Goal: Task Accomplishment & Management: Manage account settings

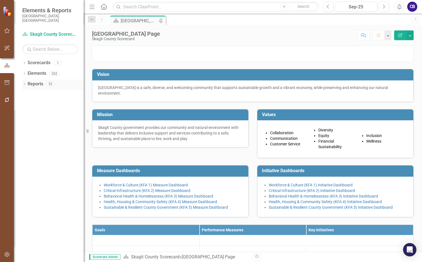
click at [25, 82] on div "Dropdown" at bounding box center [24, 84] width 4 height 5
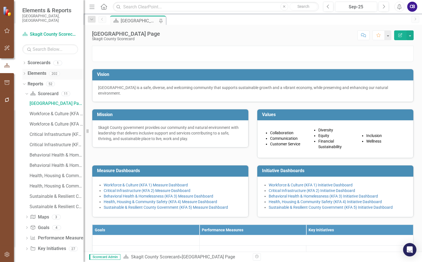
click at [24, 72] on icon "Dropdown" at bounding box center [24, 73] width 4 height 3
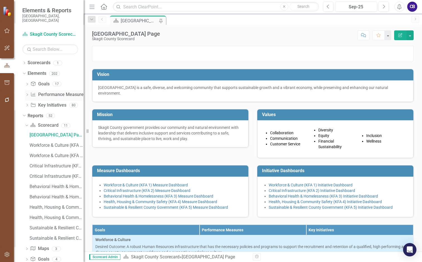
click at [29, 90] on div "Dropdown Performance Measure Performance Measures 105" at bounding box center [54, 95] width 59 height 11
click at [28, 101] on div "Dropdown Key Initiative Key Initiatives 80" at bounding box center [54, 106] width 59 height 11
click at [26, 104] on icon "Dropdown" at bounding box center [27, 105] width 4 height 3
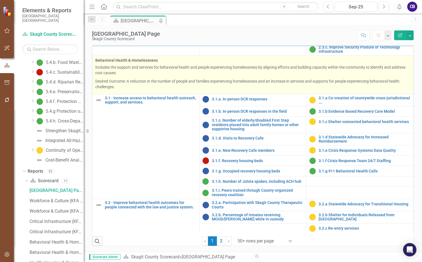
scroll to position [307, 0]
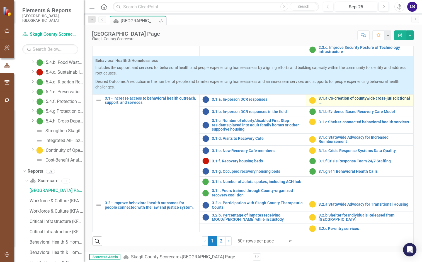
click at [359, 103] on link "3.1.a Co-creation of countywide cross-jurisdictional …." at bounding box center [365, 100] width 92 height 9
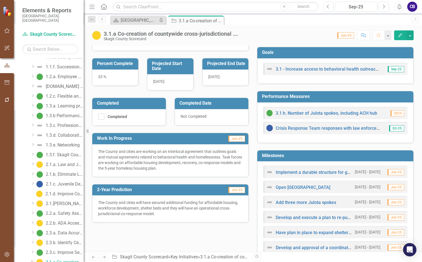
scroll to position [167, 0]
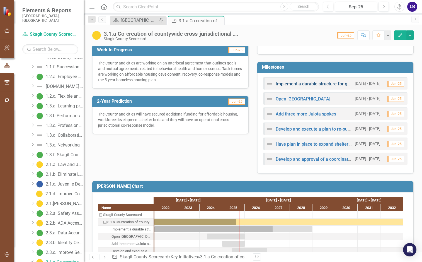
click at [318, 84] on link "Implement a durable structure for governance, staffing and funding" at bounding box center [343, 83] width 135 height 5
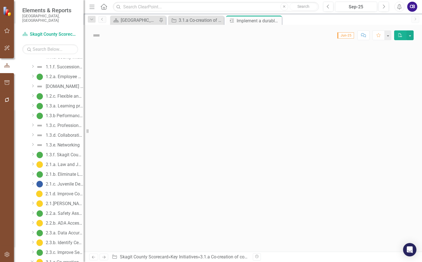
scroll to position [106, 0]
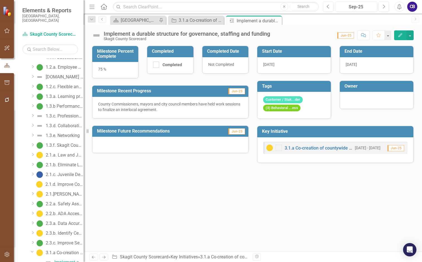
click at [371, 98] on div at bounding box center [377, 99] width 62 height 7
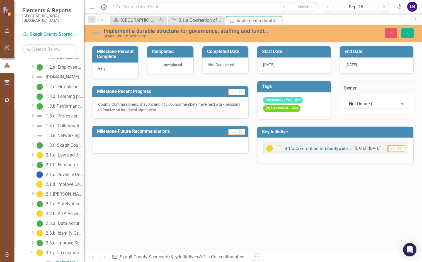
click at [365, 104] on div "Not Defined" at bounding box center [373, 103] width 49 height 6
type input "sarah"
click at [403, 30] on button "Save" at bounding box center [407, 33] width 12 height 10
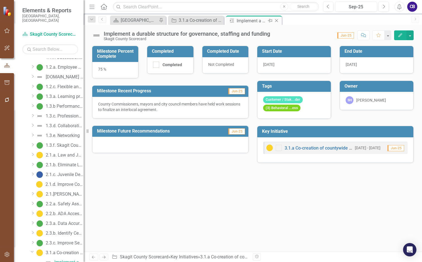
click at [275, 19] on icon "Close" at bounding box center [277, 20] width 6 height 4
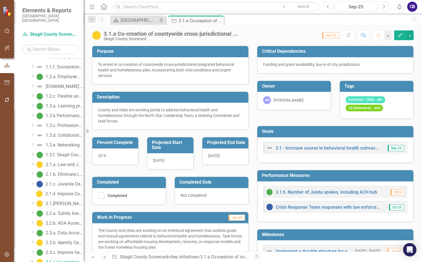
scroll to position [139, 0]
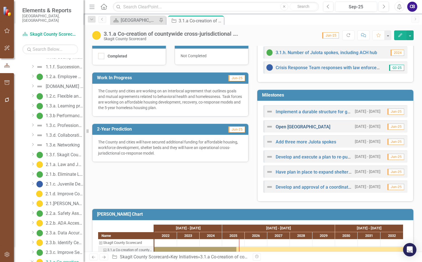
click at [309, 129] on link "Open Skagit STAR Center" at bounding box center [303, 126] width 55 height 5
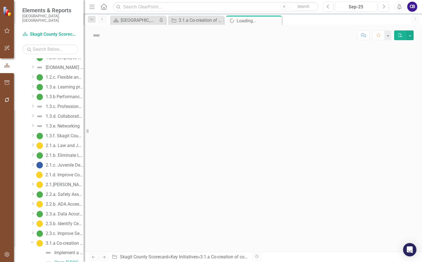
scroll to position [115, 0]
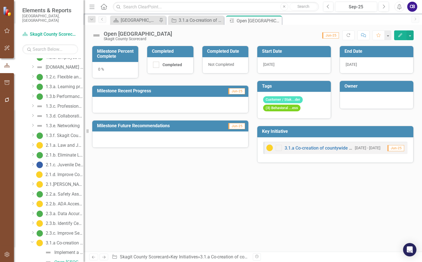
click at [360, 96] on div at bounding box center [377, 100] width 74 height 17
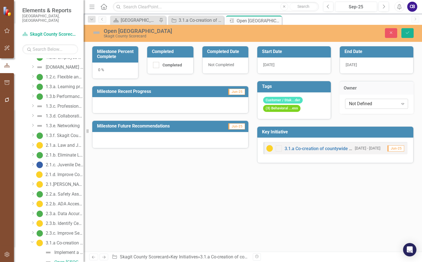
click at [362, 104] on div "Not Defined" at bounding box center [373, 103] width 49 height 6
type input "geor"
click at [373, 110] on span "Geor ge Kosovich" at bounding box center [372, 112] width 43 height 5
click at [409, 34] on icon "Save" at bounding box center [407, 33] width 5 height 4
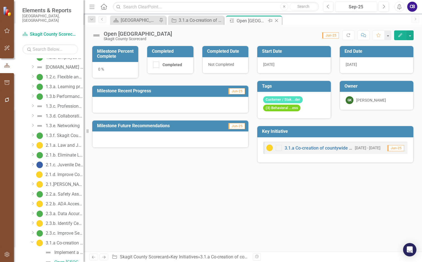
click at [276, 22] on icon "Close" at bounding box center [277, 20] width 6 height 4
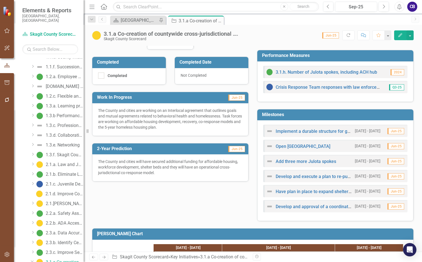
scroll to position [139, 0]
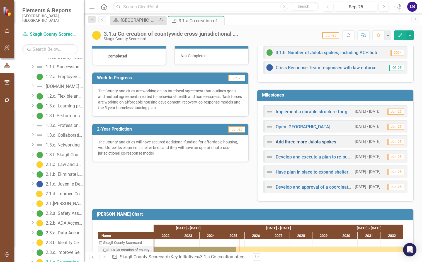
click at [304, 144] on link "Add three more Julota spokes" at bounding box center [306, 141] width 60 height 5
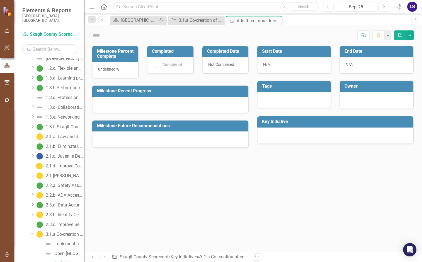
scroll to position [125, 0]
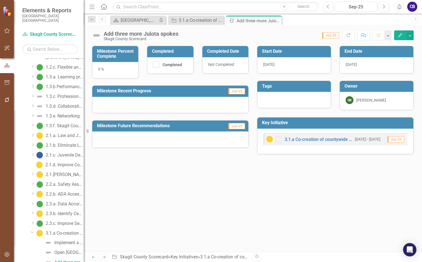
drag, startPoint x: 278, startPoint y: 21, endPoint x: 275, endPoint y: 25, distance: 4.7
click at [0, 0] on icon "Close" at bounding box center [0, 0] width 0 height 0
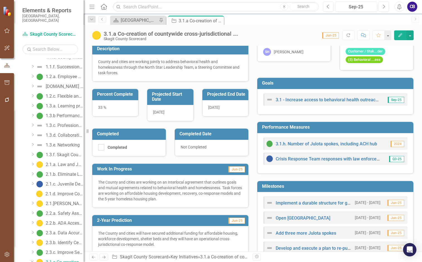
scroll to position [139, 0]
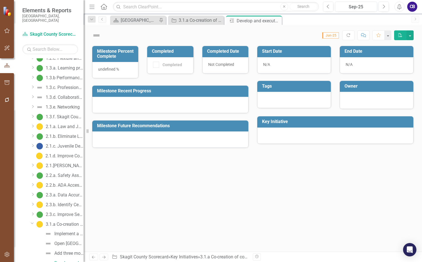
scroll to position [135, 0]
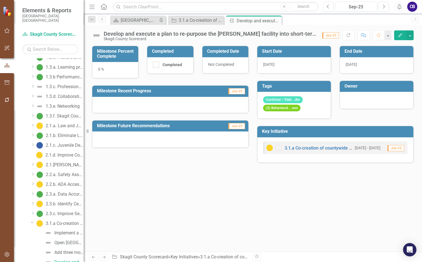
click at [363, 102] on div at bounding box center [377, 99] width 62 height 7
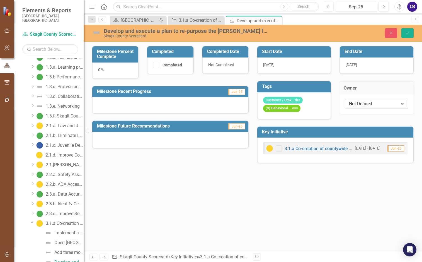
click at [363, 103] on div "Not Defined" at bounding box center [373, 103] width 49 height 6
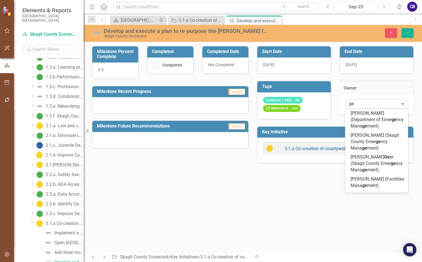
type input "geo"
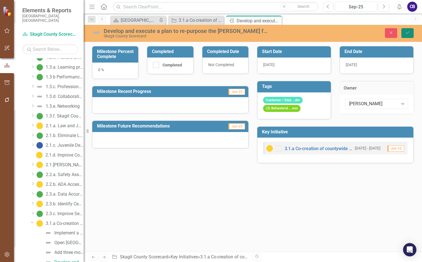
click at [408, 33] on icon "submit" at bounding box center [407, 32] width 3 height 2
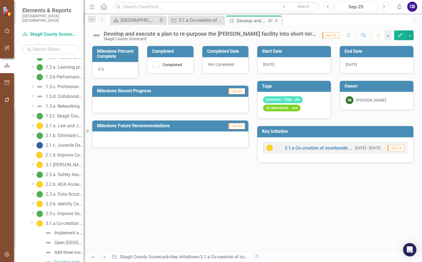
click at [278, 21] on icon "Close" at bounding box center [277, 20] width 6 height 4
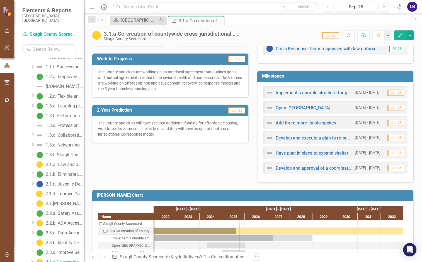
scroll to position [167, 0]
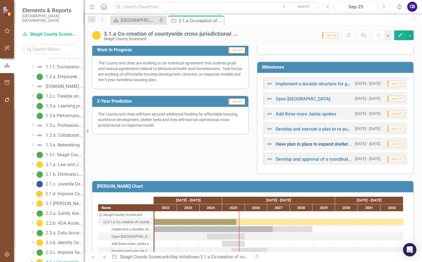
click at [302, 145] on link "Have plan in place to expand shelter capacity" at bounding box center [321, 143] width 91 height 5
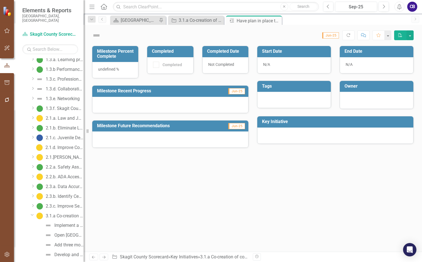
scroll to position [145, 0]
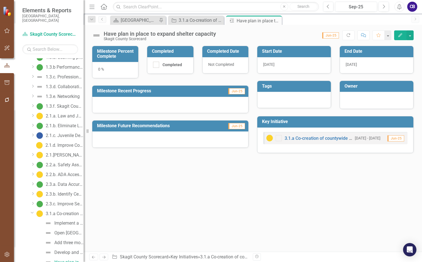
click at [365, 100] on div at bounding box center [377, 99] width 62 height 7
click at [366, 100] on div at bounding box center [377, 99] width 62 height 7
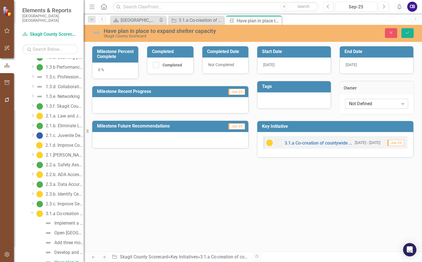
click at [366, 104] on div "Not Defined" at bounding box center [373, 103] width 49 height 6
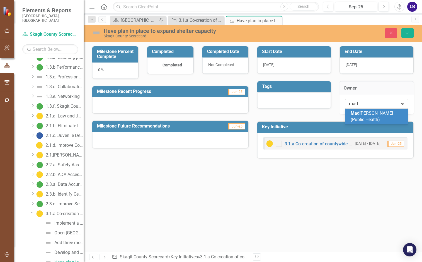
type input "made"
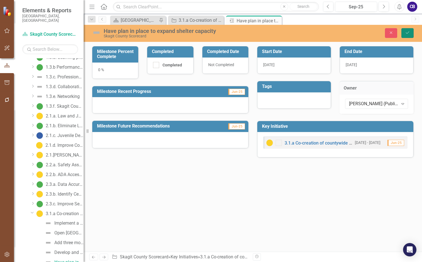
click at [408, 33] on icon "Save" at bounding box center [407, 33] width 5 height 4
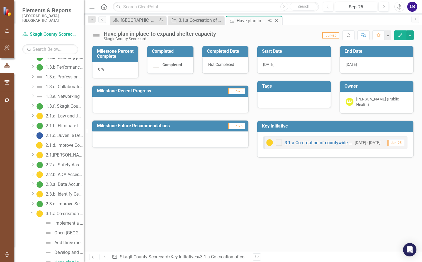
click at [277, 23] on div "Close" at bounding box center [276, 20] width 7 height 7
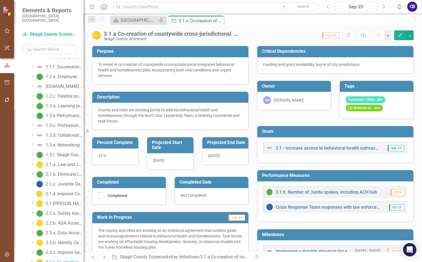
scroll to position [167, 0]
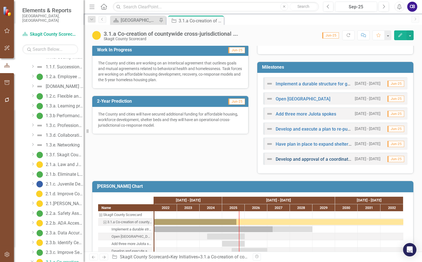
click at [336, 160] on link "Develop and approval of a coordinated and aligned crisis and co-response system…" at bounding box center [407, 158] width 262 height 5
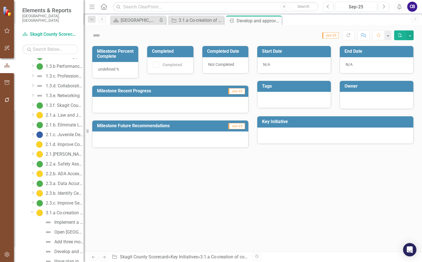
scroll to position [154, 0]
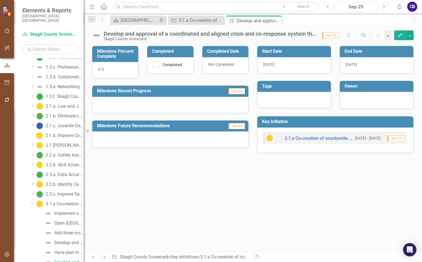
click at [358, 99] on div at bounding box center [377, 99] width 62 height 7
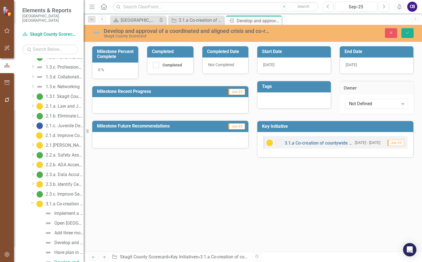
click at [249, 31] on div "Develop and approval of a coordinated and aligned crisis and co-response system…" at bounding box center [187, 31] width 166 height 6
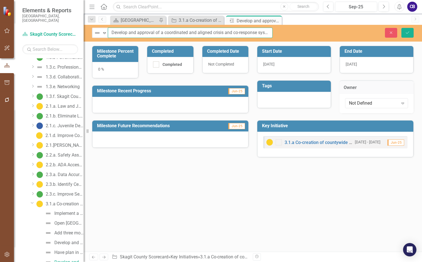
click at [250, 33] on input "Develop and approval of a coordinated and aligned crisis and co-response system…" at bounding box center [190, 33] width 165 height 10
drag, startPoint x: 238, startPoint y: 33, endPoint x: 279, endPoint y: 34, distance: 40.7
click at [279, 34] on div "Not Defined Expand Develop and approval of a coordinated and aligned crisis and…" at bounding box center [182, 33] width 197 height 10
click at [235, 32] on input "Develop and approval of a coordinated and aligned crisis and co-response system…" at bounding box center [190, 33] width 165 height 10
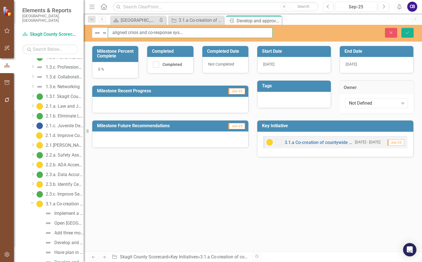
click at [202, 34] on input "Develop and approval of a coordinated and aligned crisis and co-response system…" at bounding box center [190, 33] width 165 height 10
drag, startPoint x: 219, startPoint y: 31, endPoint x: 85, endPoint y: 28, distance: 134.4
click at [85, 28] on div "Elements & Reports Skagit County, WA Scorecard Skagit County Scorecard Search D…" at bounding box center [211, 131] width 422 height 262
click at [365, 105] on div "Not Defined" at bounding box center [373, 103] width 49 height 6
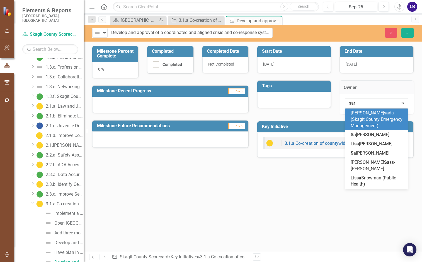
type input "sara"
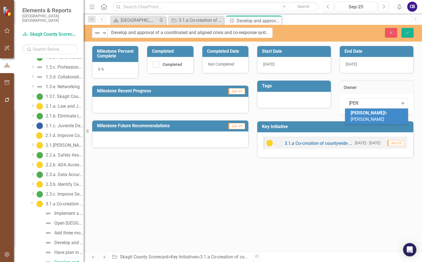
click at [375, 111] on span "Sara h Hinman" at bounding box center [369, 116] width 36 height 12
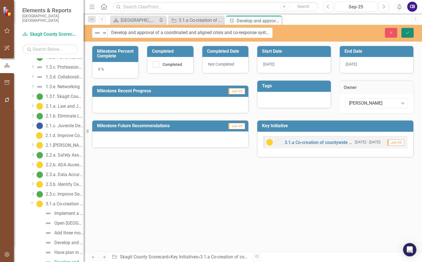
click at [407, 34] on icon "Save" at bounding box center [407, 33] width 5 height 4
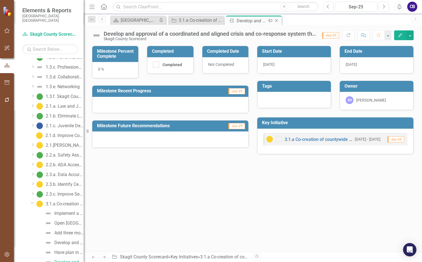
click at [275, 20] on icon at bounding box center [276, 20] width 3 height 3
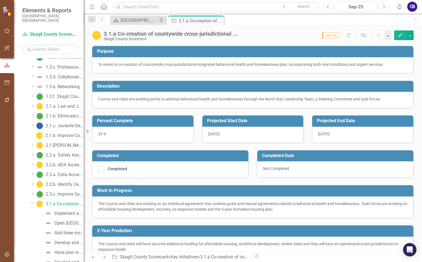
scroll to position [96, 0]
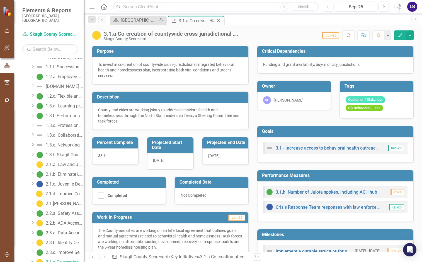
click at [217, 22] on icon "Close" at bounding box center [219, 20] width 6 height 4
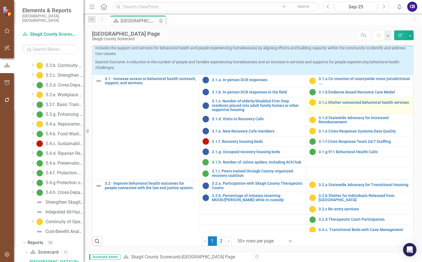
scroll to position [334, 0]
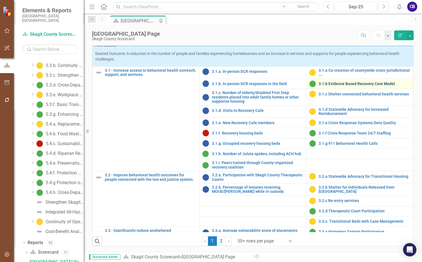
click at [327, 86] on link "3.1.b Evidence Based Recovery Care Model" at bounding box center [365, 84] width 92 height 4
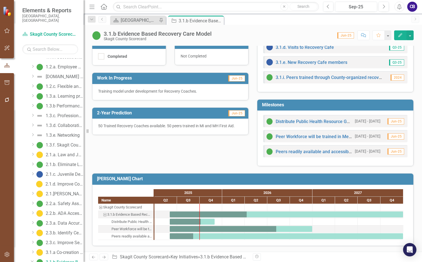
scroll to position [145, 0]
click at [312, 121] on link "Distribute Public Health Resource Guide and disseminate website and resource li…" at bounding box center [378, 121] width 205 height 5
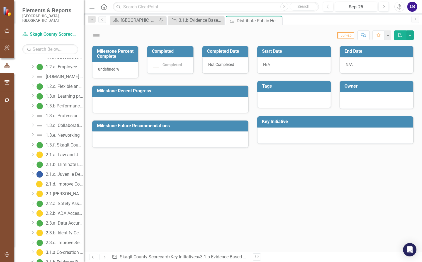
scroll to position [115, 0]
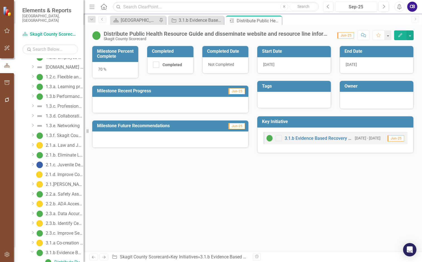
click at [361, 97] on div at bounding box center [377, 99] width 62 height 7
click at [362, 99] on div at bounding box center [377, 99] width 62 height 7
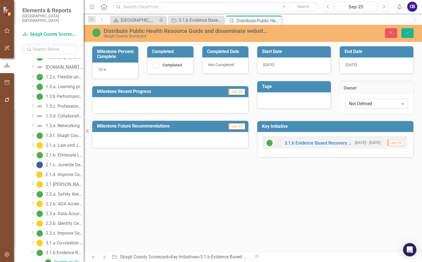
click at [363, 103] on div "Not Defined" at bounding box center [373, 103] width 49 height 6
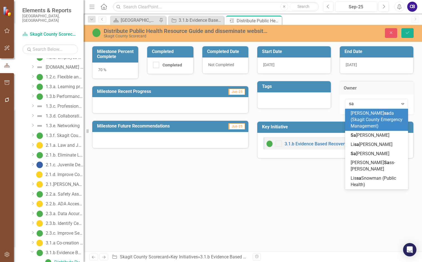
type input "sar"
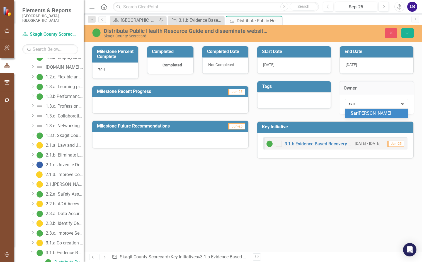
click at [364, 113] on span "Sar ah Hinman" at bounding box center [371, 112] width 40 height 5
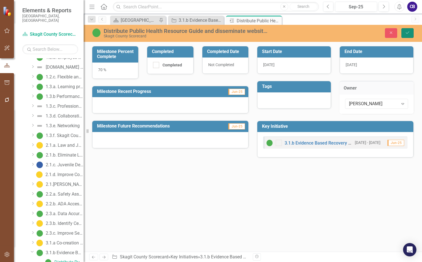
click at [406, 33] on icon "Save" at bounding box center [407, 33] width 5 height 4
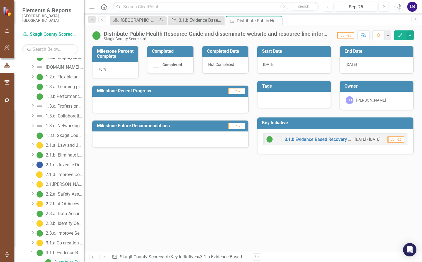
click at [0, 0] on icon "Close" at bounding box center [0, 0] width 0 height 0
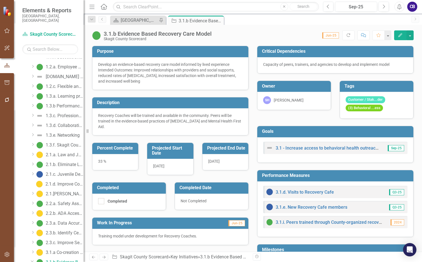
scroll to position [145, 0]
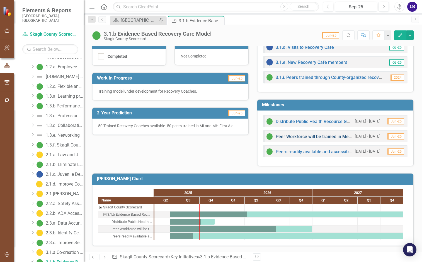
click at [307, 136] on link "Peer Workforce will be trained in Mental Health First Aid and Motivational Inte…" at bounding box center [354, 136] width 157 height 5
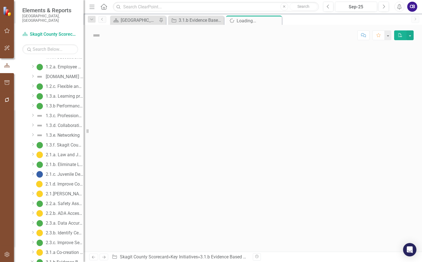
scroll to position [125, 0]
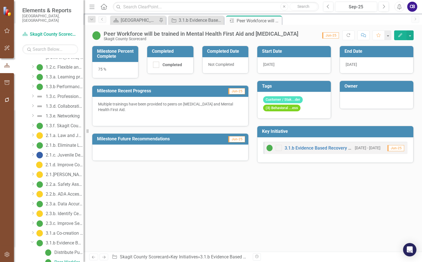
click at [353, 101] on div at bounding box center [377, 99] width 62 height 7
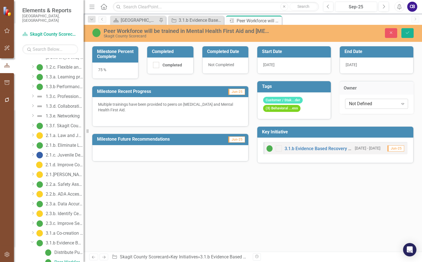
click at [354, 103] on div "Not Defined" at bounding box center [373, 103] width 49 height 6
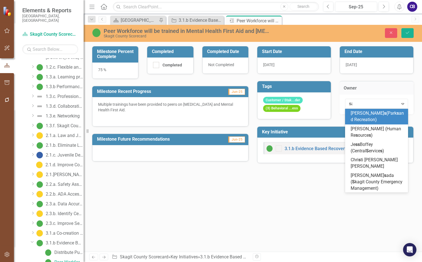
type input "sara"
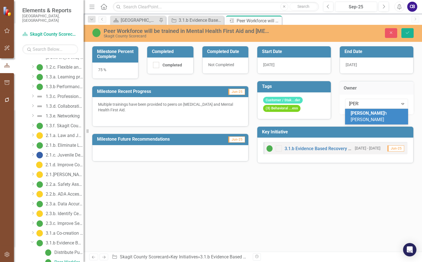
click at [358, 112] on span "Sara" at bounding box center [368, 112] width 34 height 5
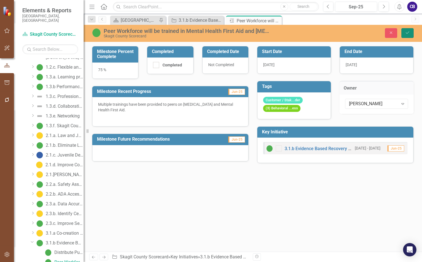
click at [407, 37] on button "Save" at bounding box center [407, 33] width 12 height 10
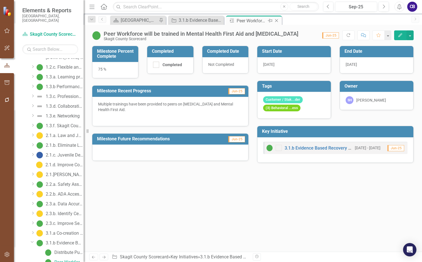
click at [277, 21] on icon at bounding box center [276, 20] width 3 height 3
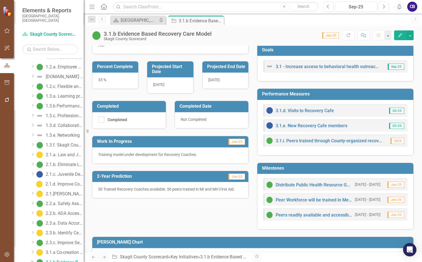
scroll to position [84, 0]
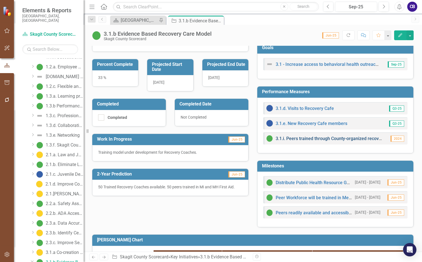
click at [290, 139] on link "3.1.i. Peers trained through County-organized recovery coalition" at bounding box center [340, 138] width 128 height 5
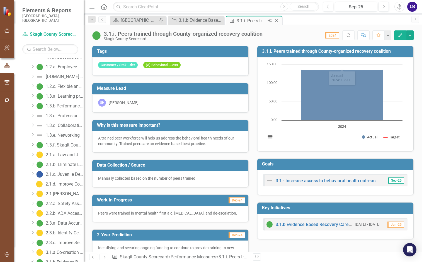
click at [275, 20] on icon "Close" at bounding box center [277, 20] width 6 height 4
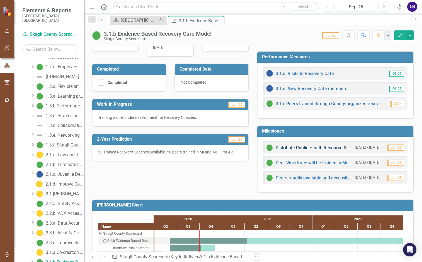
scroll to position [139, 0]
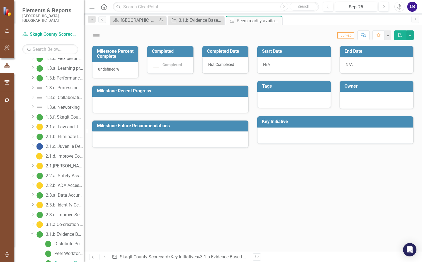
scroll to position [135, 0]
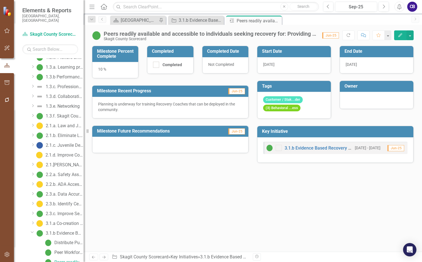
click at [352, 102] on div at bounding box center [377, 99] width 62 height 7
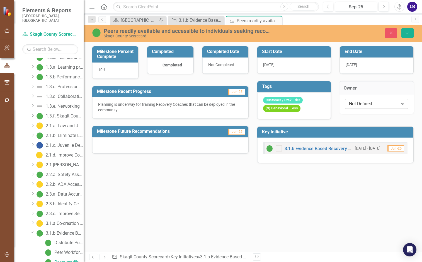
click at [353, 103] on div "Not Defined" at bounding box center [373, 103] width 49 height 6
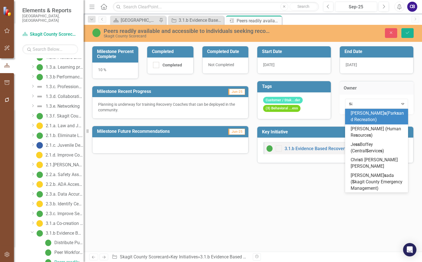
type input "sar"
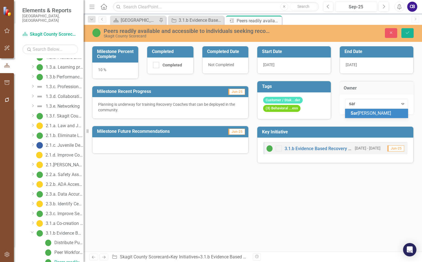
click at [357, 112] on span "Sar ah Hinman" at bounding box center [371, 112] width 40 height 5
click at [406, 33] on icon "Save" at bounding box center [407, 33] width 5 height 4
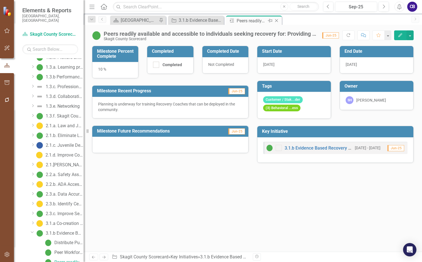
click at [275, 20] on icon "Close" at bounding box center [277, 20] width 6 height 4
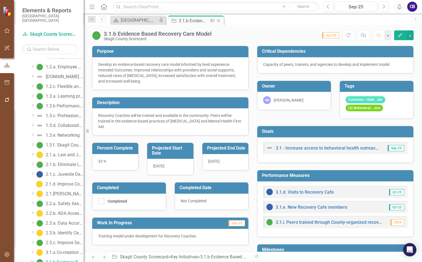
click at [217, 20] on icon "Close" at bounding box center [219, 20] width 6 height 4
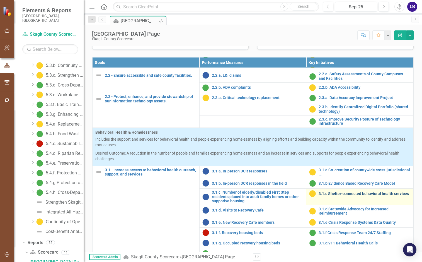
scroll to position [334, 0]
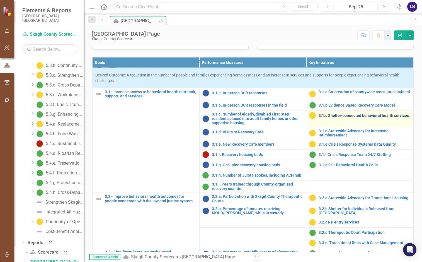
click at [322, 118] on link "3.1.c Shelter-connected behavioral health services" at bounding box center [365, 115] width 92 height 4
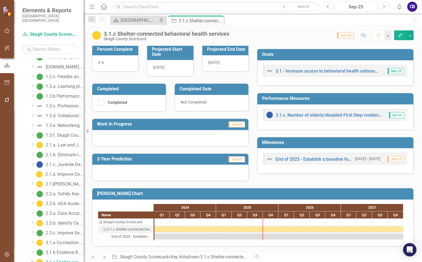
scroll to position [82, 0]
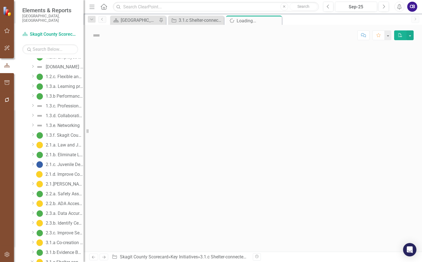
scroll to position [125, 0]
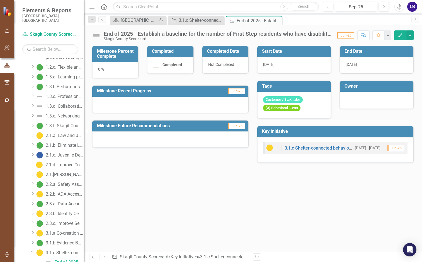
click at [364, 98] on div at bounding box center [377, 99] width 62 height 7
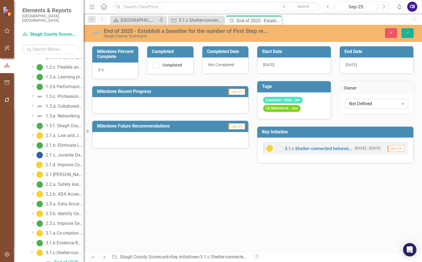
click at [368, 103] on div "Not Defined" at bounding box center [373, 103] width 49 height 6
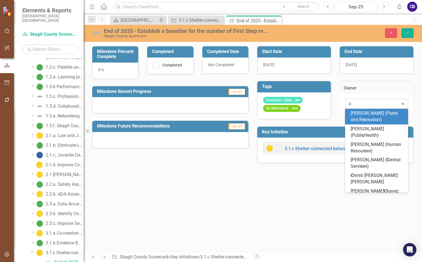
type input "ch"
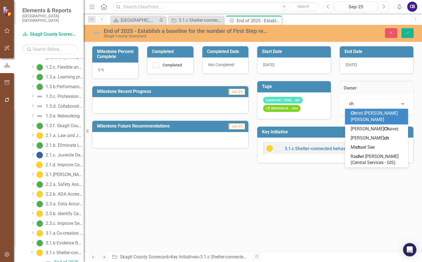
click at [371, 112] on span "Ch risti Brua Weaver" at bounding box center [374, 116] width 47 height 12
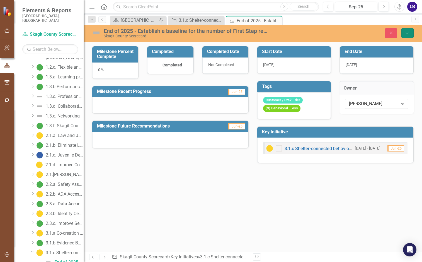
click at [406, 32] on icon "Save" at bounding box center [407, 33] width 5 height 4
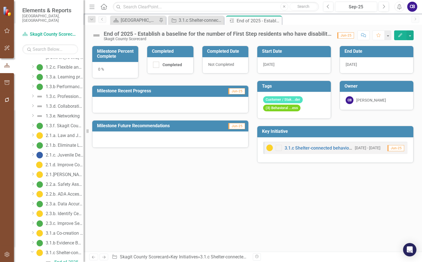
click at [0, 0] on icon "Close" at bounding box center [0, 0] width 0 height 0
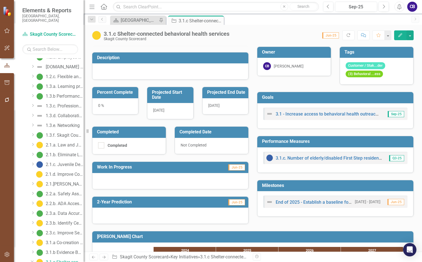
scroll to position [82, 0]
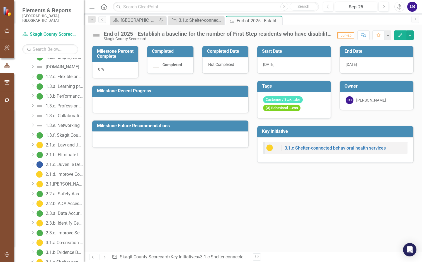
scroll to position [125, 0]
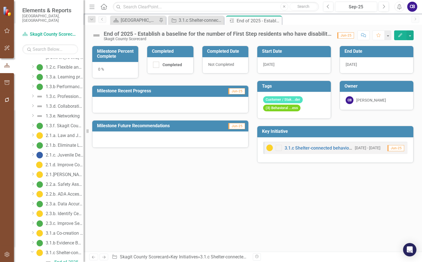
click at [152, 35] on div "End of 2025 - Establish a baseline for the number of First Step residents who h…" at bounding box center [218, 34] width 228 height 6
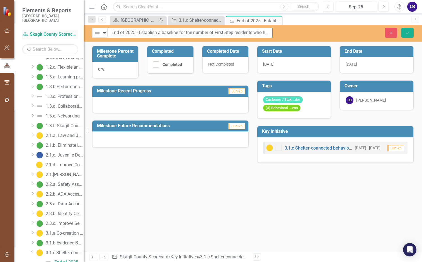
drag, startPoint x: 139, startPoint y: 32, endPoint x: 72, endPoint y: 28, distance: 66.4
click at [74, 28] on div "Elements & Reports Skagit County, WA Scorecard Skagit County Scorecard Search D…" at bounding box center [211, 131] width 422 height 262
drag, startPoint x: 229, startPoint y: 32, endPoint x: 351, endPoint y: 25, distance: 121.8
click at [351, 25] on div "Menu Home Search Close Search Previous Sep-25 Next Alerts CB User Edit Profile …" at bounding box center [253, 131] width 338 height 262
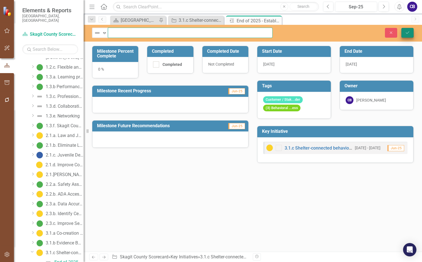
type input "Establish a baseline for the number of First Step residents who have disabiliti…"
click at [410, 32] on button "Save" at bounding box center [407, 33] width 12 height 10
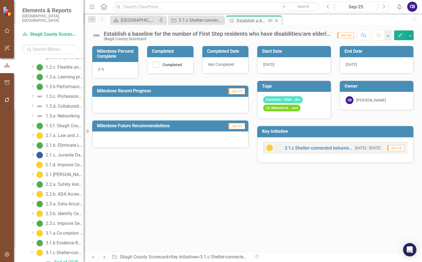
click at [278, 19] on icon "Close" at bounding box center [277, 20] width 6 height 4
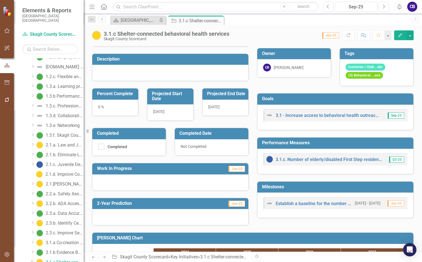
scroll to position [82, 0]
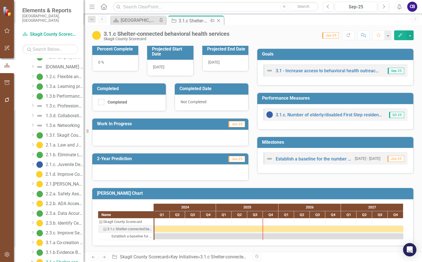
click at [219, 19] on icon "Close" at bounding box center [219, 20] width 6 height 4
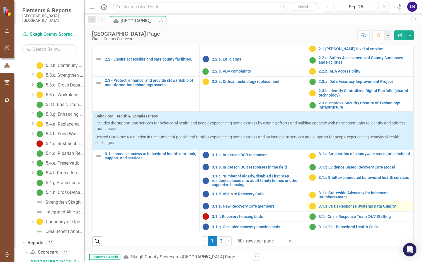
scroll to position [334, 0]
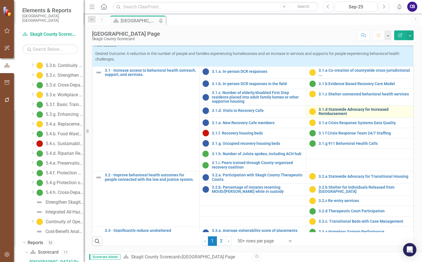
click at [323, 116] on link "3.1.d Statewide Advocacy for Increased Reimbursement" at bounding box center [365, 111] width 92 height 9
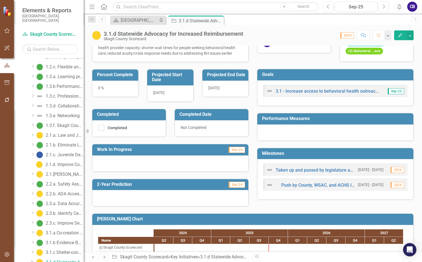
scroll to position [101, 0]
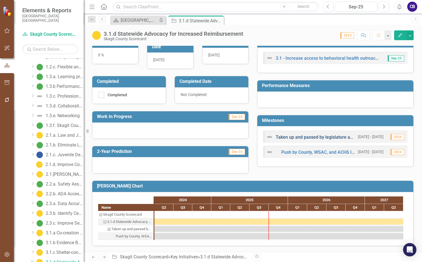
click at [305, 139] on link "Taken up and passed by legislature and governor" at bounding box center [325, 136] width 99 height 5
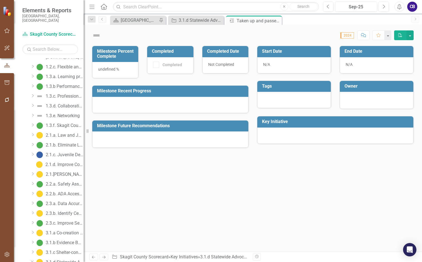
scroll to position [135, 0]
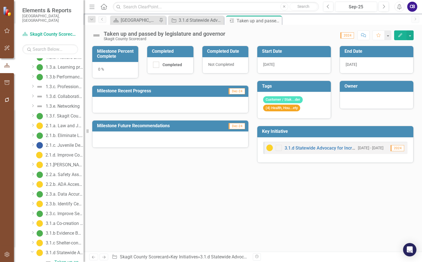
click at [356, 97] on div at bounding box center [377, 99] width 62 height 7
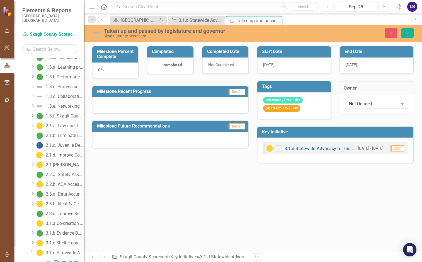
click at [359, 108] on div "Not Defined Expand" at bounding box center [376, 104] width 63 height 10
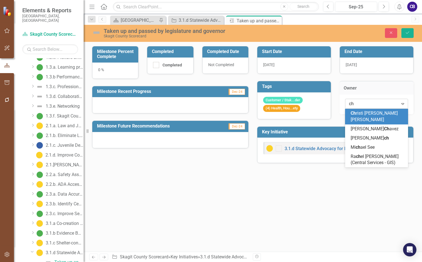
type input "chr"
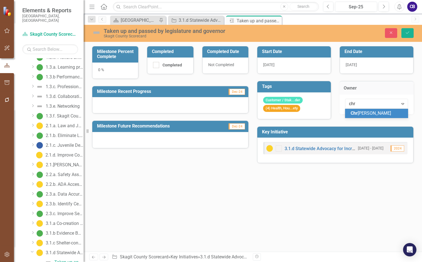
click at [361, 114] on span "Chr isti Brua Weaver" at bounding box center [371, 112] width 40 height 5
click at [407, 32] on icon "Save" at bounding box center [407, 33] width 5 height 4
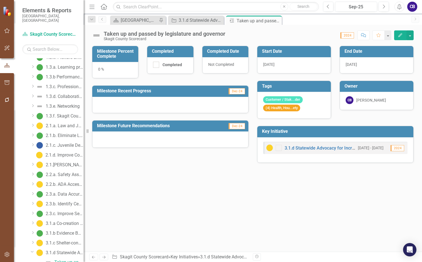
click at [115, 67] on div "0 %" at bounding box center [115, 70] width 46 height 16
click at [101, 69] on div "0 %" at bounding box center [115, 70] width 46 height 16
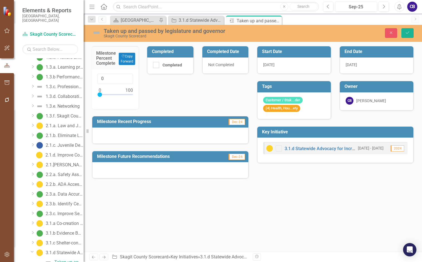
drag, startPoint x: 163, startPoint y: 139, endPoint x: 163, endPoint y: 135, distance: 4.2
click at [164, 139] on div at bounding box center [170, 135] width 156 height 16
click at [163, 134] on div at bounding box center [170, 135] width 156 height 16
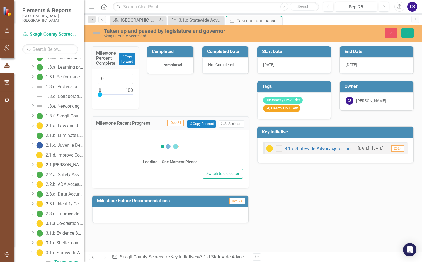
click at [163, 148] on div "Loading... One Moment Please" at bounding box center [170, 150] width 145 height 33
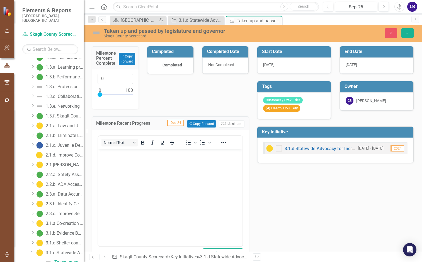
scroll to position [0, 0]
click at [193, 124] on button "Copy Forward Copy Forward" at bounding box center [201, 123] width 29 height 7
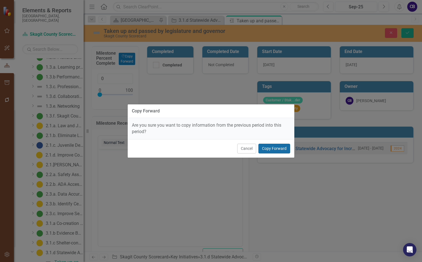
click at [271, 150] on button "Copy Forward" at bounding box center [274, 149] width 32 height 10
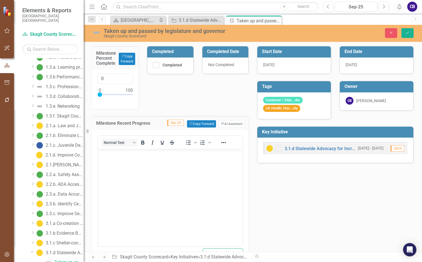
click at [198, 162] on body "Rich Text Area. Press ALT-0 for help." at bounding box center [170, 191] width 144 height 84
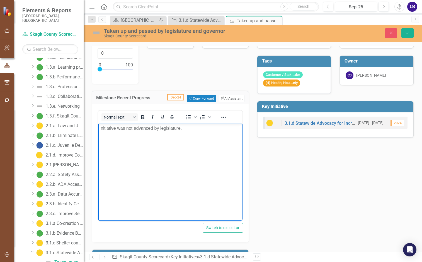
scroll to position [56, 0]
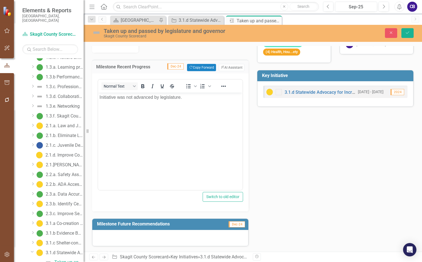
click at [142, 240] on div at bounding box center [170, 238] width 156 height 16
click at [140, 237] on div at bounding box center [170, 238] width 156 height 16
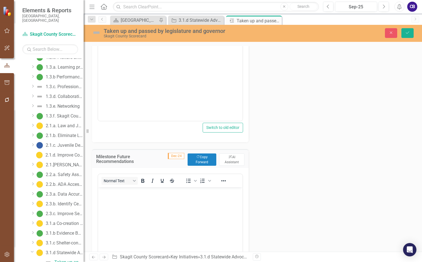
scroll to position [140, 0]
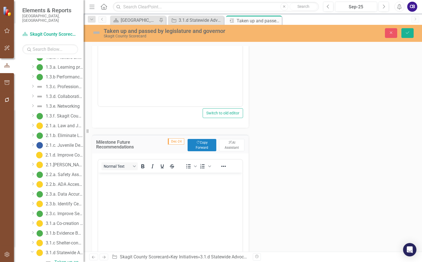
click at [135, 198] on body "Rich Text Area. Press ALT-0 for help." at bounding box center [170, 215] width 144 height 84
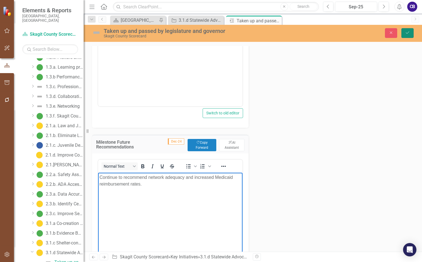
click at [405, 36] on button "Save" at bounding box center [407, 33] width 12 height 10
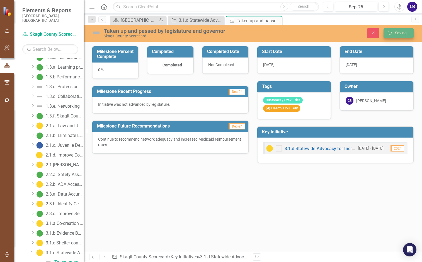
scroll to position [0, 0]
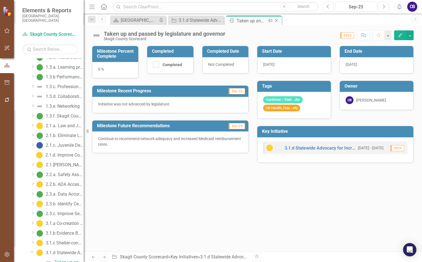
click at [277, 21] on icon "Close" at bounding box center [277, 20] width 6 height 4
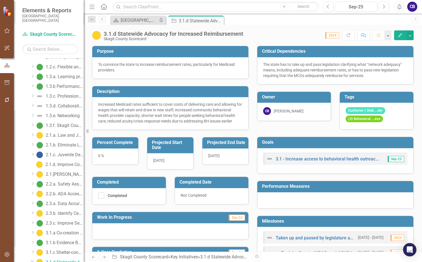
scroll to position [101, 0]
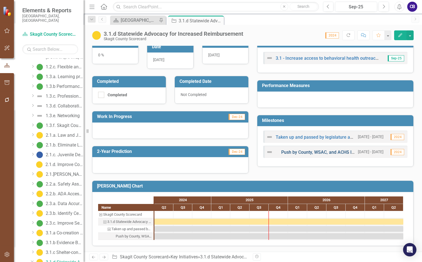
click at [310, 152] on link "Push by County, WSAC, and ACHS lobbyists" at bounding box center [324, 151] width 87 height 5
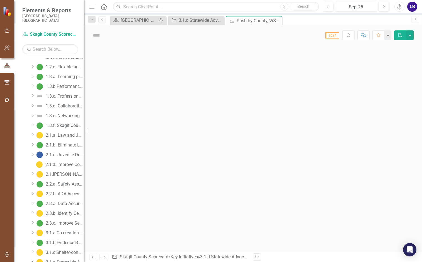
scroll to position [145, 0]
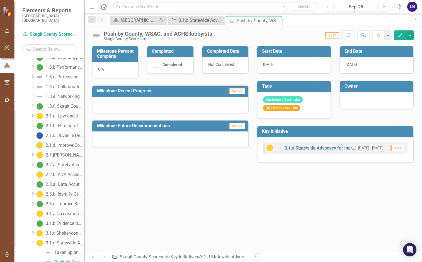
click at [114, 102] on div at bounding box center [170, 105] width 156 height 16
click at [119, 100] on div at bounding box center [170, 105] width 156 height 16
click at [120, 100] on div at bounding box center [170, 105] width 156 height 16
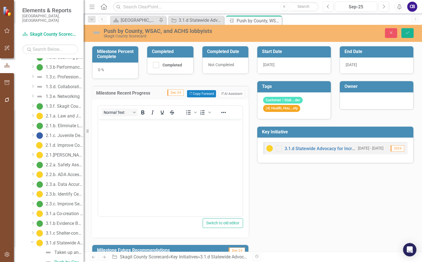
scroll to position [0, 0]
click at [97, 69] on div "0 %" at bounding box center [115, 70] width 46 height 16
click at [98, 70] on div "0 %" at bounding box center [115, 70] width 46 height 16
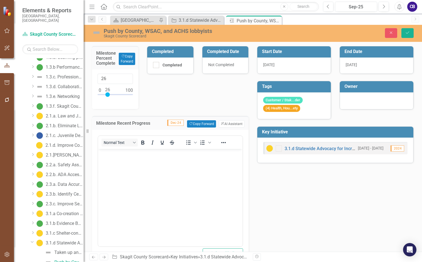
drag, startPoint x: 101, startPoint y: 95, endPoint x: 108, endPoint y: 96, distance: 7.6
click at [108, 96] on div at bounding box center [107, 94] width 4 height 4
click at [105, 79] on input "26" at bounding box center [115, 79] width 35 height 10
type input "25"
click at [401, 28] on button "Save" at bounding box center [407, 33] width 12 height 10
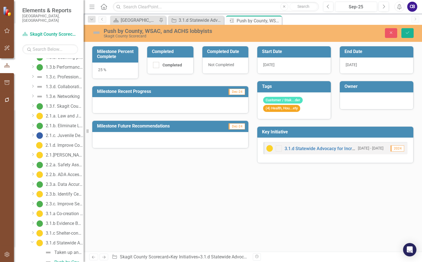
click at [132, 107] on div at bounding box center [170, 105] width 156 height 16
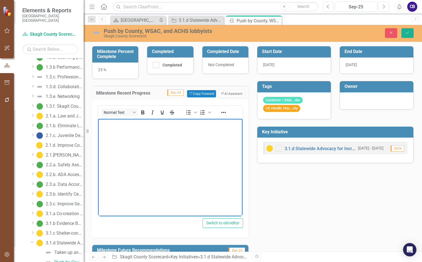
click at [138, 134] on body "Rich Text Area. Press ALT-0 for help." at bounding box center [170, 160] width 144 height 84
click at [128, 130] on p "Initiative was submitted by the county. A similar network adequacy initiative w…" at bounding box center [170, 126] width 142 height 13
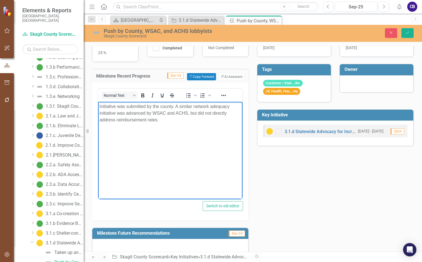
scroll to position [26, 0]
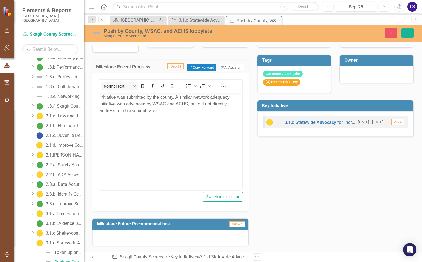
click at [171, 237] on div at bounding box center [170, 237] width 156 height 16
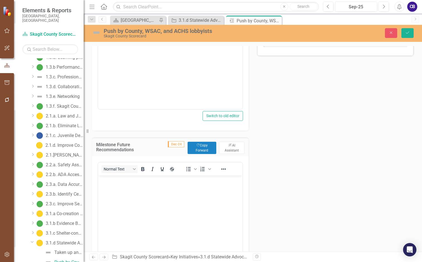
scroll to position [110, 0]
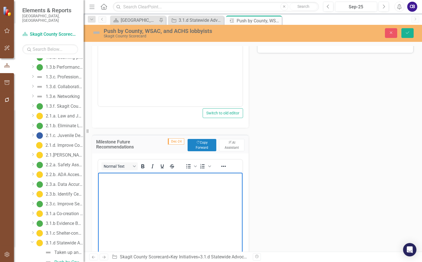
click at [118, 182] on body "Rich Text Area. Press ALT-0 for help." at bounding box center [170, 214] width 144 height 84
click at [408, 33] on icon "Save" at bounding box center [407, 33] width 5 height 4
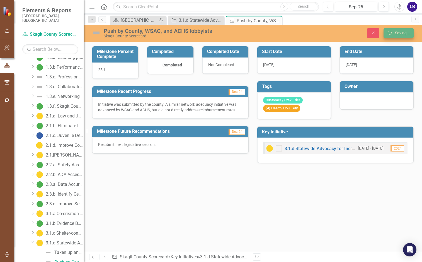
scroll to position [0, 0]
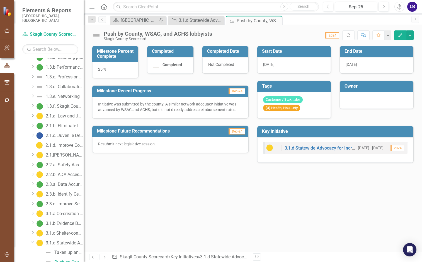
click at [366, 98] on div at bounding box center [377, 99] width 62 height 7
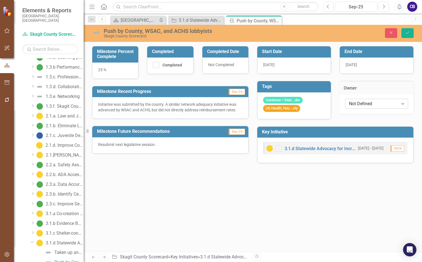
click at [363, 103] on div "Not Defined" at bounding box center [373, 103] width 49 height 6
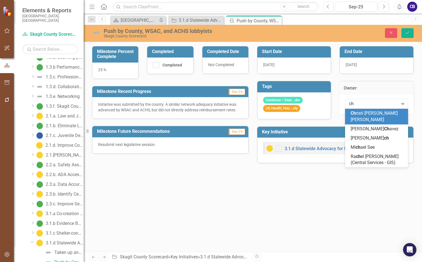
type input "chr"
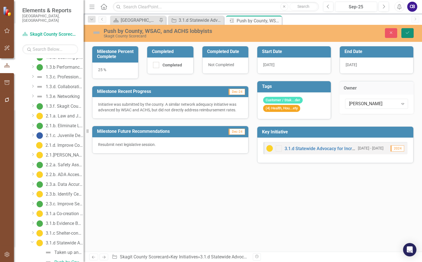
drag, startPoint x: 406, startPoint y: 36, endPoint x: 376, endPoint y: 40, distance: 30.7
click at [406, 36] on button "Save" at bounding box center [407, 33] width 12 height 10
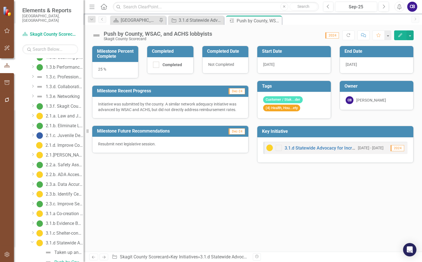
drag, startPoint x: 277, startPoint y: 20, endPoint x: 273, endPoint y: 27, distance: 7.5
click at [0, 0] on icon "Close" at bounding box center [0, 0] width 0 height 0
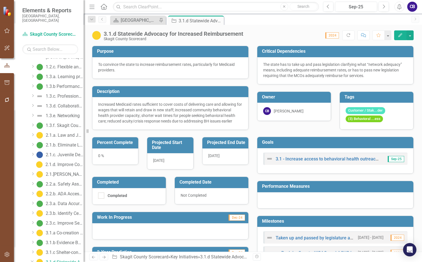
scroll to position [101, 0]
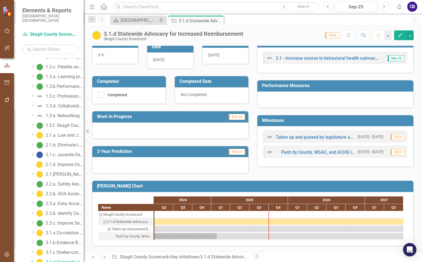
click at [0, 0] on icon "Close" at bounding box center [0, 0] width 0 height 0
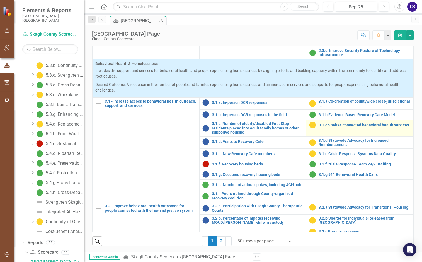
scroll to position [307, 0]
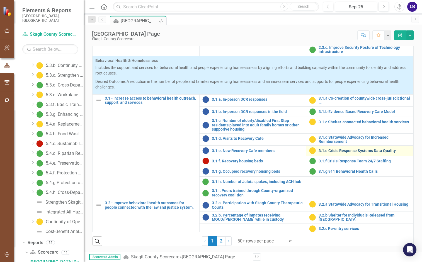
click at [338, 153] on link "3.1.e Crisis Response Systems Data Quality" at bounding box center [365, 151] width 92 height 4
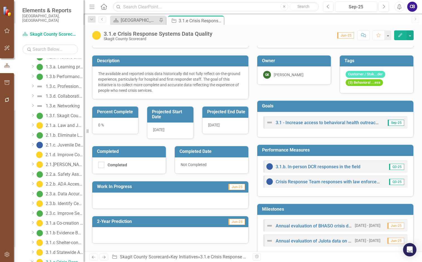
scroll to position [24, 0]
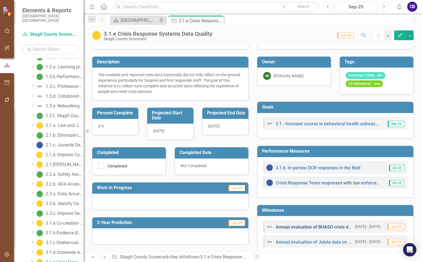
click at [323, 226] on link "Annual evaluation of BHASO crisis data" at bounding box center [315, 226] width 79 height 5
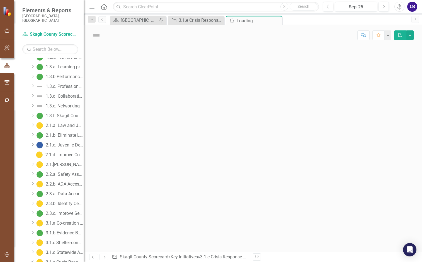
scroll to position [145, 0]
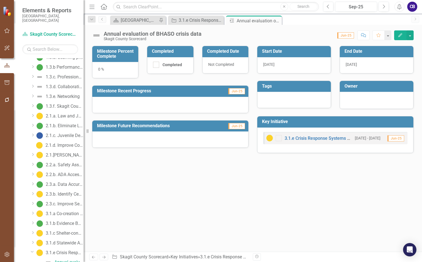
click at [363, 98] on div at bounding box center [377, 99] width 62 height 7
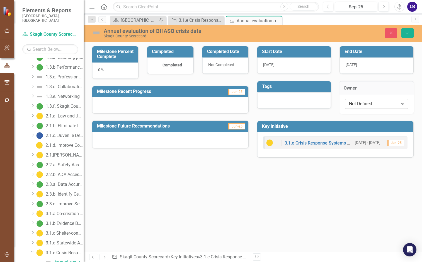
click at [363, 104] on div "Not Defined" at bounding box center [373, 103] width 49 height 6
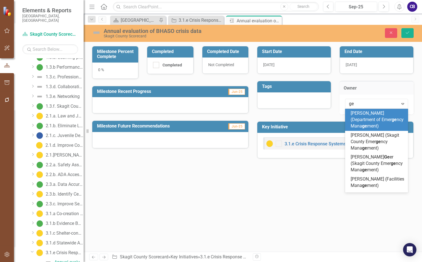
type input "geo"
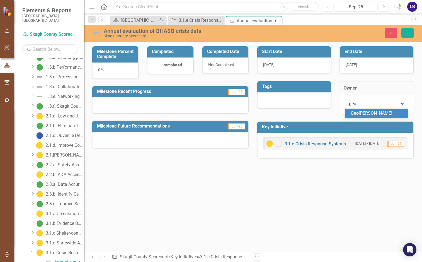
click at [359, 114] on span "Geo rge Kosovich" at bounding box center [372, 112] width 42 height 5
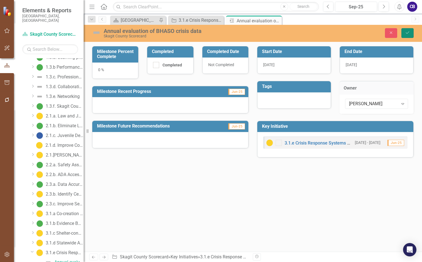
drag, startPoint x: 404, startPoint y: 34, endPoint x: 398, endPoint y: 38, distance: 7.7
click at [404, 34] on button "Save" at bounding box center [407, 33] width 12 height 10
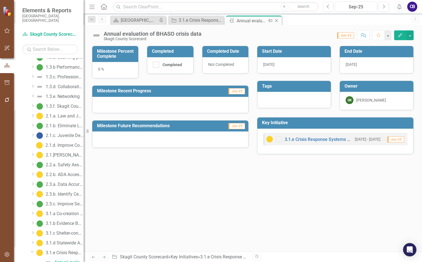
click at [274, 22] on icon "Close" at bounding box center [277, 20] width 6 height 4
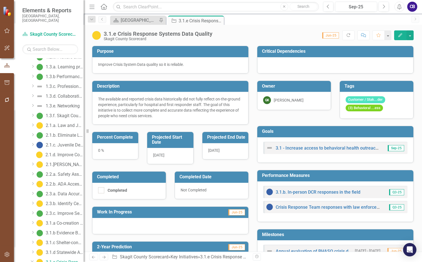
scroll to position [108, 0]
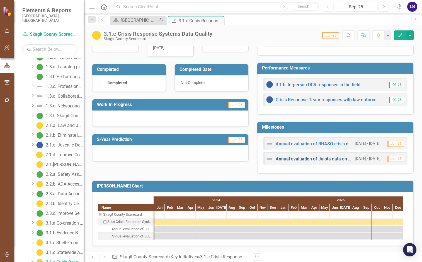
click at [311, 159] on link "Annual evaluation of Julota data on DCR collaboration and turn aways" at bounding box center [346, 158] width 140 height 5
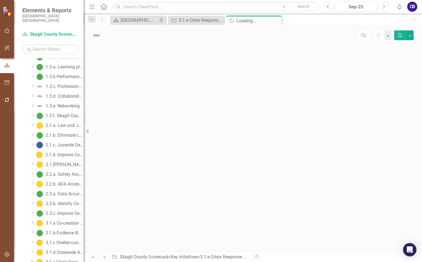
scroll to position [154, 0]
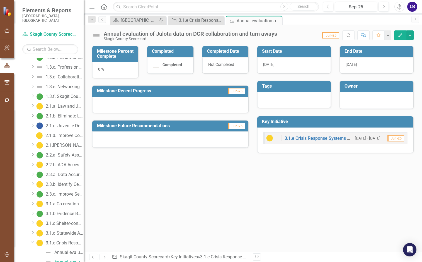
click at [353, 99] on div at bounding box center [377, 99] width 62 height 7
click at [353, 100] on div at bounding box center [377, 99] width 62 height 7
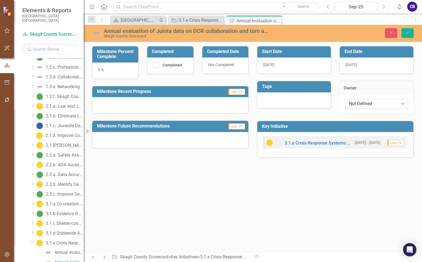
click at [356, 103] on div "Not Defined" at bounding box center [373, 103] width 49 height 6
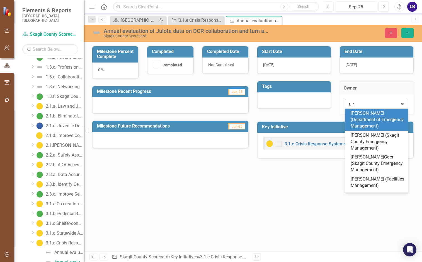
type input "geo"
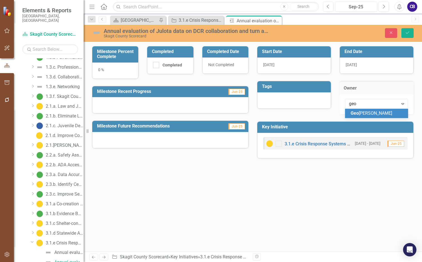
drag, startPoint x: 362, startPoint y: 114, endPoint x: 371, endPoint y: 88, distance: 28.2
click at [361, 114] on span "Geo rge Kosovich" at bounding box center [372, 112] width 42 height 5
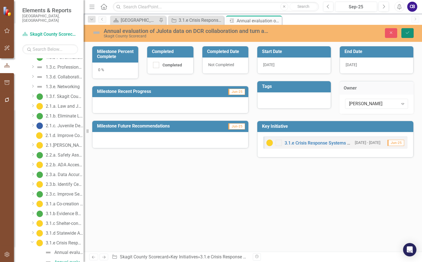
click at [402, 34] on button "Save" at bounding box center [407, 33] width 12 height 10
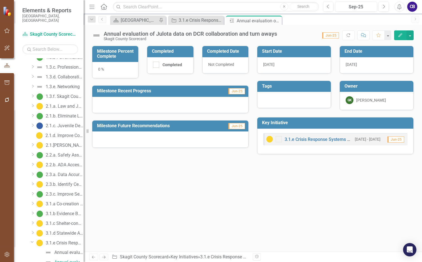
click at [0, 0] on icon at bounding box center [0, 0] width 0 height 0
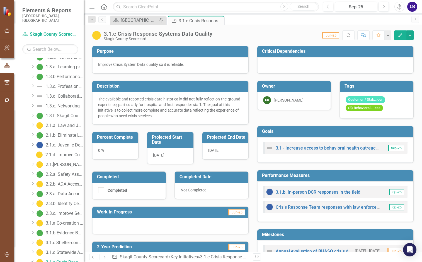
click at [0, 0] on icon "Close" at bounding box center [0, 0] width 0 height 0
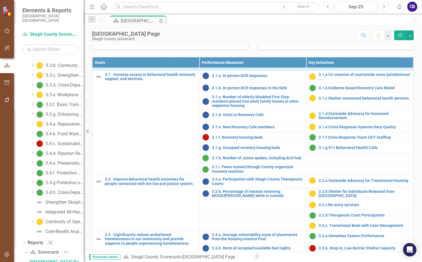
scroll to position [362, 0]
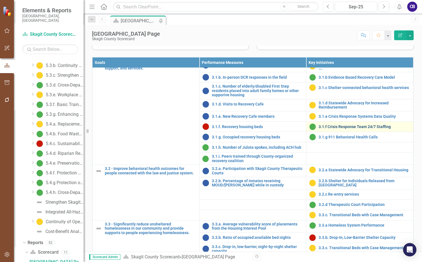
click at [344, 129] on link "3.1.f Crisis Response Team 24/7 Staffing" at bounding box center [365, 127] width 92 height 4
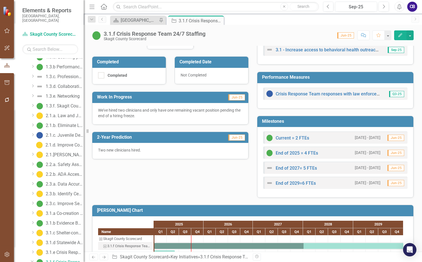
scroll to position [111, 0]
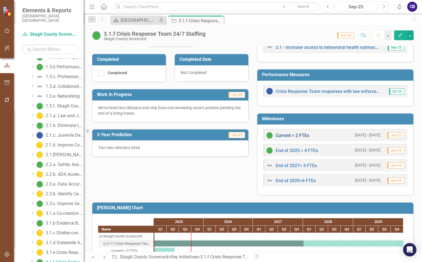
click at [298, 136] on link "Current = 2 FTEs" at bounding box center [292, 135] width 33 height 5
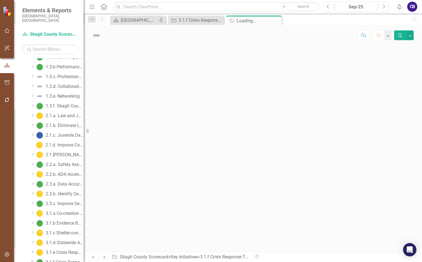
scroll to position [154, 0]
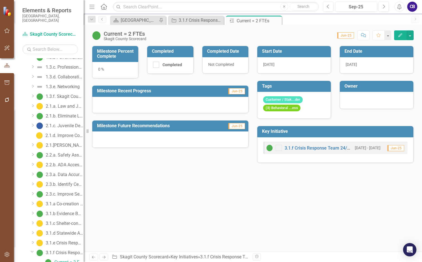
click at [357, 99] on div at bounding box center [377, 99] width 62 height 7
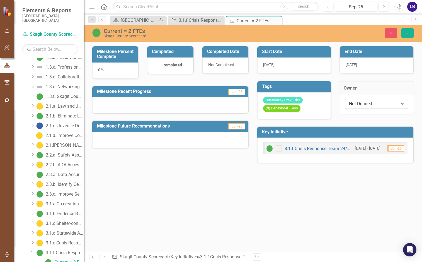
click at [357, 106] on div "Not Defined" at bounding box center [373, 103] width 49 height 6
type input "sara"
click at [360, 113] on span "Sara" at bounding box center [368, 112] width 34 height 5
click at [405, 33] on icon "Save" at bounding box center [407, 33] width 5 height 4
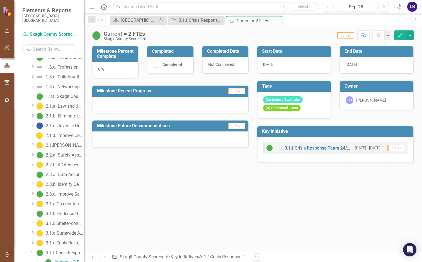
click at [0, 0] on icon "Close" at bounding box center [0, 0] width 0 height 0
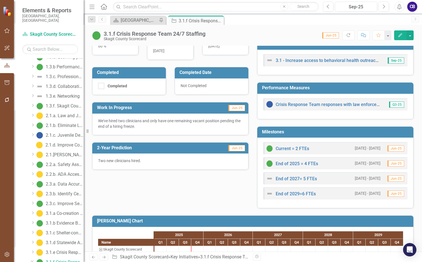
scroll to position [148, 0]
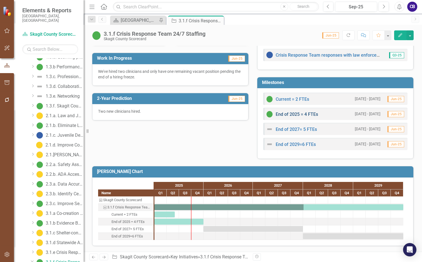
drag, startPoint x: 304, startPoint y: 117, endPoint x: 302, endPoint y: 112, distance: 5.1
click at [303, 116] on div "End of 2025 = 4 FTEs" at bounding box center [292, 114] width 52 height 7
click at [302, 112] on link "End of 2025 = 4 FTEs" at bounding box center [297, 113] width 42 height 5
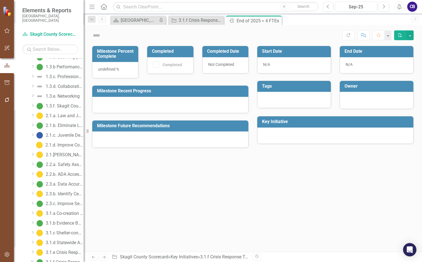
scroll to position [164, 0]
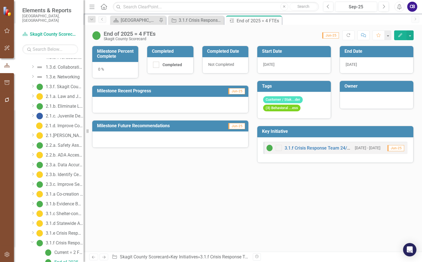
click at [351, 101] on div at bounding box center [377, 99] width 62 height 7
click at [351, 102] on div at bounding box center [377, 99] width 62 height 7
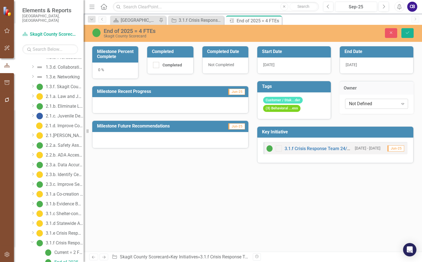
click at [351, 103] on div "Not Defined" at bounding box center [373, 103] width 49 height 6
type input "sara"
click at [357, 114] on span "Sara" at bounding box center [368, 112] width 34 height 5
click at [409, 36] on button "Save" at bounding box center [407, 33] width 12 height 10
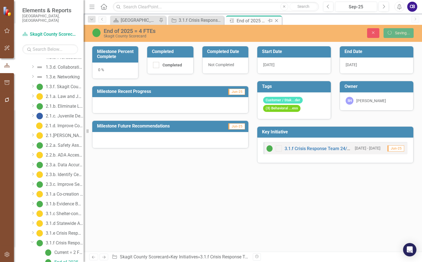
click at [278, 21] on icon "Close" at bounding box center [277, 20] width 6 height 4
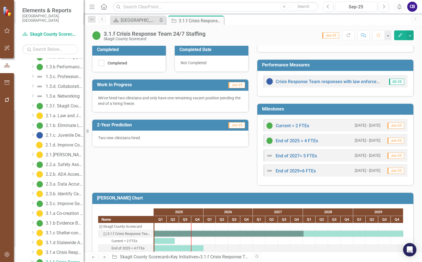
scroll to position [139, 0]
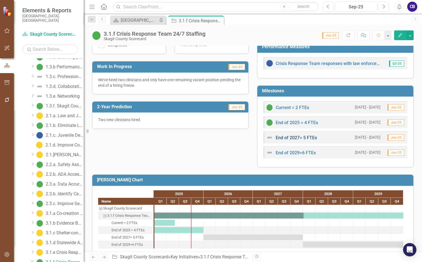
click at [290, 139] on link "End of 2027= 5 FTEs" at bounding box center [296, 137] width 41 height 5
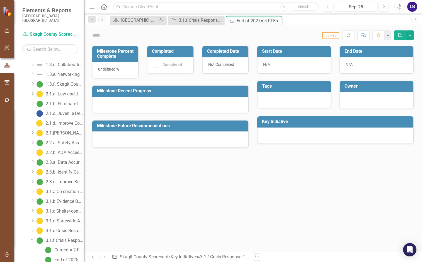
scroll to position [174, 0]
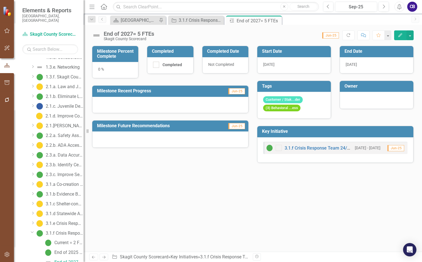
click at [351, 100] on div at bounding box center [377, 99] width 62 height 7
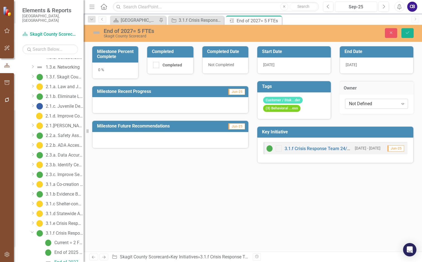
click at [353, 108] on div "Not Defined Expand" at bounding box center [376, 104] width 63 height 10
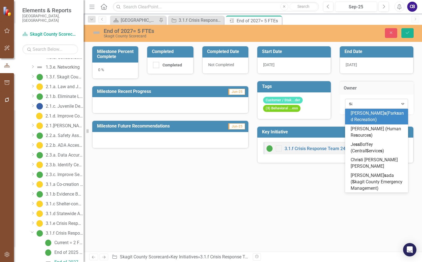
type input "sara"
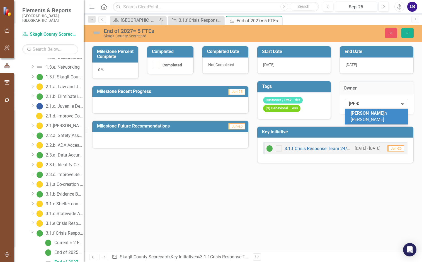
click at [354, 111] on span "Sara" at bounding box center [368, 112] width 34 height 5
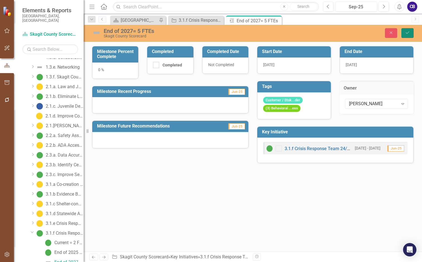
click at [408, 31] on icon "Save" at bounding box center [407, 33] width 5 height 4
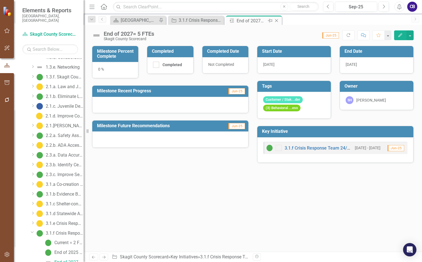
click at [276, 20] on icon "Close" at bounding box center [277, 20] width 6 height 4
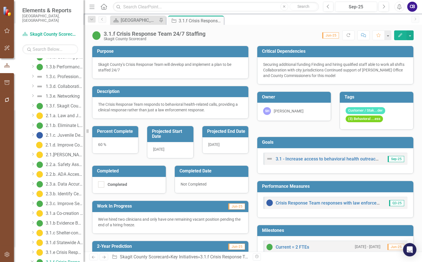
scroll to position [148, 0]
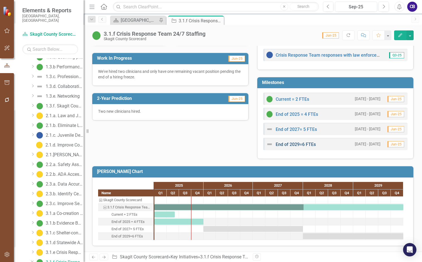
click at [305, 143] on link "End of 2029=6 FTEs" at bounding box center [296, 144] width 40 height 5
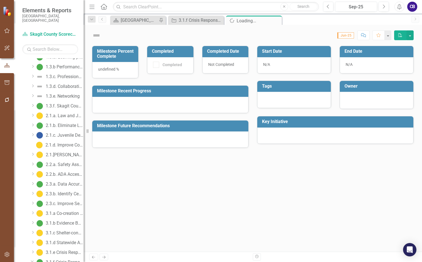
scroll to position [184, 0]
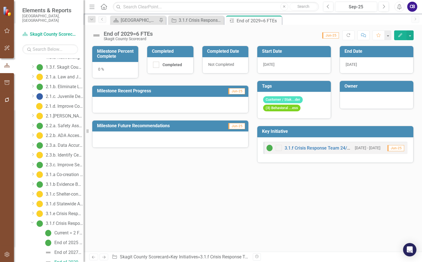
click at [354, 98] on div at bounding box center [377, 99] width 62 height 7
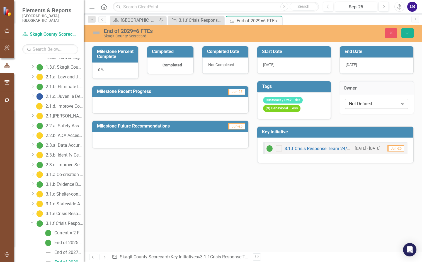
click at [356, 103] on div "Not Defined" at bounding box center [373, 103] width 49 height 6
type input "sara"
click at [356, 112] on span "Sara" at bounding box center [368, 112] width 34 height 5
click at [405, 32] on icon "Save" at bounding box center [407, 33] width 5 height 4
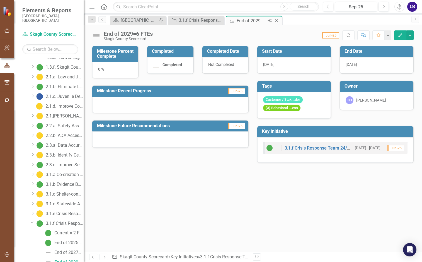
click at [276, 20] on icon "Close" at bounding box center [277, 20] width 6 height 4
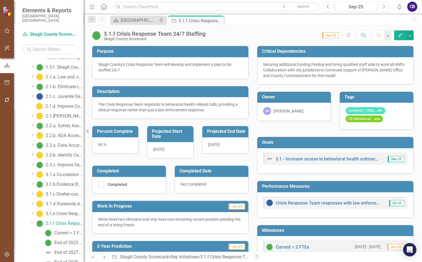
scroll to position [145, 0]
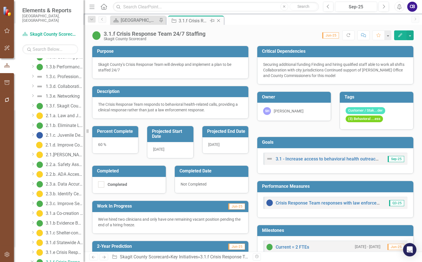
click at [221, 22] on icon "Close" at bounding box center [219, 20] width 6 height 4
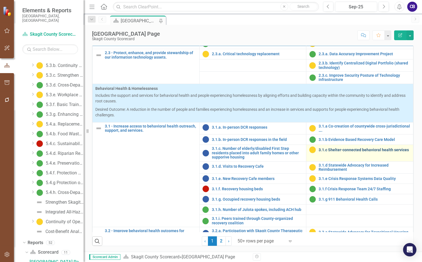
scroll to position [390, 0]
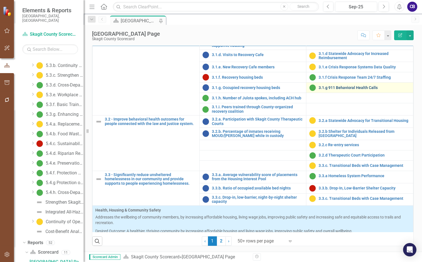
click at [327, 90] on link "3.1.g 911 Behavioral Health Calls" at bounding box center [365, 88] width 92 height 4
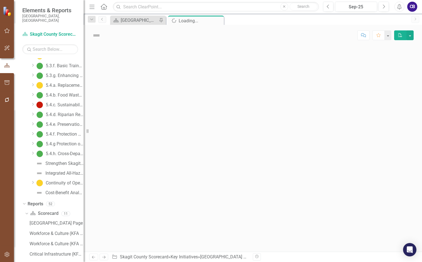
scroll to position [608, 0]
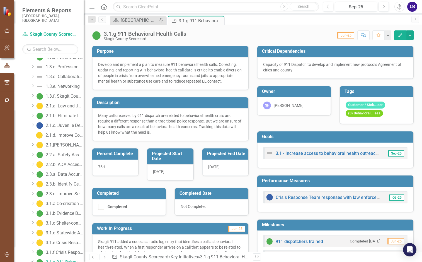
scroll to position [111, 0]
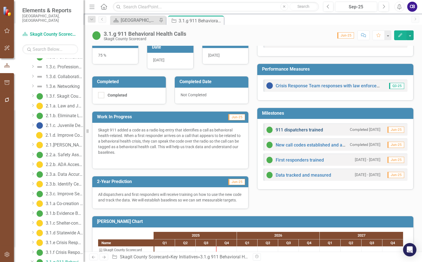
click at [297, 131] on link "911 dispatchers trained" at bounding box center [299, 129] width 47 height 5
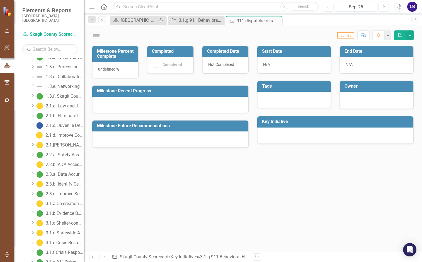
checkbox input "true"
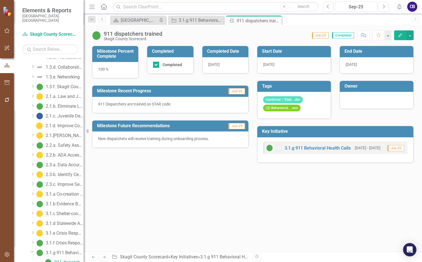
click at [353, 99] on div at bounding box center [377, 99] width 62 height 7
click at [353, 100] on div at bounding box center [377, 99] width 62 height 7
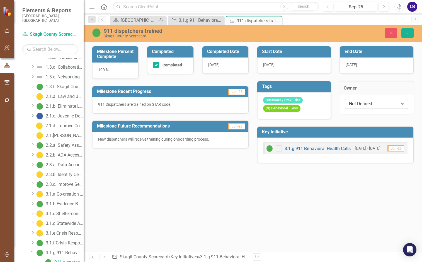
click at [355, 105] on div "Not Defined" at bounding box center [373, 103] width 49 height 6
type input "sara"
click at [358, 112] on span "Sara" at bounding box center [368, 112] width 34 height 5
click at [405, 34] on icon "Save" at bounding box center [407, 33] width 5 height 4
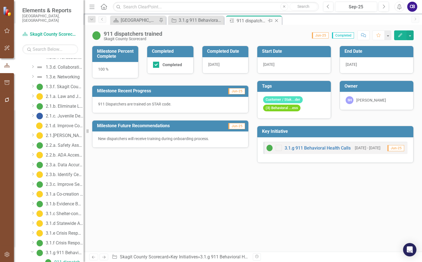
click at [278, 21] on icon "Close" at bounding box center [277, 20] width 6 height 4
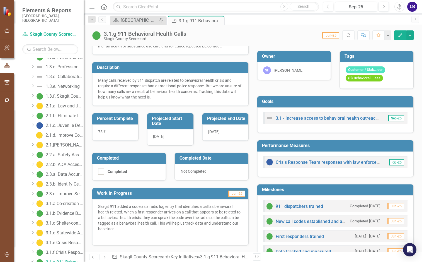
scroll to position [84, 0]
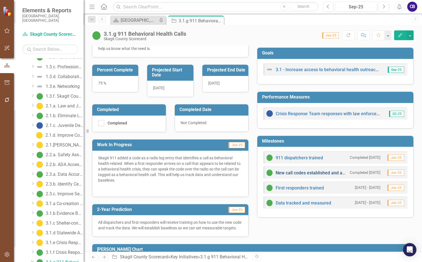
click at [296, 172] on link "New call codes established and agreed upon" at bounding box center [320, 172] width 89 height 5
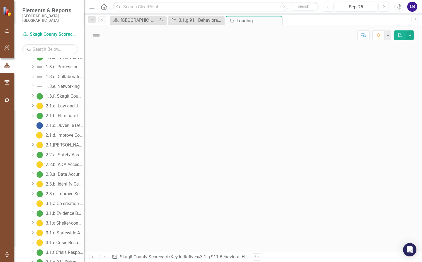
scroll to position [174, 0]
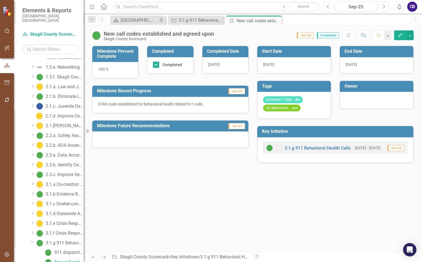
click at [368, 100] on div at bounding box center [377, 99] width 62 height 7
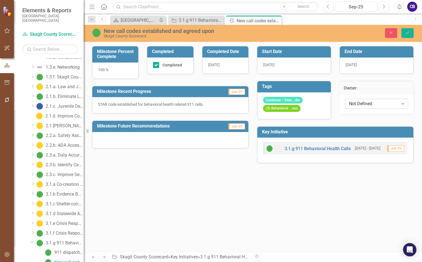
click at [365, 105] on div "Not Defined" at bounding box center [373, 103] width 49 height 6
type input "sara"
click at [365, 115] on span "Sara h Hinman" at bounding box center [369, 116] width 36 height 12
click at [404, 33] on button "Save" at bounding box center [407, 33] width 12 height 10
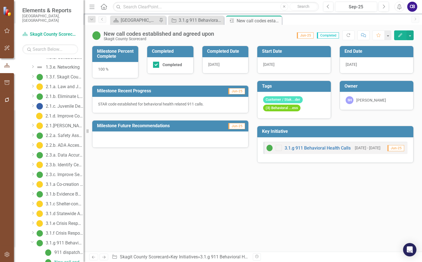
click at [0, 0] on icon "Close" at bounding box center [0, 0] width 0 height 0
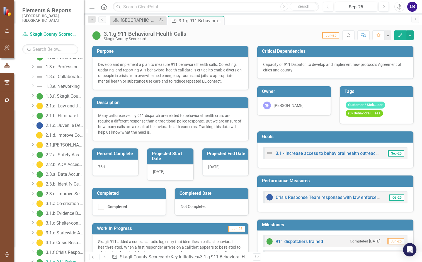
scroll to position [139, 0]
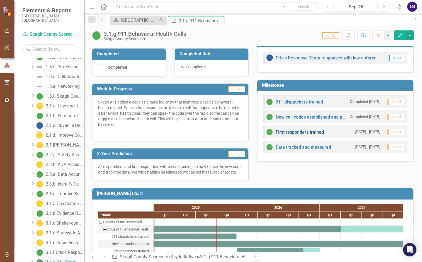
click at [295, 133] on link "First responders trained" at bounding box center [300, 131] width 48 height 5
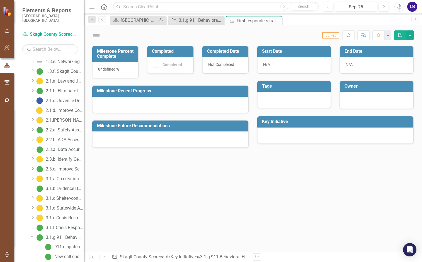
scroll to position [184, 0]
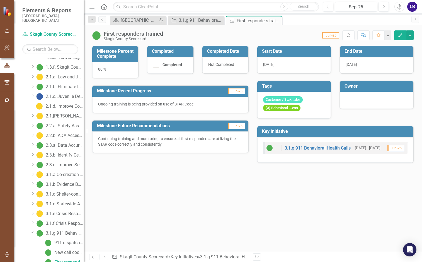
click at [356, 100] on div at bounding box center [377, 99] width 62 height 7
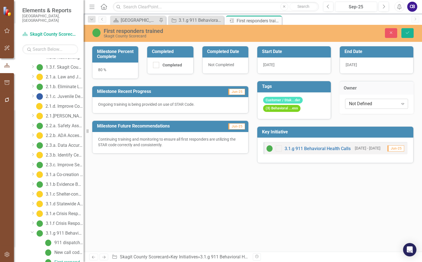
click at [356, 105] on div "Not Defined" at bounding box center [373, 103] width 49 height 6
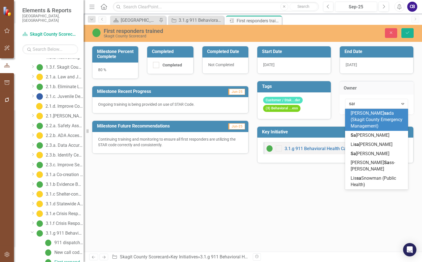
type input "sara"
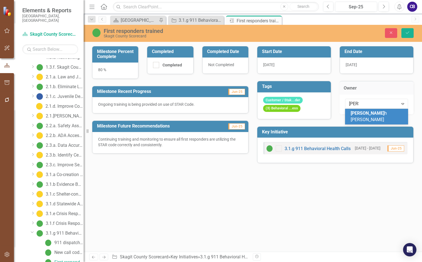
click at [356, 114] on span "Sara" at bounding box center [368, 112] width 34 height 5
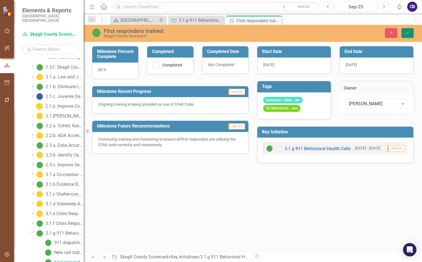
click at [405, 33] on icon "Save" at bounding box center [407, 33] width 5 height 4
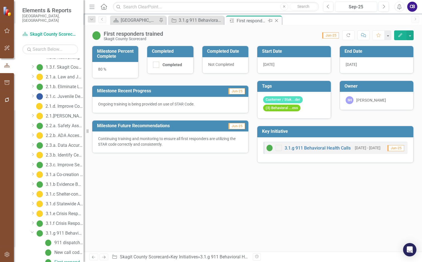
click at [275, 21] on icon "Close" at bounding box center [277, 20] width 6 height 4
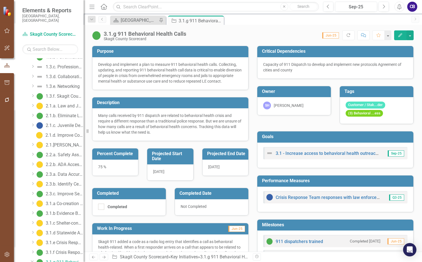
scroll to position [167, 0]
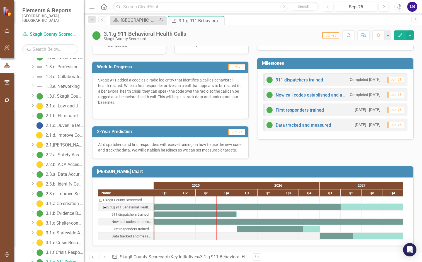
click at [302, 122] on div "Data tracked and measured" at bounding box center [298, 125] width 65 height 7
click at [304, 122] on link "Data tracked and measured" at bounding box center [303, 124] width 55 height 5
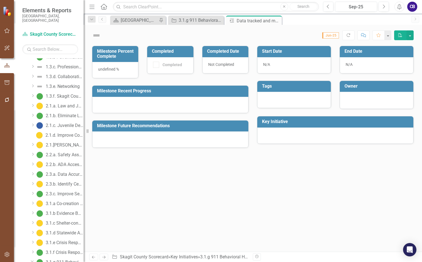
scroll to position [193, 0]
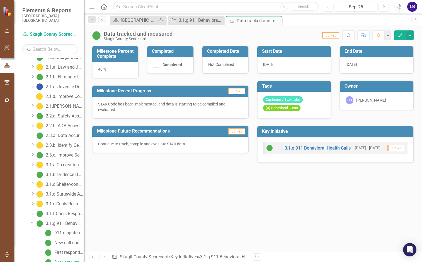
click at [358, 97] on div "[PERSON_NAME]" at bounding box center [371, 100] width 30 height 6
click at [276, 20] on icon "Close" at bounding box center [277, 20] width 6 height 4
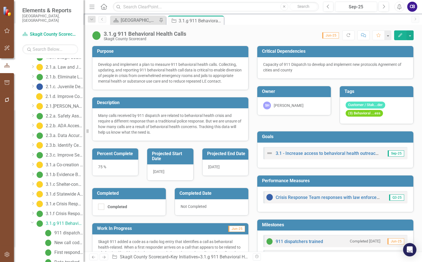
scroll to position [155, 0]
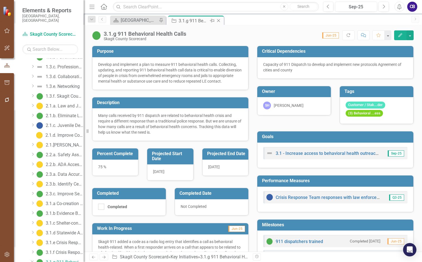
click at [218, 19] on icon "Close" at bounding box center [219, 20] width 6 height 4
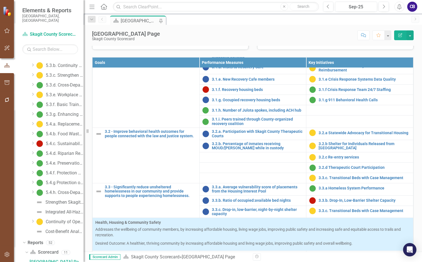
scroll to position [390, 0]
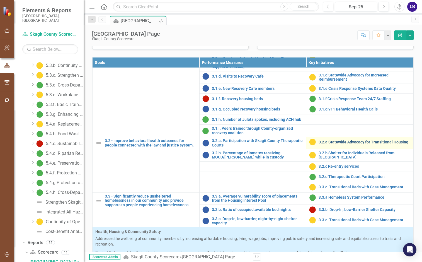
click at [328, 144] on link "3.2.a Statewide Advocacy for Transitional Housing" at bounding box center [365, 142] width 92 height 4
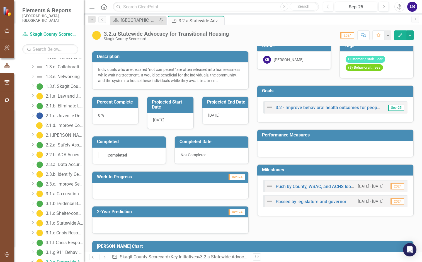
scroll to position [84, 0]
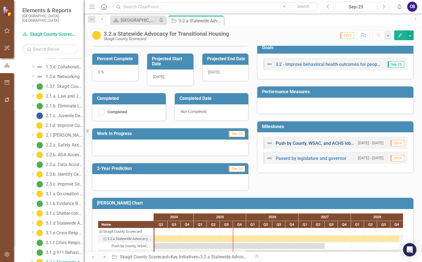
click at [308, 146] on link "Push by County, WSAC, and ACHS lobbyists" at bounding box center [319, 142] width 87 height 5
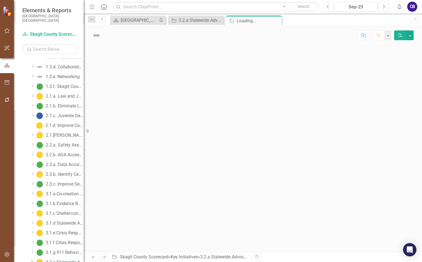
scroll to position [174, 0]
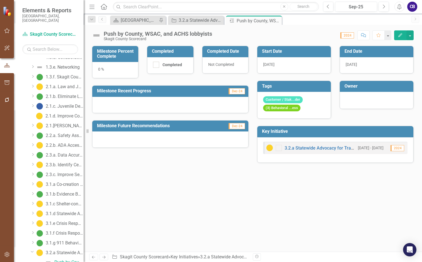
click at [353, 97] on div at bounding box center [377, 99] width 62 height 7
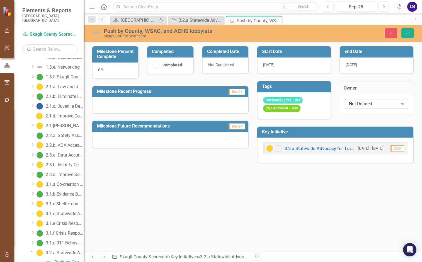
click at [358, 103] on div "Not Defined" at bounding box center [373, 103] width 49 height 6
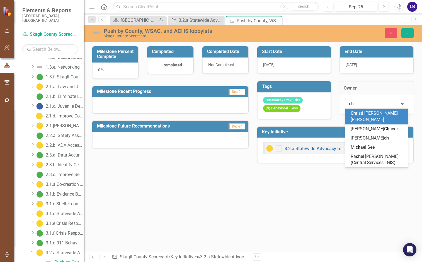
type input "chr"
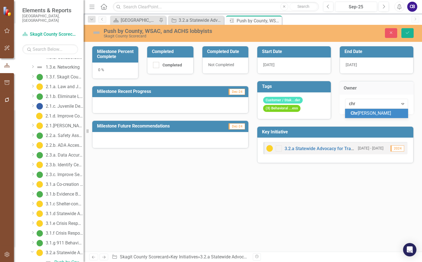
click at [359, 114] on span "Chr isti Brua Weaver" at bounding box center [371, 112] width 40 height 5
click at [156, 103] on div at bounding box center [170, 105] width 156 height 16
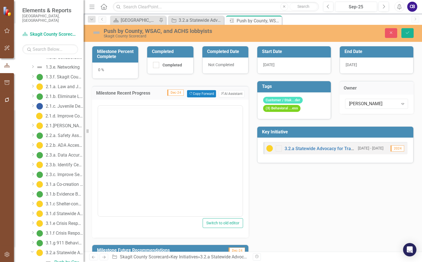
scroll to position [0, 0]
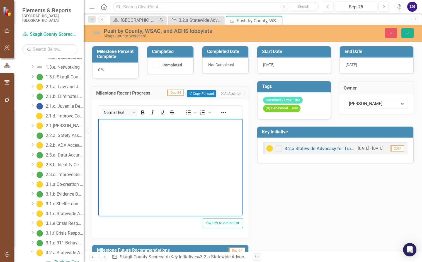
click at [151, 122] on p "Rich Text Area. Press ALT-0 for help." at bounding box center [170, 123] width 142 height 7
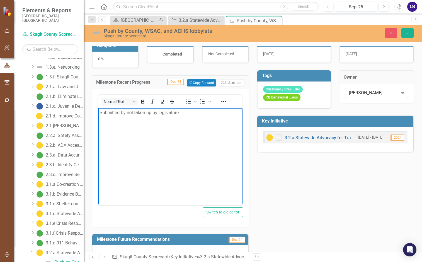
scroll to position [26, 0]
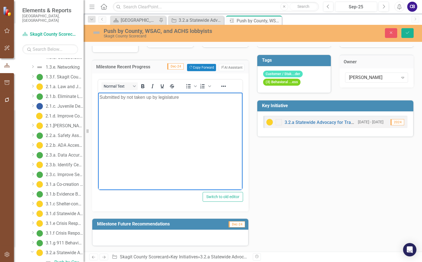
click at [134, 235] on div at bounding box center [170, 237] width 156 height 16
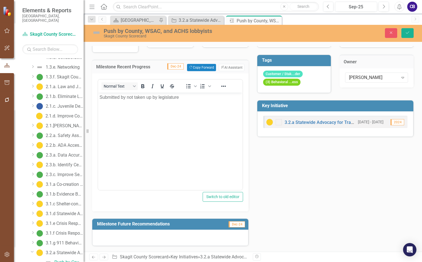
click at [134, 234] on div at bounding box center [170, 237] width 156 height 16
click at [128, 237] on div at bounding box center [170, 237] width 156 height 16
drag, startPoint x: 128, startPoint y: 239, endPoint x: 123, endPoint y: 236, distance: 5.1
click at [127, 239] on div at bounding box center [170, 237] width 156 height 16
click at [124, 236] on div at bounding box center [170, 237] width 156 height 16
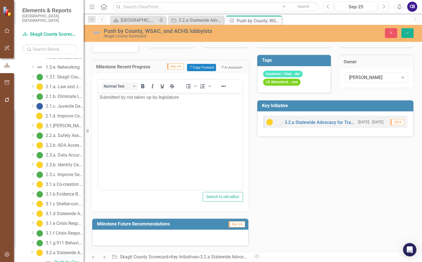
click at [125, 237] on div at bounding box center [170, 237] width 156 height 16
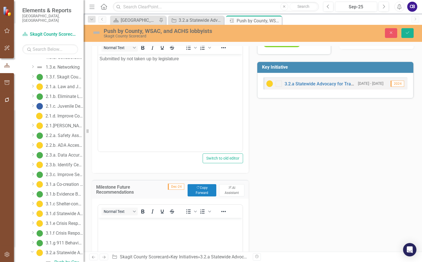
scroll to position [138, 0]
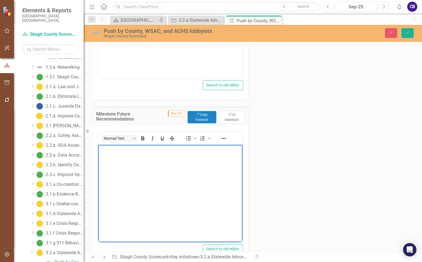
drag, startPoint x: 120, startPoint y: 157, endPoint x: 123, endPoint y: 149, distance: 8.2
click at [122, 153] on body "Rich Text Area. Press ALT-0 for help." at bounding box center [170, 186] width 144 height 84
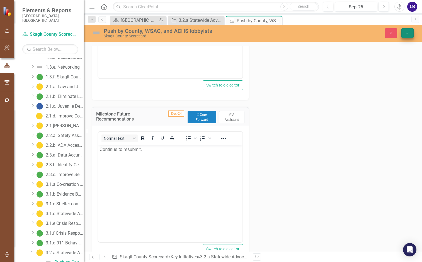
click at [409, 29] on button "Save" at bounding box center [407, 33] width 12 height 10
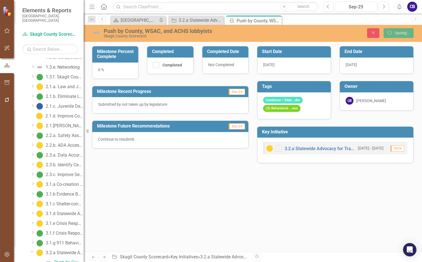
scroll to position [0, 0]
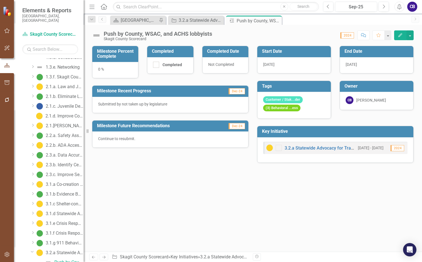
drag, startPoint x: 278, startPoint y: 21, endPoint x: 408, endPoint y: 15, distance: 130.3
click at [0, 0] on icon "Close" at bounding box center [0, 0] width 0 height 0
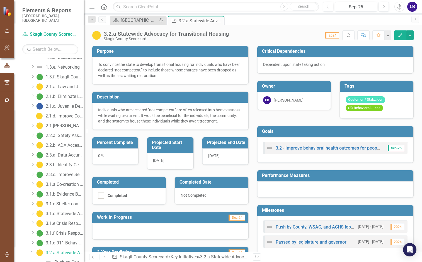
scroll to position [164, 0]
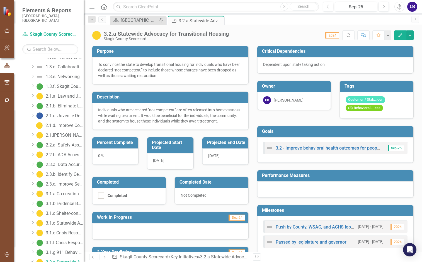
click at [127, 231] on div at bounding box center [170, 231] width 156 height 16
click at [127, 230] on div at bounding box center [170, 231] width 156 height 16
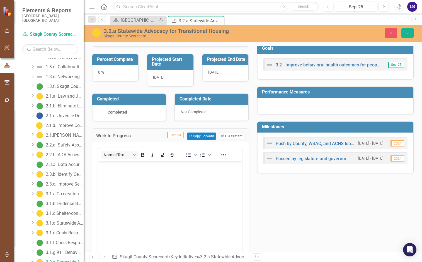
scroll to position [111, 0]
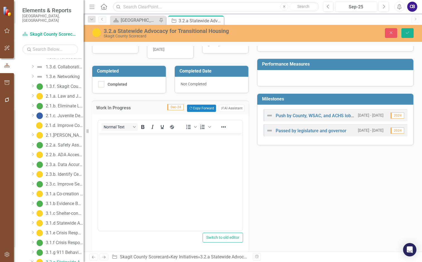
click at [111, 141] on p "Rich Text Area. Press ALT-0 for help." at bounding box center [170, 138] width 142 height 7
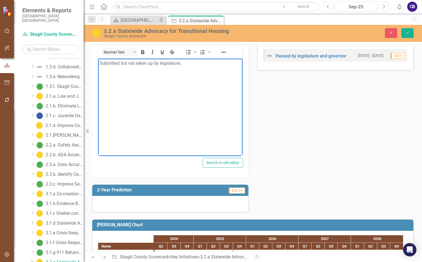
scroll to position [195, 0]
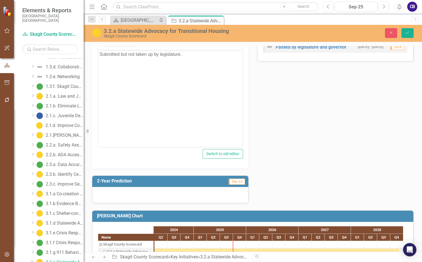
click at [166, 199] on div at bounding box center [170, 195] width 156 height 16
click at [167, 199] on div at bounding box center [170, 195] width 156 height 16
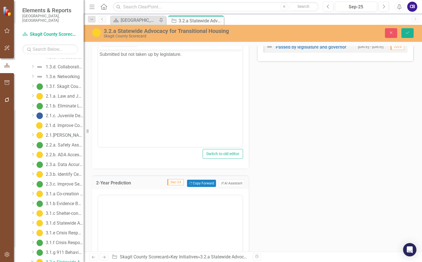
scroll to position [0, 0]
click at [154, 215] on p "Rich Text Area. Press ALT-0 for help." at bounding box center [170, 213] width 142 height 7
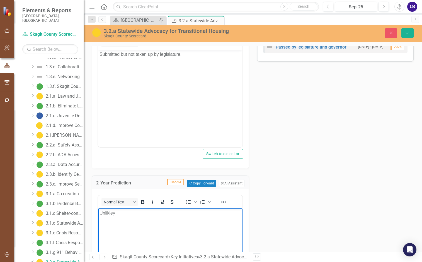
drag, startPoint x: 118, startPoint y: 212, endPoint x: 99, endPoint y: 211, distance: 19.8
click at [99, 211] on body "Unlikley" at bounding box center [170, 250] width 144 height 84
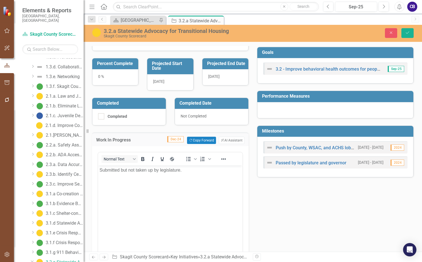
scroll to position [20, 0]
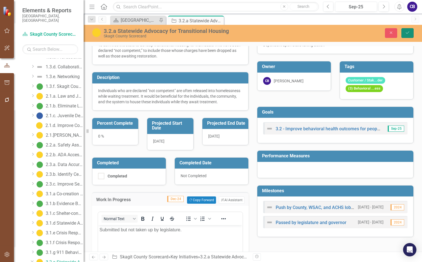
click at [408, 34] on icon "Save" at bounding box center [407, 33] width 5 height 4
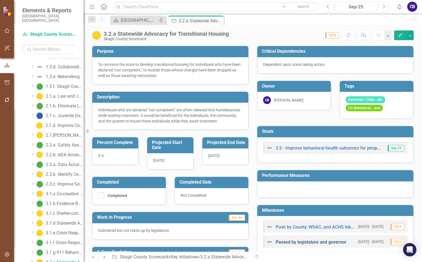
click at [298, 244] on link "Passed by legislature and governor" at bounding box center [311, 241] width 71 height 5
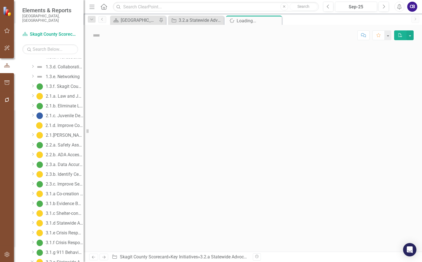
scroll to position [184, 0]
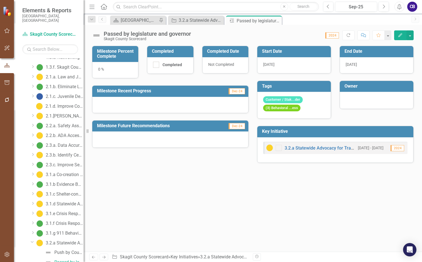
click at [130, 103] on div at bounding box center [170, 105] width 156 height 16
click at [130, 104] on div at bounding box center [170, 105] width 156 height 16
click at [130, 103] on div at bounding box center [170, 105] width 156 height 16
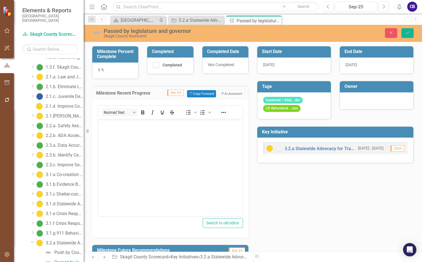
scroll to position [0, 0]
drag, startPoint x: 133, startPoint y: 132, endPoint x: 136, endPoint y: 128, distance: 5.4
click at [134, 129] on body "Rich Text Area. Press ALT-0 for help." at bounding box center [170, 160] width 144 height 84
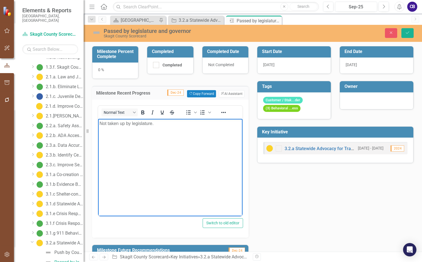
scroll to position [26, 0]
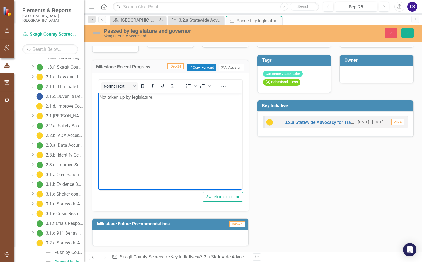
click at [109, 238] on div at bounding box center [170, 237] width 156 height 16
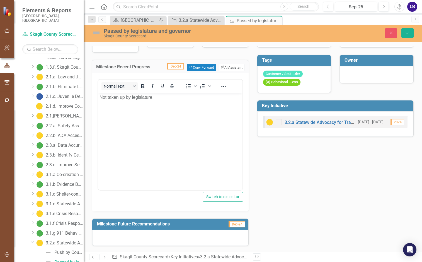
click at [109, 238] on div at bounding box center [170, 237] width 156 height 16
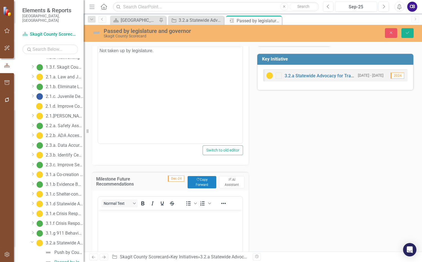
scroll to position [138, 0]
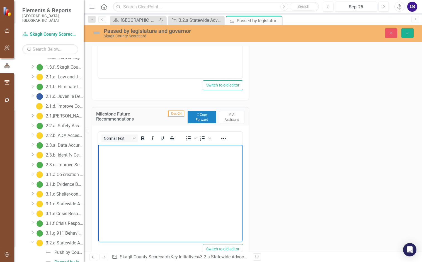
click at [125, 161] on body "Rich Text Area. Press ALT-0 for help." at bounding box center [170, 186] width 144 height 84
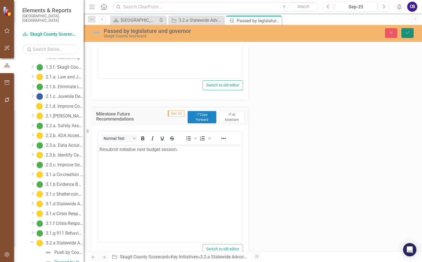
click at [403, 34] on button "Save" at bounding box center [407, 33] width 12 height 10
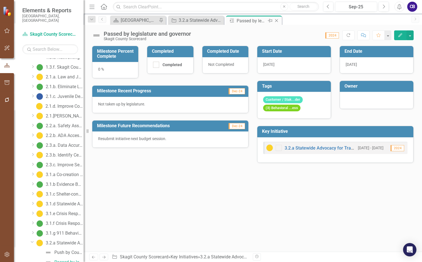
click at [278, 21] on icon "Close" at bounding box center [277, 20] width 6 height 4
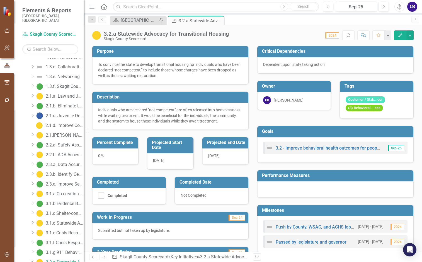
click at [0, 0] on icon "Close" at bounding box center [0, 0] width 0 height 0
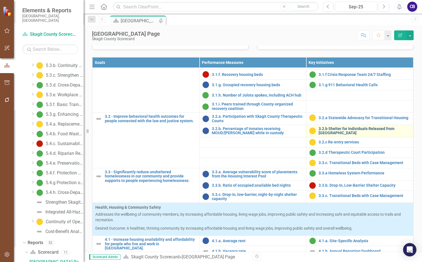
scroll to position [418, 0]
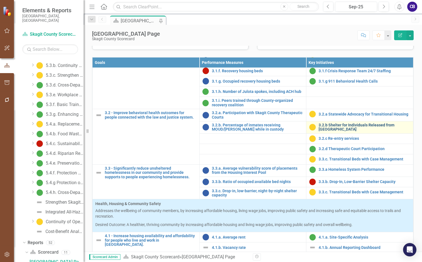
click at [334, 132] on link "3.2.b Shelter for Individuals Released from [GEOGRAPHIC_DATA]" at bounding box center [365, 127] width 92 height 9
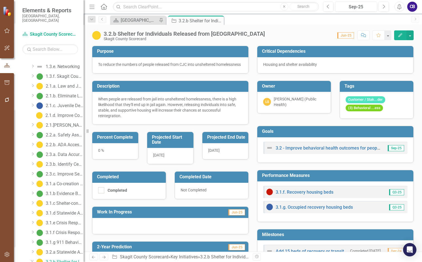
scroll to position [174, 0]
click at [278, 98] on div "[PERSON_NAME] (Public Health)" at bounding box center [299, 101] width 51 height 11
click at [278, 96] on div "[PERSON_NAME] (Public Health)" at bounding box center [299, 101] width 51 height 11
drag, startPoint x: 278, startPoint y: 96, endPoint x: 281, endPoint y: 97, distance: 3.0
click at [279, 96] on div "LS Lissa Snowman (Public Health)" at bounding box center [294, 102] width 74 height 21
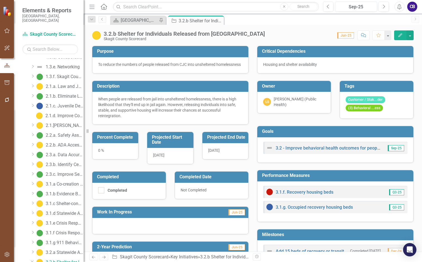
click at [283, 99] on div "[PERSON_NAME] (Public Health)" at bounding box center [299, 101] width 51 height 11
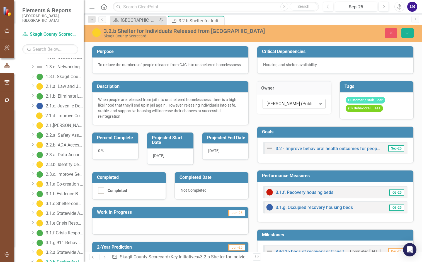
click at [315, 104] on div "Expand" at bounding box center [320, 103] width 10 height 9
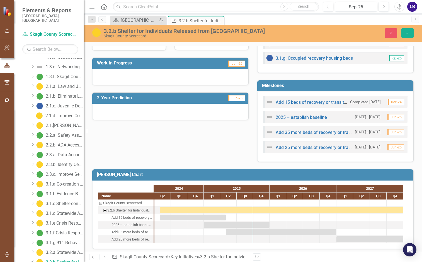
scroll to position [153, 0]
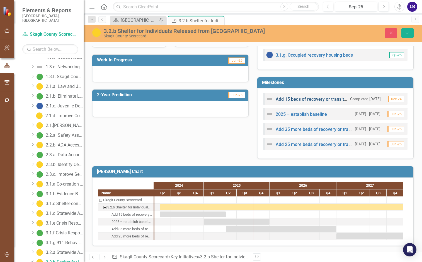
click at [291, 98] on link "Add 15 beds of recovery or transitional housing with case management" at bounding box center [347, 98] width 143 height 5
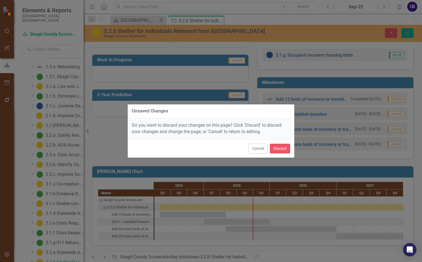
click at [299, 94] on div "Unsaved Changes Do you want to discard your changes on this page? Click 'Discar…" at bounding box center [211, 131] width 422 height 262
click at [300, 94] on div "Unsaved Changes Do you want to discard your changes on this page? Click 'Discar…" at bounding box center [211, 131] width 422 height 262
click at [258, 150] on button "Cancel" at bounding box center [258, 149] width 19 height 10
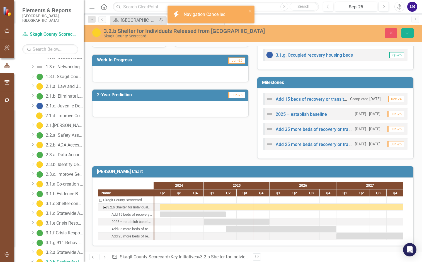
click at [268, 99] on img at bounding box center [269, 99] width 7 height 7
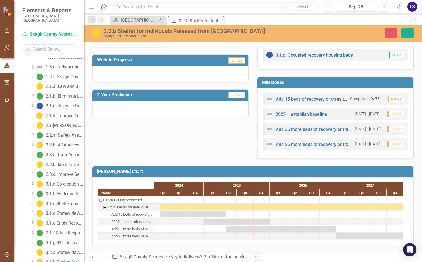
click at [268, 99] on img at bounding box center [269, 99] width 7 height 7
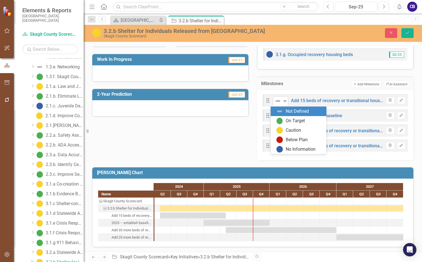
click at [277, 103] on img at bounding box center [278, 101] width 7 height 7
click at [283, 120] on div "On Target" at bounding box center [299, 120] width 47 height 7
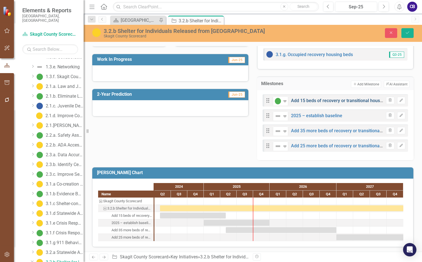
click at [354, 101] on link "Add 15 beds of recovery or transitional housing with case management" at bounding box center [362, 100] width 143 height 5
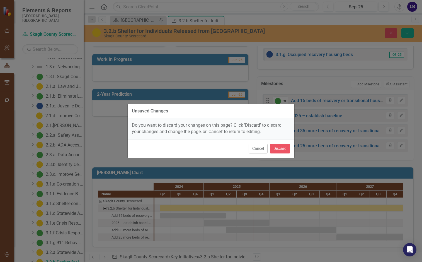
drag, startPoint x: 257, startPoint y: 150, endPoint x: 268, endPoint y: 144, distance: 12.7
click at [258, 148] on button "Cancel" at bounding box center [258, 149] width 19 height 10
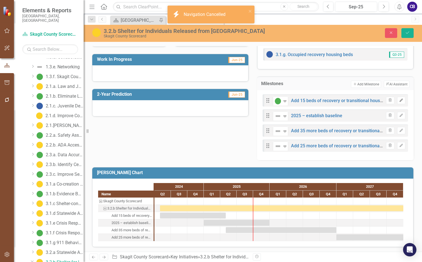
click at [399, 102] on icon "Edit" at bounding box center [401, 100] width 4 height 3
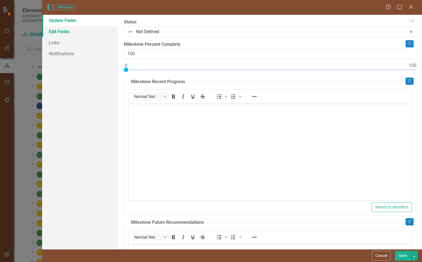
scroll to position [0, 0]
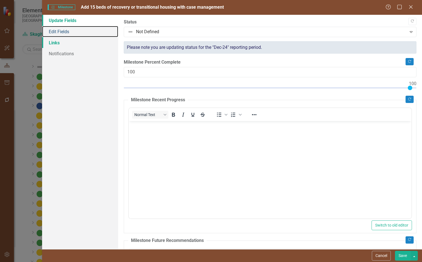
drag, startPoint x: 57, startPoint y: 31, endPoint x: 74, endPoint y: 38, distance: 18.0
click at [57, 31] on link "Edit Fields" at bounding box center [80, 31] width 76 height 11
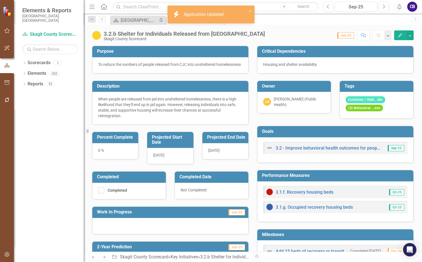
scroll to position [111, 0]
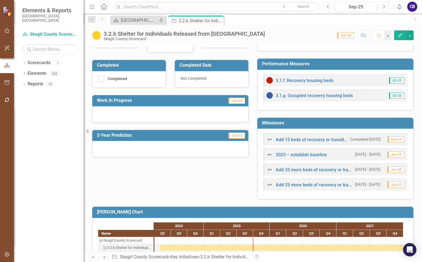
click at [270, 156] on img at bounding box center [269, 154] width 7 height 7
click at [268, 155] on img at bounding box center [269, 154] width 7 height 7
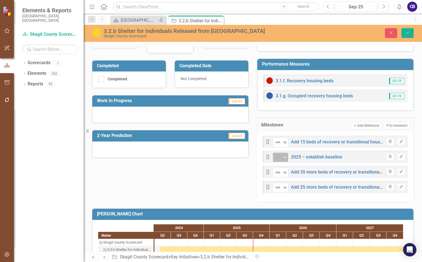
click at [283, 159] on icon "Expand" at bounding box center [285, 157] width 6 height 4
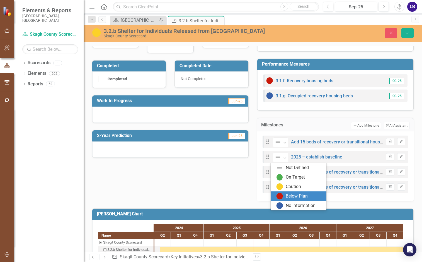
click at [294, 195] on div "Below Plan" at bounding box center [297, 196] width 22 height 6
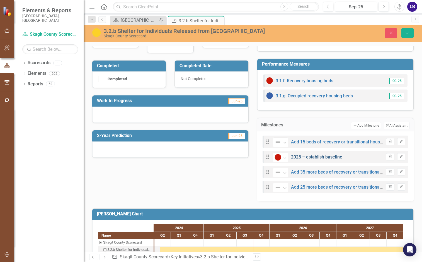
click at [336, 158] on link "2025 – establish baseline" at bounding box center [316, 156] width 51 height 5
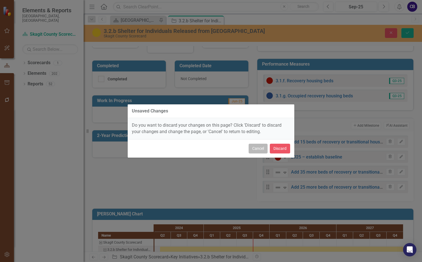
click at [259, 147] on button "Cancel" at bounding box center [258, 149] width 19 height 10
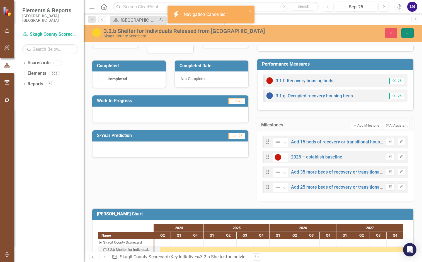
click at [404, 34] on button "Save" at bounding box center [407, 33] width 12 height 10
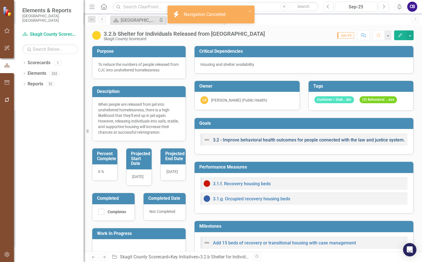
click at [268, 140] on link "3.2 - Improve behavioral health outcomes for people connected with the law and …" at bounding box center [309, 139] width 192 height 5
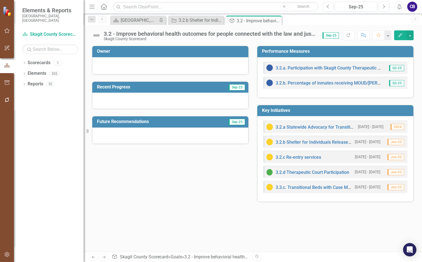
click at [94, 35] on img at bounding box center [96, 35] width 9 height 9
click at [97, 34] on img at bounding box center [96, 35] width 9 height 9
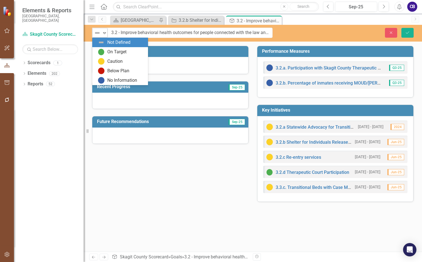
click at [101, 34] on div "Not Defined" at bounding box center [97, 33] width 8 height 8
click at [103, 49] on img at bounding box center [101, 51] width 7 height 7
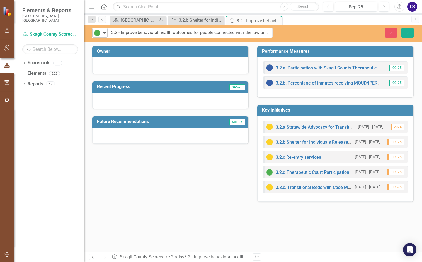
click at [104, 35] on div "Expand" at bounding box center [105, 32] width 6 height 9
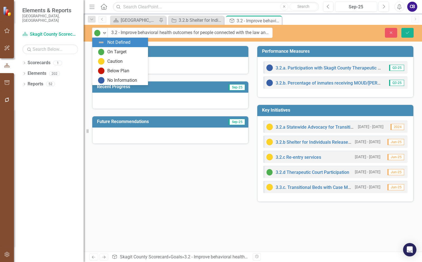
click at [106, 40] on div "Not Defined" at bounding box center [121, 42] width 47 height 7
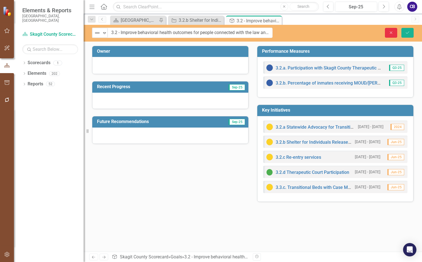
click at [389, 33] on icon "Close" at bounding box center [390, 33] width 5 height 4
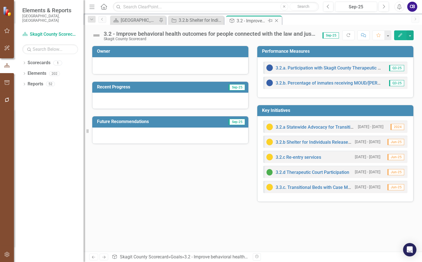
click at [280, 21] on div "Close" at bounding box center [276, 20] width 7 height 7
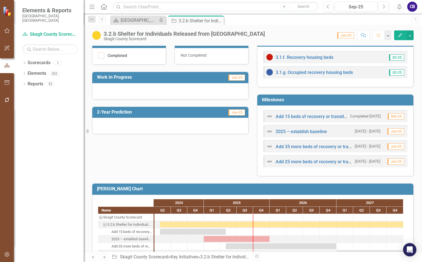
scroll to position [139, 0]
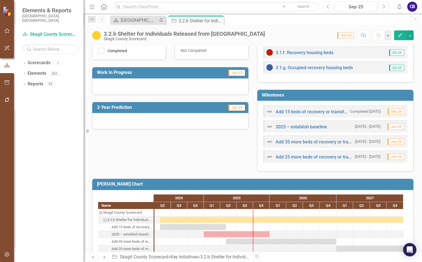
click at [266, 110] on img at bounding box center [269, 111] width 7 height 7
click at [271, 113] on img at bounding box center [269, 111] width 7 height 7
click at [270, 111] on img at bounding box center [269, 111] width 7 height 7
click at [269, 113] on img at bounding box center [269, 111] width 7 height 7
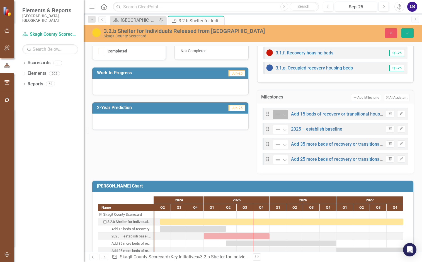
click at [280, 118] on div "Not Defined" at bounding box center [278, 114] width 8 height 8
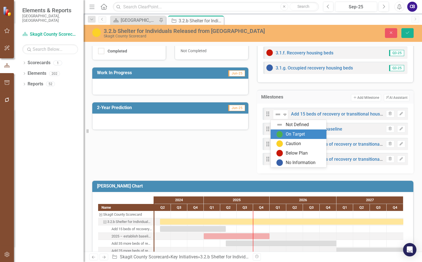
click at [287, 134] on div "On Target" at bounding box center [295, 134] width 19 height 6
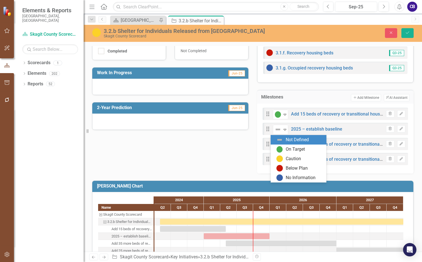
drag, startPoint x: 283, startPoint y: 130, endPoint x: 287, endPoint y: 122, distance: 9.5
click at [283, 130] on icon "Expand" at bounding box center [285, 129] width 6 height 4
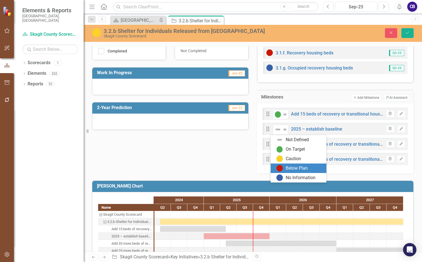
click at [296, 166] on div "Below Plan" at bounding box center [297, 168] width 22 height 6
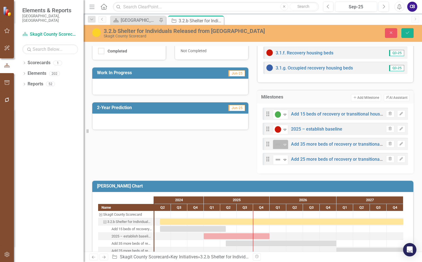
click at [283, 145] on icon at bounding box center [284, 145] width 3 height 2
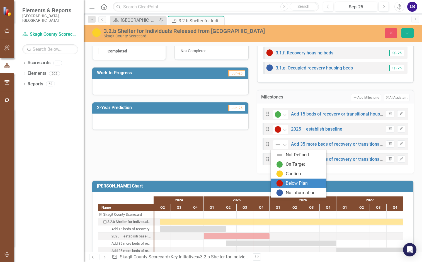
click at [291, 181] on div "Below Plan" at bounding box center [297, 183] width 22 height 6
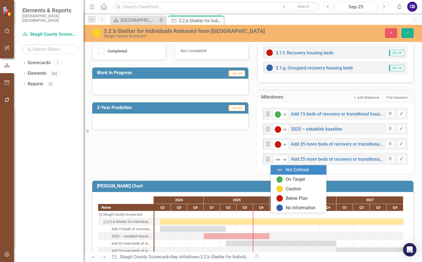
click at [283, 159] on icon "Expand" at bounding box center [285, 159] width 6 height 4
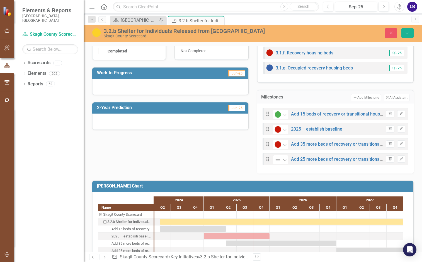
click at [282, 159] on icon "Expand" at bounding box center [285, 159] width 6 height 4
click at [282, 146] on icon "Expand" at bounding box center [285, 144] width 6 height 4
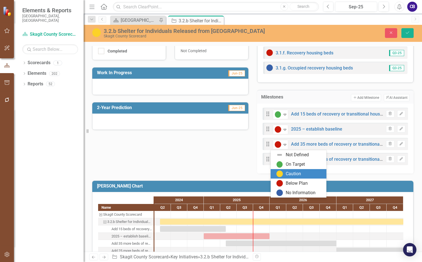
click at [294, 174] on div "Caution" at bounding box center [293, 174] width 15 height 6
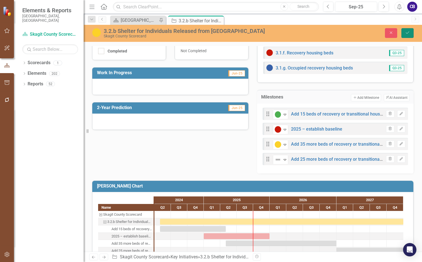
click at [407, 35] on button "Save" at bounding box center [407, 33] width 12 height 10
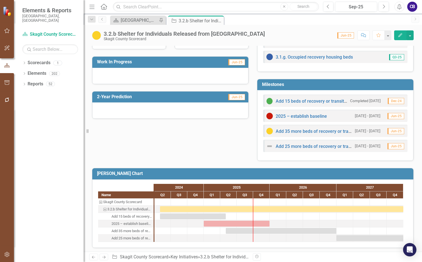
scroll to position [152, 0]
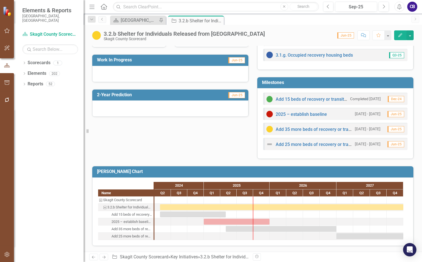
click at [267, 129] on img at bounding box center [269, 129] width 7 height 7
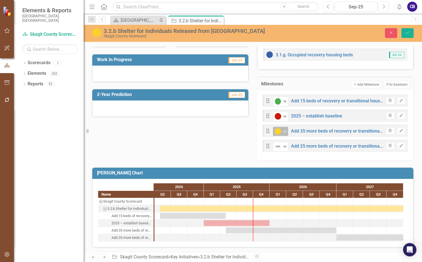
click at [280, 131] on div "Caution" at bounding box center [278, 131] width 8 height 8
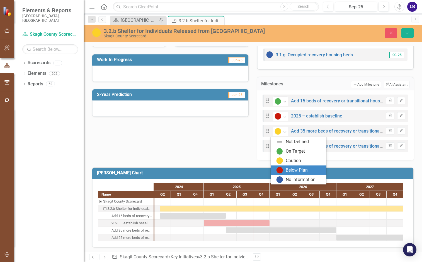
click at [285, 170] on div "Below Plan" at bounding box center [299, 170] width 47 height 7
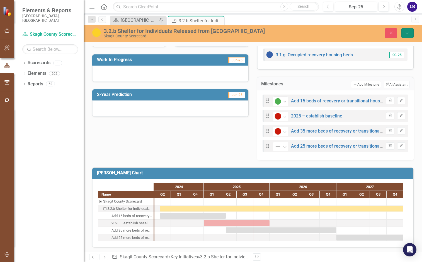
click at [404, 33] on button "Save" at bounding box center [407, 33] width 12 height 10
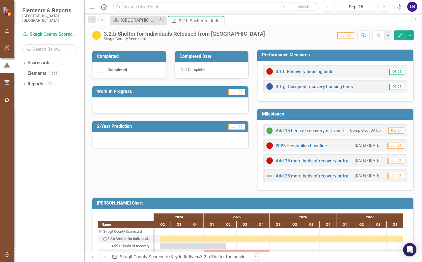
scroll to position [139, 0]
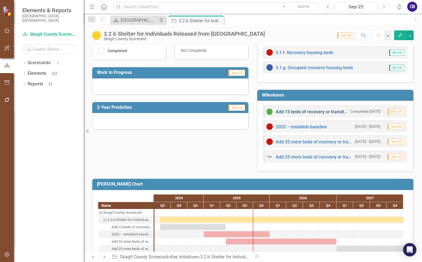
click at [296, 111] on link "Add 15 beds of recovery or transitional housing with case management" at bounding box center [347, 111] width 143 height 5
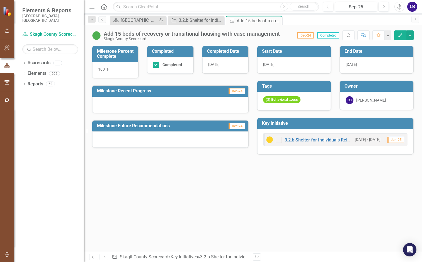
click at [145, 103] on div at bounding box center [170, 105] width 156 height 16
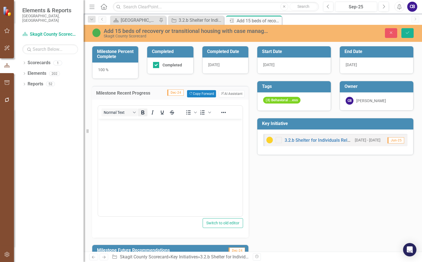
click at [139, 113] on button "Bold" at bounding box center [142, 112] width 9 height 8
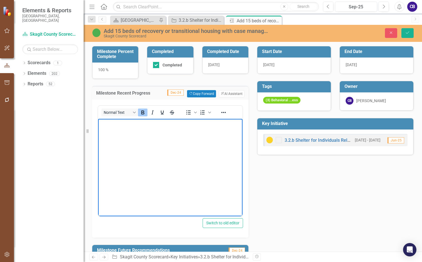
click at [143, 114] on icon "Bold" at bounding box center [142, 112] width 3 height 4
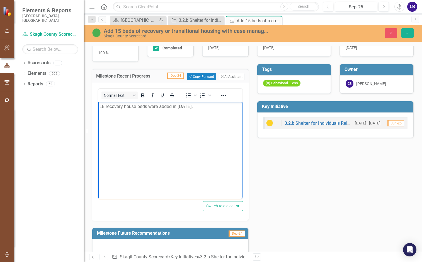
scroll to position [26, 0]
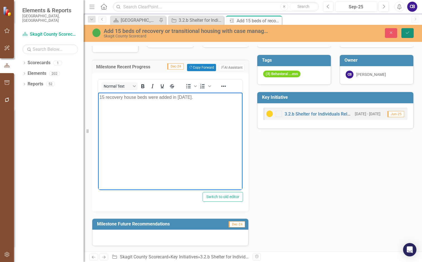
click at [408, 34] on icon "Save" at bounding box center [407, 33] width 5 height 4
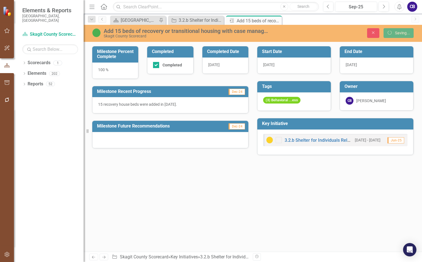
scroll to position [0, 0]
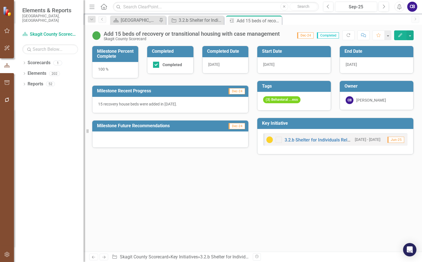
click at [0, 0] on icon "Close" at bounding box center [0, 0] width 0 height 0
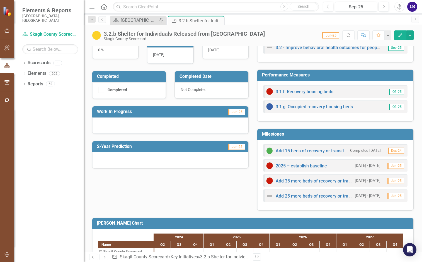
scroll to position [111, 0]
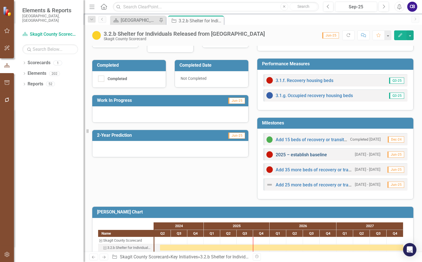
click at [288, 155] on link "2025 – establish baseline" at bounding box center [301, 154] width 51 height 5
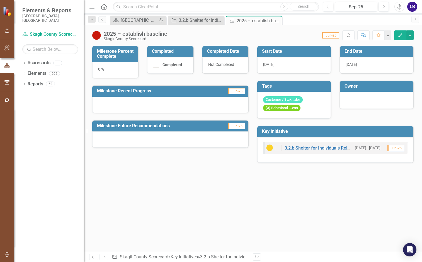
click at [148, 99] on div at bounding box center [170, 105] width 156 height 16
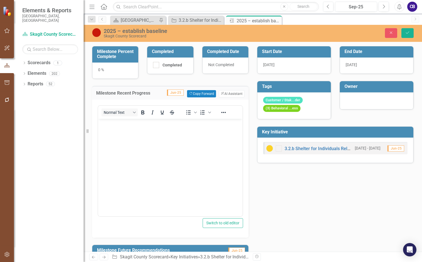
drag, startPoint x: 140, startPoint y: 131, endPoint x: 144, endPoint y: 127, distance: 6.1
click at [140, 131] on body "Rich Text Area. Press ALT-0 for help." at bounding box center [170, 160] width 144 height 84
click at [407, 32] on icon "Save" at bounding box center [407, 33] width 5 height 4
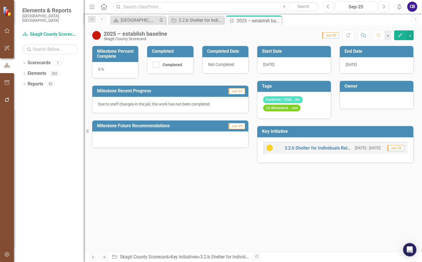
drag, startPoint x: 276, startPoint y: 20, endPoint x: 289, endPoint y: 37, distance: 22.2
click at [0, 0] on icon at bounding box center [0, 0] width 0 height 0
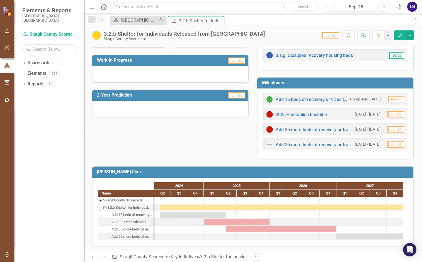
scroll to position [152, 0]
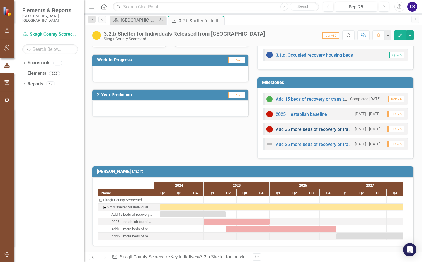
click at [292, 130] on link "Add 35 more beds of recovery or transitional housing with case management" at bounding box center [353, 129] width 155 height 5
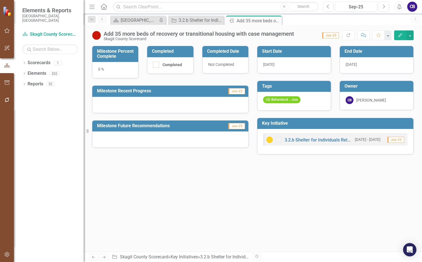
click at [160, 109] on div at bounding box center [170, 105] width 156 height 16
click at [99, 68] on div "0 %" at bounding box center [115, 70] width 46 height 16
click at [99, 69] on div "0 %" at bounding box center [115, 70] width 46 height 16
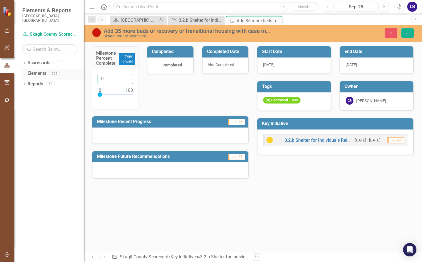
drag, startPoint x: 103, startPoint y: 77, endPoint x: 60, endPoint y: 71, distance: 43.4
click at [97, 80] on div "0" at bounding box center [115, 89] width 47 height 40
type input "23"
click at [401, 28] on button "Save" at bounding box center [407, 33] width 12 height 10
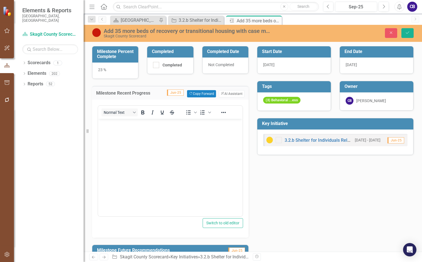
drag, startPoint x: 226, startPoint y: 221, endPoint x: 226, endPoint y: 228, distance: 7.5
click at [123, 125] on p "Rich Text Area. Press ALT-0 for help." at bounding box center [170, 123] width 142 height 7
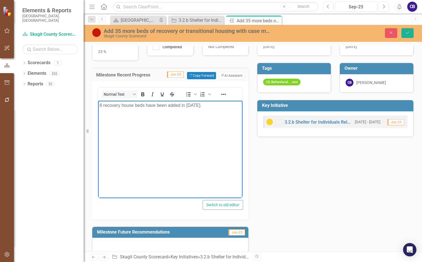
scroll to position [26, 0]
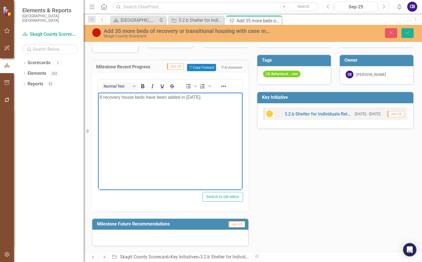
click at [143, 239] on div at bounding box center [170, 237] width 156 height 16
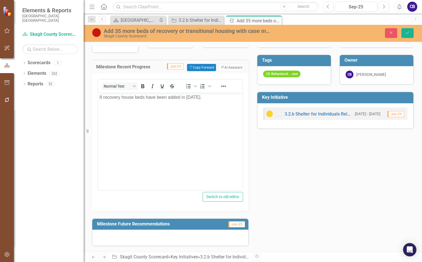
click at [142, 240] on div at bounding box center [170, 237] width 156 height 16
click at [142, 239] on div at bounding box center [170, 237] width 156 height 16
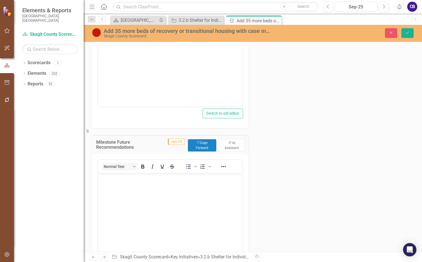
scroll to position [110, 0]
click at [144, 190] on body "Rich Text Area. Press ALT-0 for help." at bounding box center [170, 214] width 144 height 84
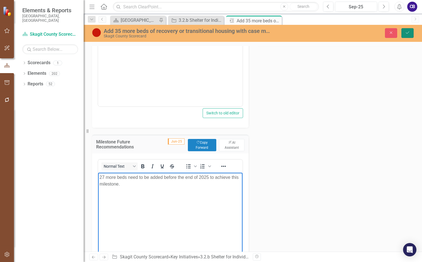
click at [409, 33] on icon "Save" at bounding box center [407, 33] width 5 height 4
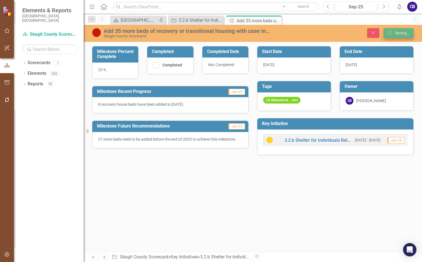
scroll to position [0, 0]
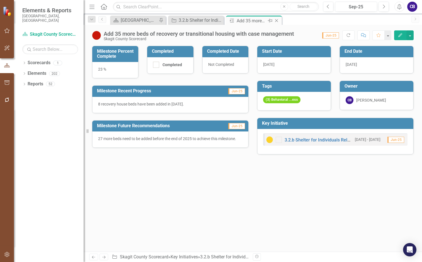
click at [278, 22] on icon "Close" at bounding box center [277, 20] width 6 height 4
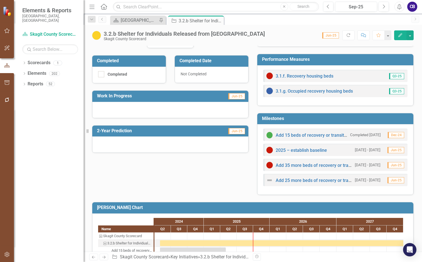
scroll to position [139, 0]
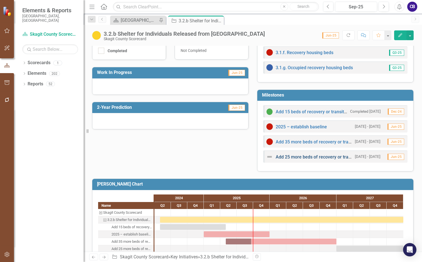
click at [317, 156] on link "Add 25 more beds of recovery or transitional housing with case management" at bounding box center [353, 156] width 155 height 5
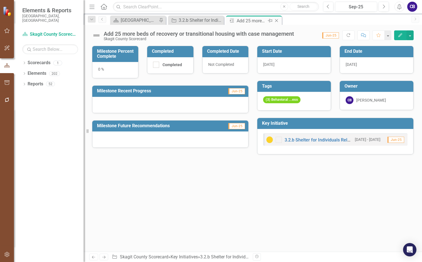
click at [276, 20] on icon "Close" at bounding box center [277, 20] width 6 height 4
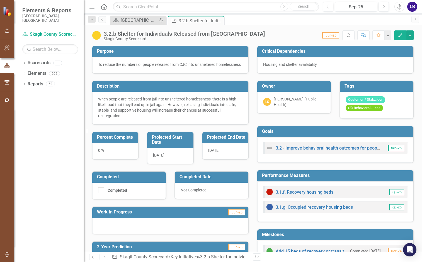
click at [119, 231] on div at bounding box center [170, 226] width 156 height 16
click at [120, 230] on div at bounding box center [170, 226] width 156 height 16
click at [106, 229] on div at bounding box center [170, 226] width 156 height 16
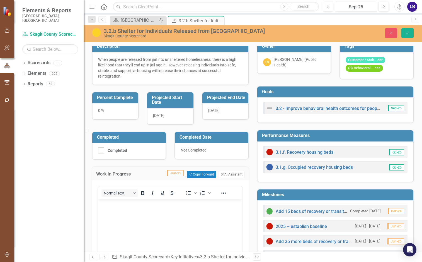
scroll to position [84, 0]
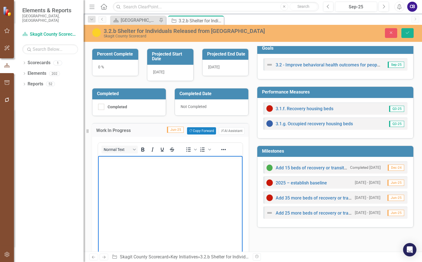
drag, startPoint x: 128, startPoint y: 162, endPoint x: 127, endPoint y: 156, distance: 6.0
click at [128, 157] on p "Rich Text Area. Press ALT-0 for help." at bounding box center [170, 160] width 142 height 7
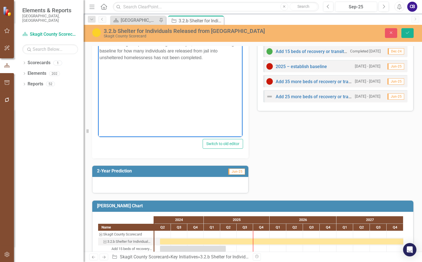
scroll to position [223, 0]
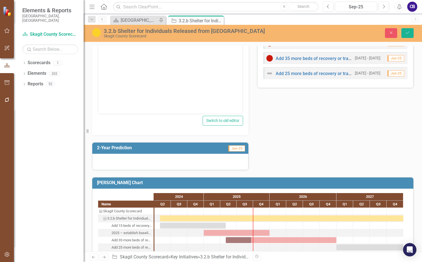
click at [137, 166] on div at bounding box center [170, 162] width 156 height 16
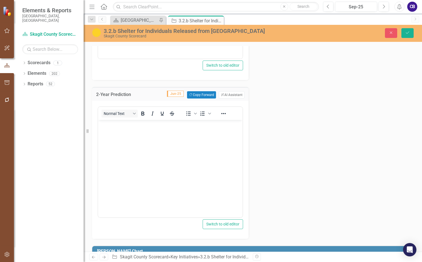
scroll to position [279, 0]
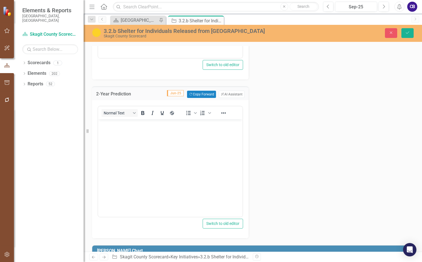
click at [137, 141] on body "Rich Text Area. Press ALT-0 for help." at bounding box center [170, 161] width 144 height 84
click at [411, 34] on button "Save" at bounding box center [407, 33] width 12 height 10
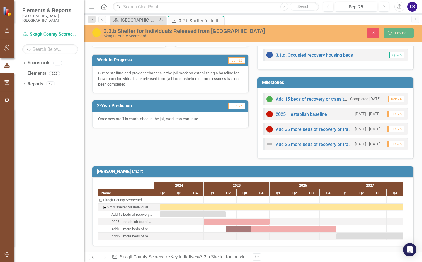
scroll to position [153, 0]
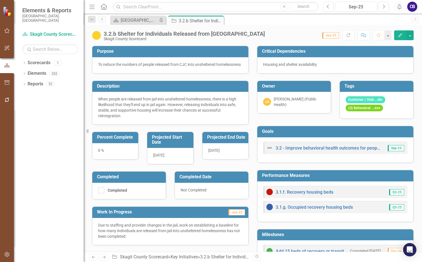
click at [281, 96] on div "[PERSON_NAME] (Public Health)" at bounding box center [299, 101] width 51 height 11
click at [281, 97] on div "[PERSON_NAME] (Public Health)" at bounding box center [299, 101] width 51 height 11
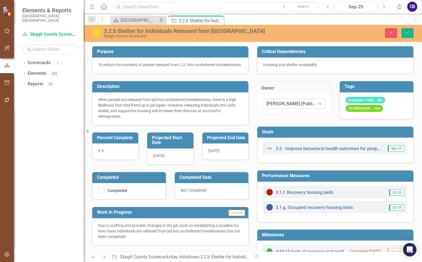
click at [284, 101] on div "[PERSON_NAME] (Public Health)" at bounding box center [290, 103] width 49 height 6
click at [286, 103] on div "[PERSON_NAME] (Public Health)" at bounding box center [290, 103] width 49 height 6
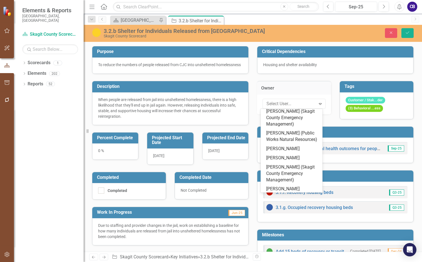
scroll to position [0, 0]
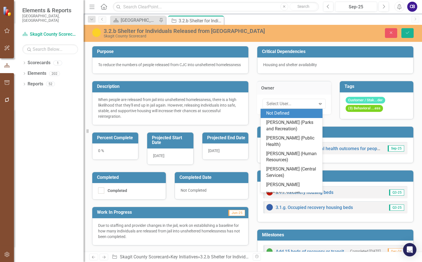
click at [293, 114] on div "Not Defined" at bounding box center [292, 113] width 53 height 6
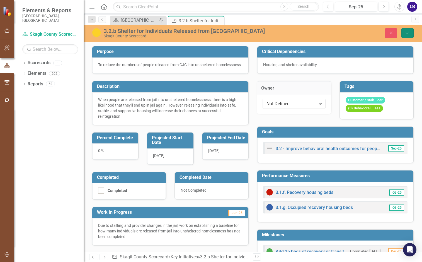
click at [405, 30] on button "Save" at bounding box center [407, 33] width 12 height 10
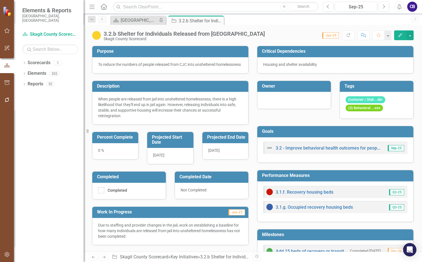
click at [184, 64] on div "To reduce the numbers of people released from CJC into unsheltered homelessness" at bounding box center [170, 65] width 144 height 6
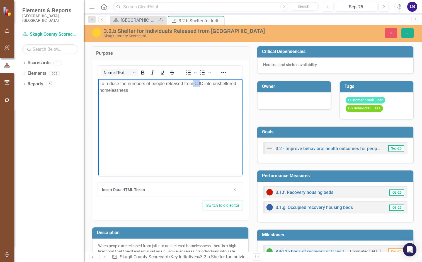
drag, startPoint x: 195, startPoint y: 82, endPoint x: 201, endPoint y: 84, distance: 6.6
click at [201, 84] on p "To reduce the numbers of people released from CJC into unsheltered homelessness" at bounding box center [170, 86] width 142 height 13
drag, startPoint x: 202, startPoint y: 83, endPoint x: 205, endPoint y: 84, distance: 2.9
click at [203, 83] on p "To reduce the numbers of people released from CJC into unsheltered homelessness" at bounding box center [170, 86] width 142 height 13
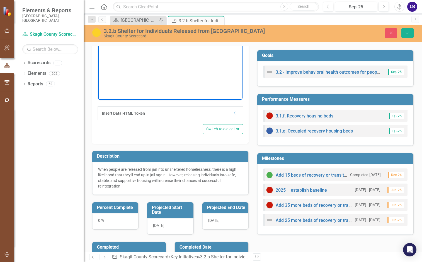
scroll to position [84, 0]
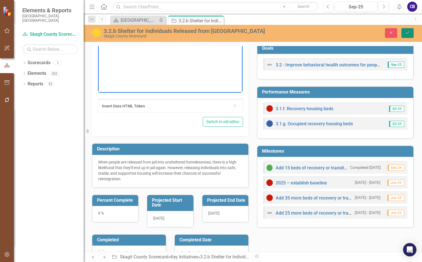
click at [407, 33] on icon "Save" at bounding box center [407, 33] width 5 height 4
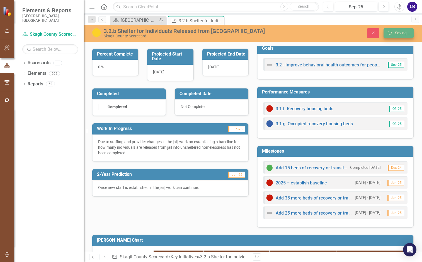
scroll to position [81, 0]
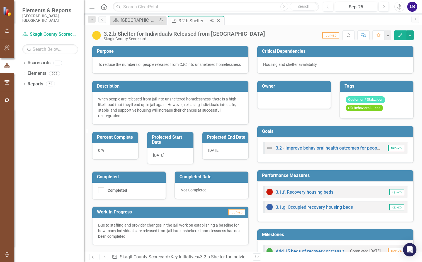
click at [219, 20] on icon "Close" at bounding box center [219, 20] width 6 height 4
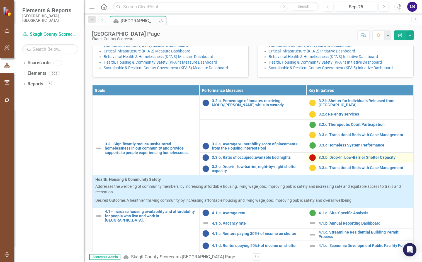
scroll to position [474, 0]
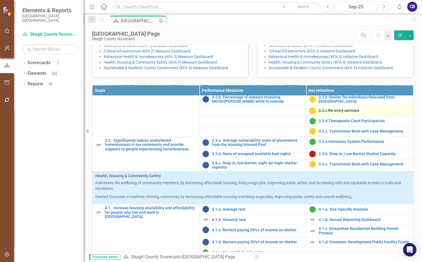
click at [329, 113] on link "3.2.c Re-entry services" at bounding box center [365, 110] width 92 height 4
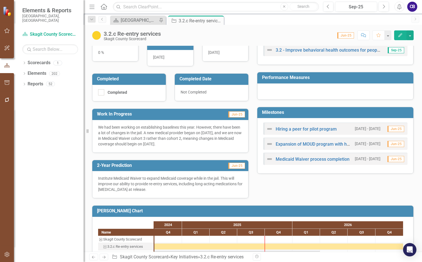
scroll to position [111, 0]
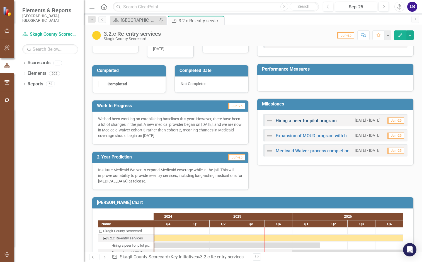
click at [296, 121] on link "Hiring a peer for pilot program" at bounding box center [306, 120] width 61 height 5
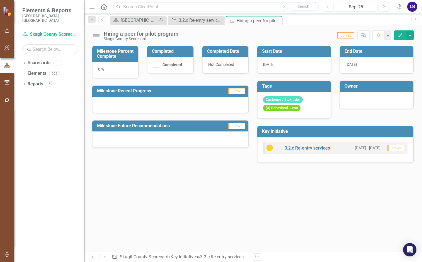
click at [349, 99] on div at bounding box center [377, 99] width 62 height 7
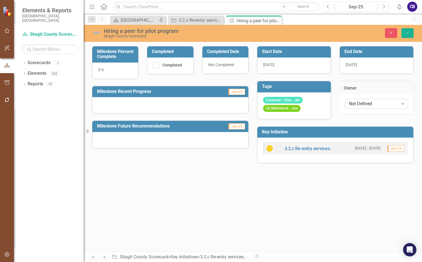
click at [361, 106] on div "Not Defined" at bounding box center [373, 103] width 49 height 6
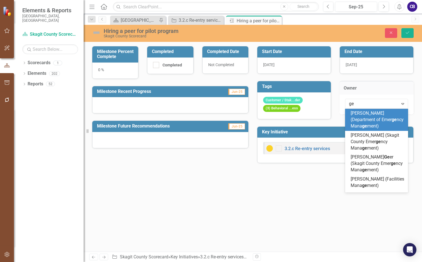
type input "geo"
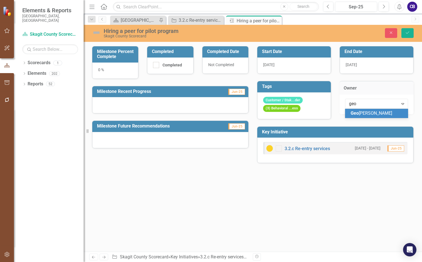
drag, startPoint x: 360, startPoint y: 114, endPoint x: 410, endPoint y: 62, distance: 72.3
click at [360, 114] on span "Geo rge Kosovich" at bounding box center [372, 112] width 42 height 5
click at [405, 33] on icon "Save" at bounding box center [407, 33] width 5 height 4
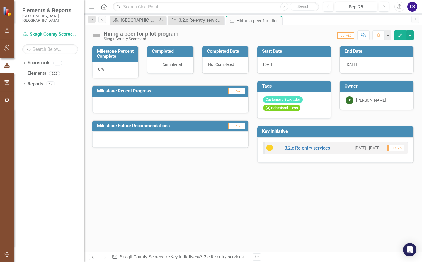
click at [0, 0] on icon "Close" at bounding box center [0, 0] width 0 height 0
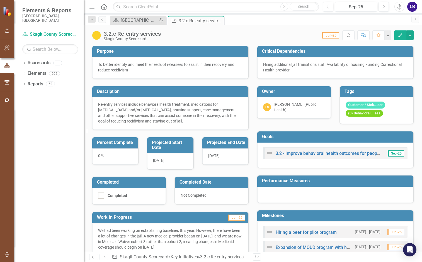
scroll to position [135, 0]
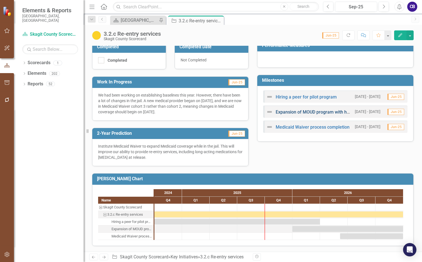
click at [287, 111] on link "Expansion of MOUD program with help from HCA grant" at bounding box center [331, 111] width 110 height 5
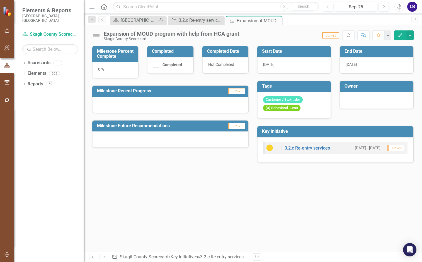
click at [350, 98] on div at bounding box center [377, 99] width 62 height 7
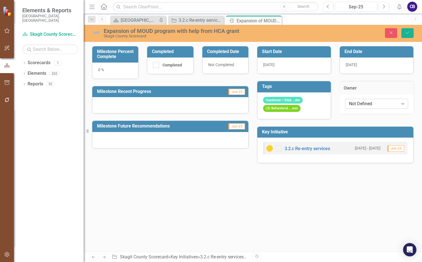
click at [355, 105] on div "Not Defined" at bounding box center [373, 103] width 49 height 6
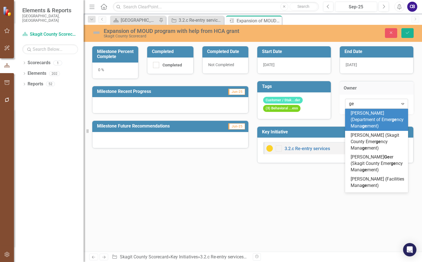
type input "geo"
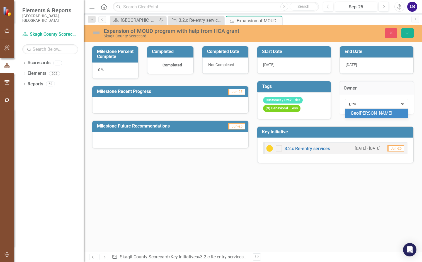
drag, startPoint x: 359, startPoint y: 113, endPoint x: 363, endPoint y: 109, distance: 5.7
click at [360, 111] on span "Geo rge Kosovich" at bounding box center [372, 112] width 42 height 5
click at [408, 33] on icon "Save" at bounding box center [407, 33] width 5 height 4
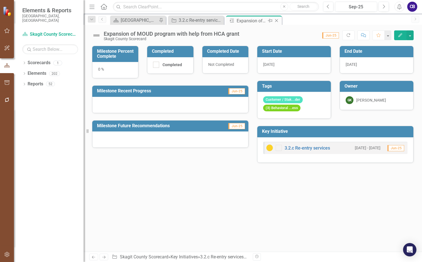
click at [276, 19] on icon "Close" at bounding box center [277, 20] width 6 height 4
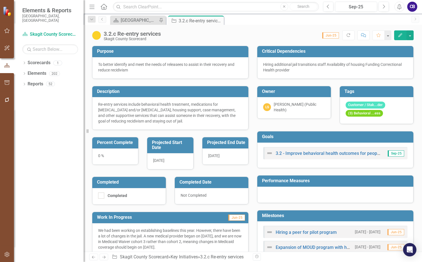
scroll to position [135, 0]
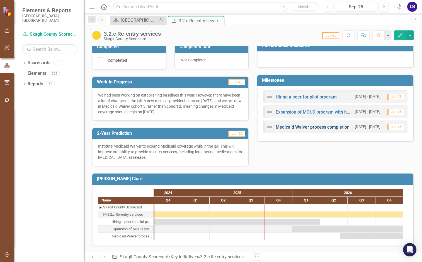
click at [291, 128] on link "Medicaid Waiver process completion" at bounding box center [313, 126] width 74 height 5
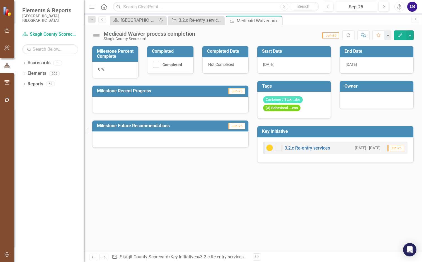
click at [356, 96] on div at bounding box center [377, 100] width 74 height 17
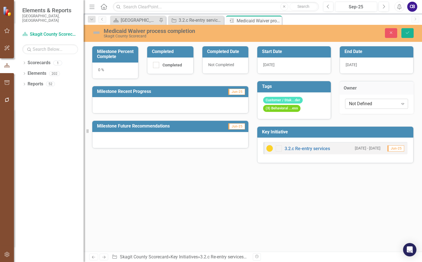
click at [359, 104] on div "Not Defined" at bounding box center [373, 103] width 49 height 6
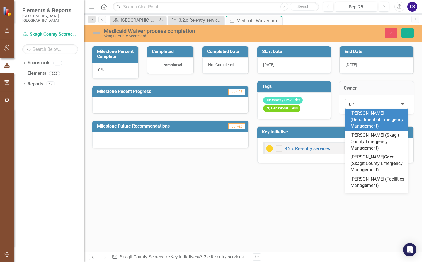
type input "geo"
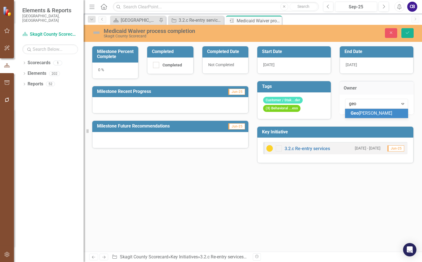
drag, startPoint x: 363, startPoint y: 113, endPoint x: 366, endPoint y: 110, distance: 4.5
click at [363, 113] on span "Geo rge Kosovich" at bounding box center [372, 112] width 42 height 5
click at [404, 32] on button "Save" at bounding box center [407, 33] width 12 height 10
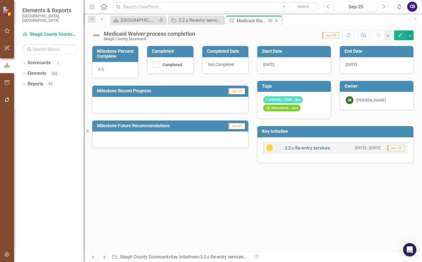
click at [278, 20] on icon "Close" at bounding box center [277, 20] width 6 height 4
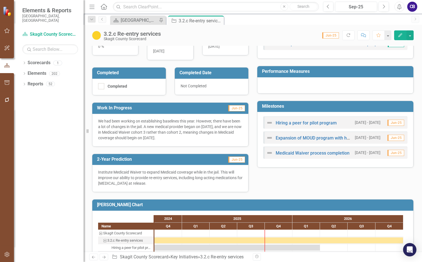
scroll to position [135, 0]
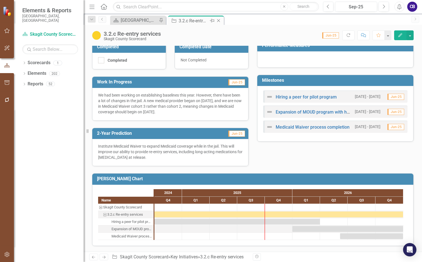
click at [220, 21] on icon "Close" at bounding box center [219, 20] width 6 height 4
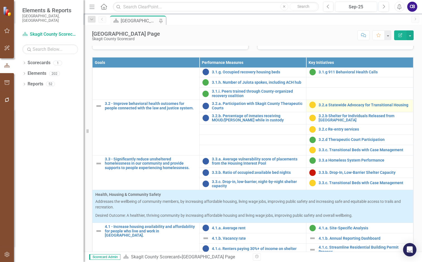
scroll to position [418, 0]
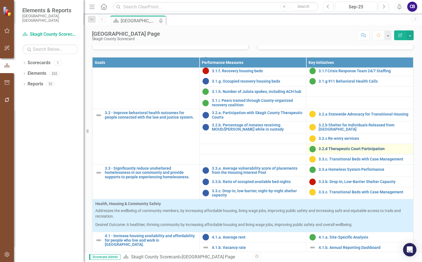
click at [337, 151] on link "3.2.d Therapeutic Court Participation" at bounding box center [365, 149] width 92 height 4
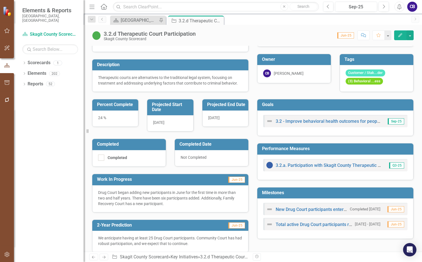
scroll to position [106, 0]
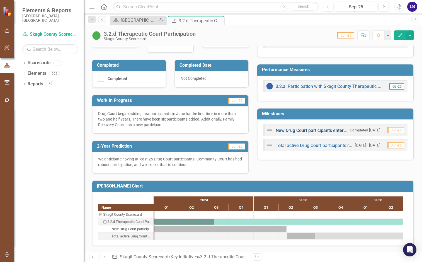
click at [292, 129] on link "New Drug Court participants entered into program" at bounding box center [326, 130] width 100 height 5
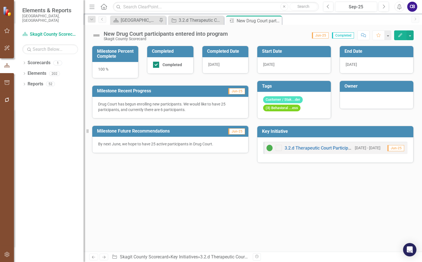
click at [157, 65] on div at bounding box center [156, 65] width 6 height 6
click at [157, 65] on input "Completed" at bounding box center [155, 64] width 4 height 4
checkbox input "false"
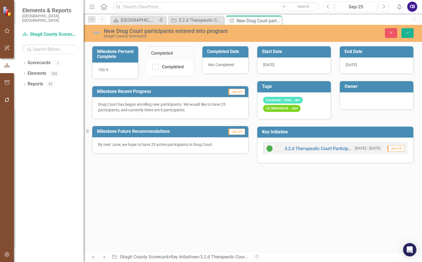
click at [100, 71] on div "100 %" at bounding box center [115, 70] width 46 height 16
click at [101, 71] on div "100 %" at bounding box center [115, 70] width 46 height 16
click at [103, 70] on div "100 %" at bounding box center [115, 70] width 46 height 16
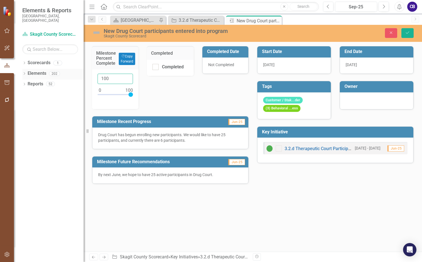
drag, startPoint x: 106, startPoint y: 78, endPoint x: 73, endPoint y: 71, distance: 33.9
click at [82, 76] on div "Elements & Reports Skagit County, WA Scorecard Skagit County Scorecard Search D…" at bounding box center [211, 131] width 422 height 262
type input "24"
click at [389, 31] on icon "Close" at bounding box center [390, 33] width 5 height 4
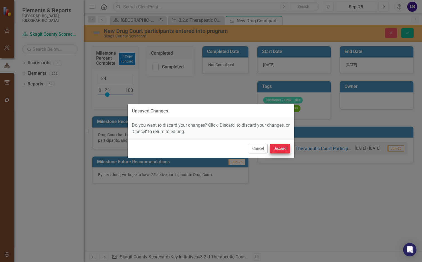
drag, startPoint x: 262, startPoint y: 150, endPoint x: 282, endPoint y: 148, distance: 20.2
click at [290, 149] on div "Cancel Discard" at bounding box center [211, 148] width 167 height 18
click at [282, 148] on button "Discard" at bounding box center [280, 149] width 20 height 10
checkbox input "true"
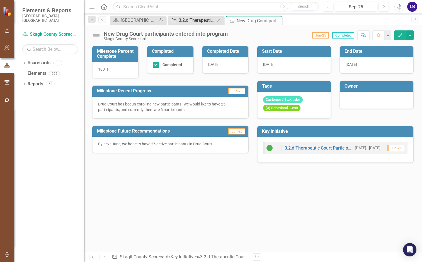
click at [201, 22] on div "3.2.d Therapeutic Court Participation" at bounding box center [197, 20] width 37 height 7
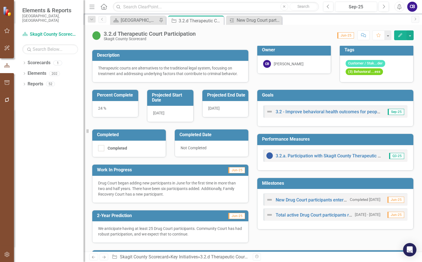
scroll to position [106, 0]
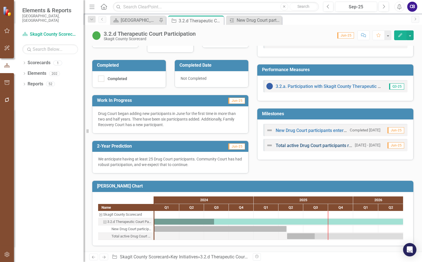
click at [314, 146] on link "Total active Drug Court participants reaches 25" at bounding box center [323, 145] width 94 height 5
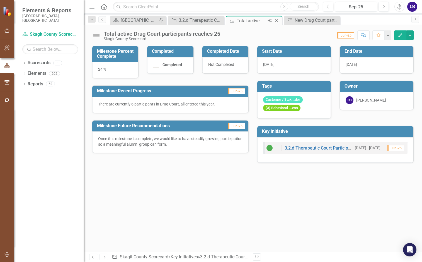
click at [276, 23] on div "Close" at bounding box center [276, 20] width 7 height 7
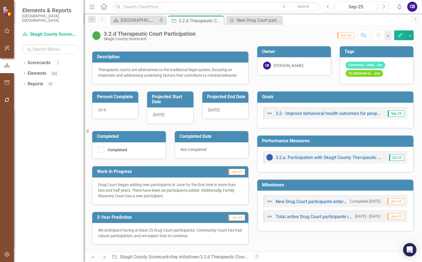
scroll to position [84, 0]
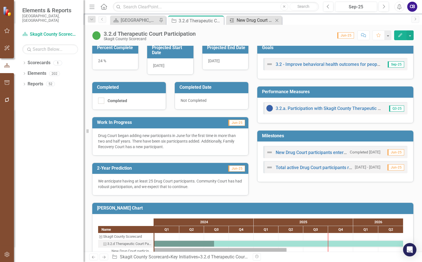
click at [250, 20] on div "New Drug Court participants entered into program" at bounding box center [255, 20] width 37 height 7
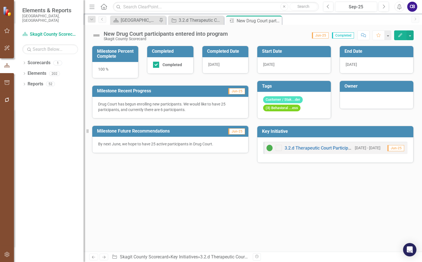
click at [357, 99] on div at bounding box center [377, 99] width 62 height 7
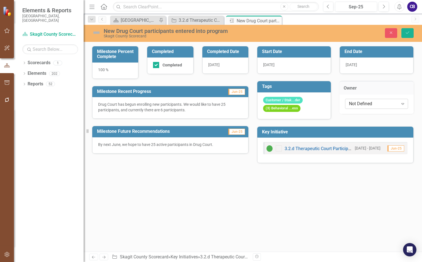
click at [356, 105] on div "Not Defined" at bounding box center [373, 103] width 49 height 6
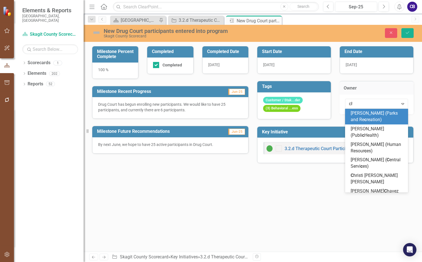
type input "chr"
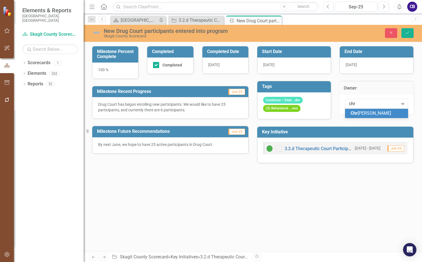
click at [361, 116] on div "Chr isti Brua Weaver" at bounding box center [376, 113] width 63 height 9
click at [409, 33] on icon "Save" at bounding box center [407, 33] width 5 height 4
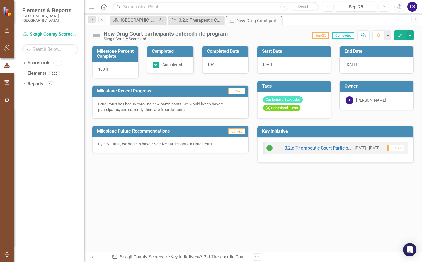
click at [0, 0] on icon "Close" at bounding box center [0, 0] width 0 height 0
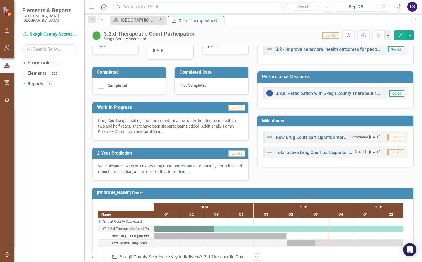
scroll to position [106, 0]
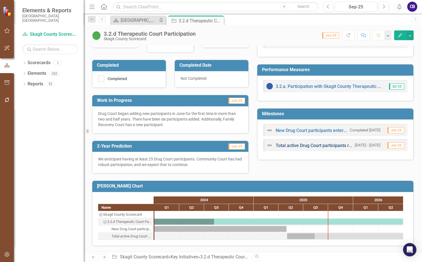
click at [304, 144] on div "Total active Drug Court participants reaches 25" at bounding box center [309, 145] width 86 height 7
click at [305, 146] on link "Total active Drug Court participants reaches 25" at bounding box center [323, 145] width 94 height 5
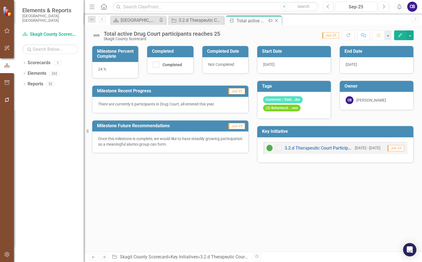
click at [276, 20] on icon "Close" at bounding box center [277, 20] width 6 height 4
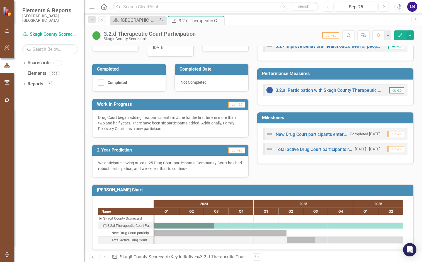
scroll to position [106, 0]
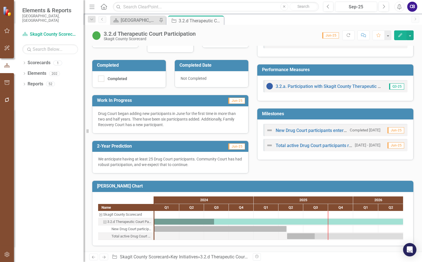
click at [267, 130] on img at bounding box center [269, 130] width 7 height 7
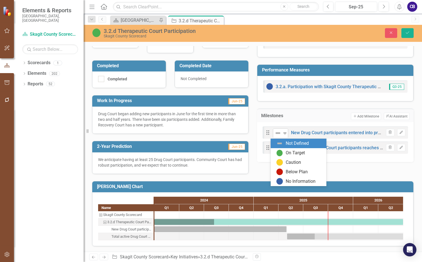
click at [279, 135] on div "Not Defined" at bounding box center [278, 133] width 7 height 7
click at [283, 151] on img at bounding box center [279, 152] width 7 height 7
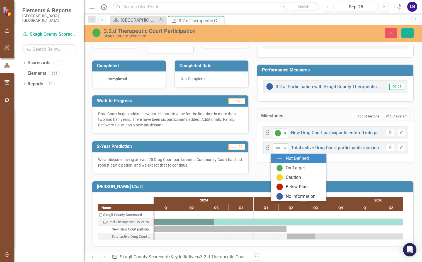
click at [282, 150] on icon "Expand" at bounding box center [285, 148] width 6 height 4
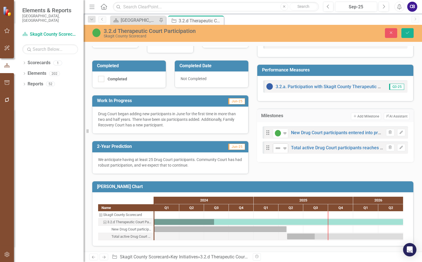
click at [282, 149] on icon "Expand" at bounding box center [285, 148] width 6 height 4
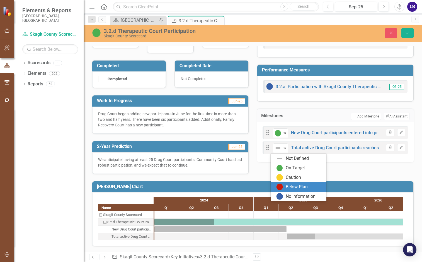
click at [281, 185] on img at bounding box center [279, 186] width 7 height 7
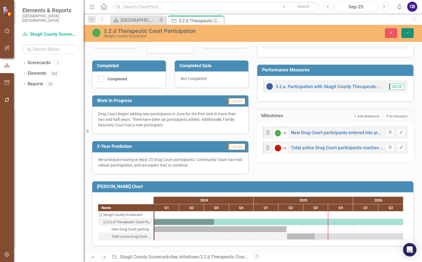
click at [404, 35] on button "Save" at bounding box center [407, 33] width 12 height 10
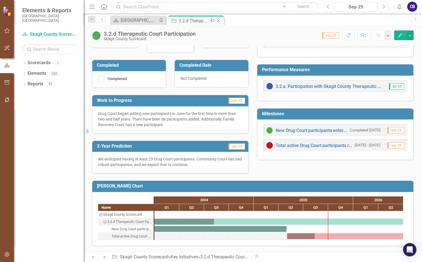
click at [219, 20] on icon at bounding box center [218, 20] width 3 height 3
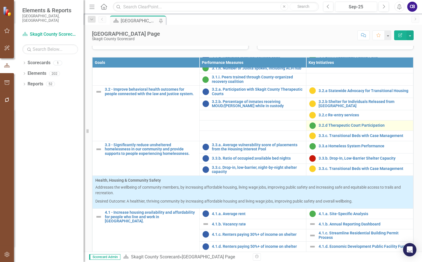
scroll to position [474, 0]
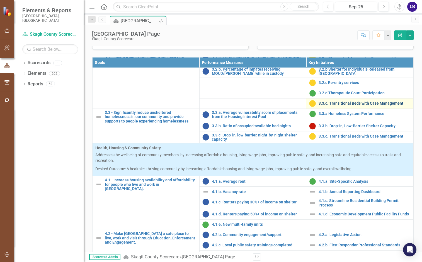
click at [338, 105] on link "3.3.c. Transitional Beds with Case Management" at bounding box center [365, 103] width 92 height 4
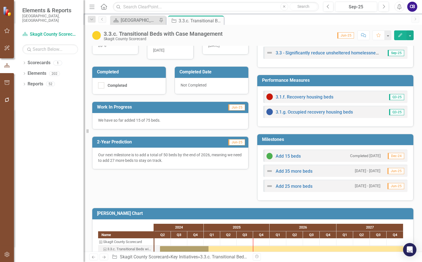
scroll to position [139, 0]
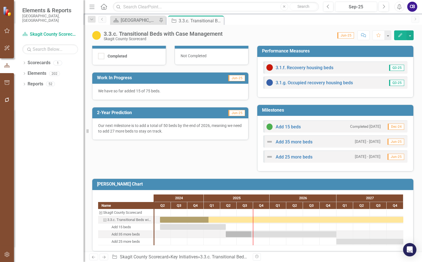
click at [155, 91] on p "We have so far added 15 of 75 beds." at bounding box center [170, 91] width 144 height 6
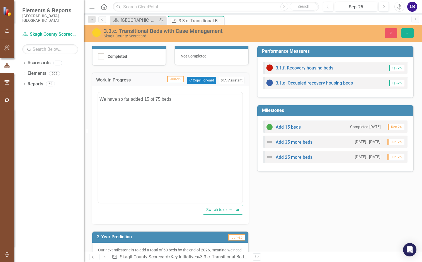
scroll to position [0, 0]
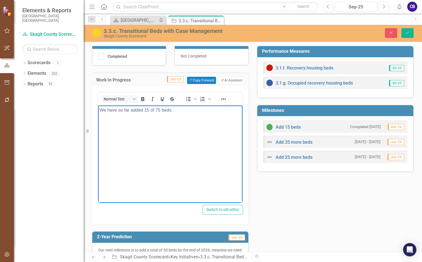
click at [179, 111] on p "We have so far added 15 of 75 beds." at bounding box center [170, 110] width 142 height 7
drag, startPoint x: 178, startPoint y: 111, endPoint x: 144, endPoint y: 110, distance: 33.2
click at [144, 110] on p "We have so far added 15 of 75 beds." at bounding box center [170, 110] width 142 height 7
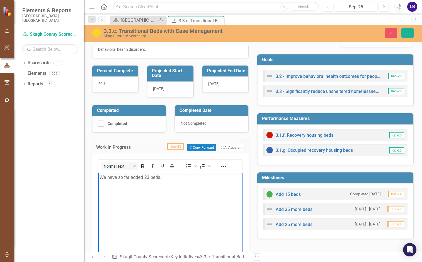
scroll to position [70, 0]
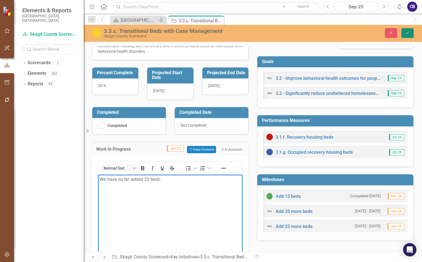
click at [411, 35] on button "Save" at bounding box center [407, 33] width 12 height 10
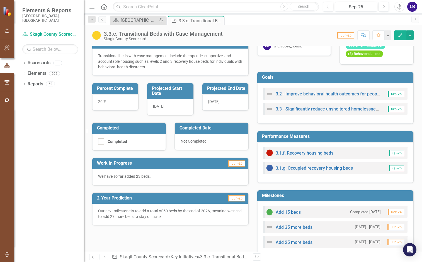
scroll to position [84, 0]
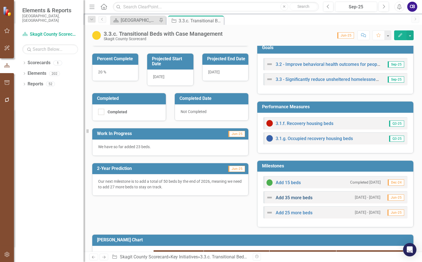
click at [293, 198] on link "Add 35 more beds" at bounding box center [294, 197] width 37 height 5
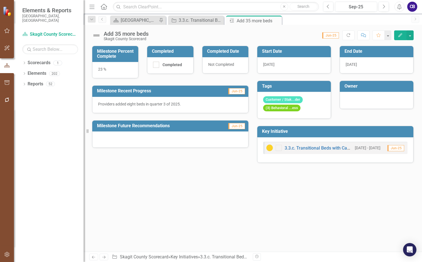
click at [359, 92] on div at bounding box center [377, 100] width 74 height 17
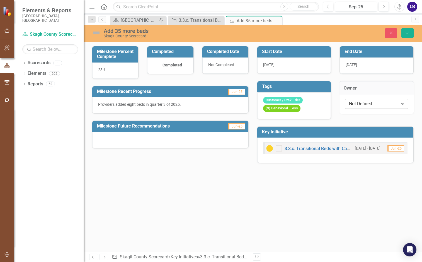
click at [362, 105] on div "Not Defined" at bounding box center [373, 103] width 49 height 6
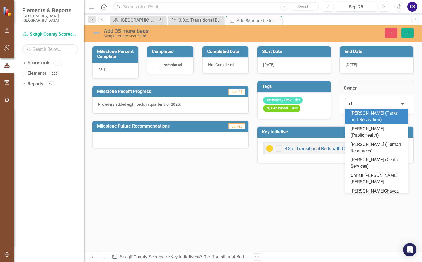
type input "chr"
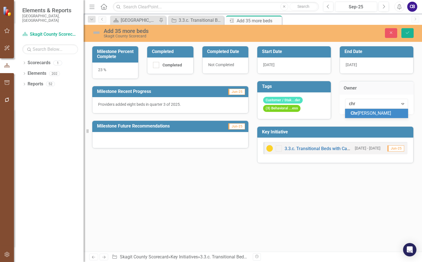
click at [363, 113] on span "Chr isti Brua Weaver" at bounding box center [371, 112] width 40 height 5
click at [411, 34] on button "Save" at bounding box center [407, 33] width 12 height 10
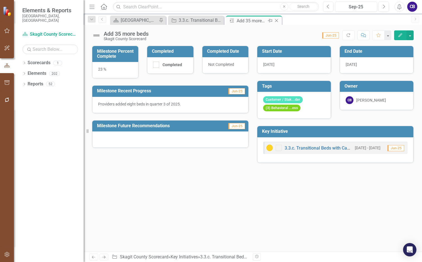
click at [275, 20] on icon "Close" at bounding box center [277, 20] width 6 height 4
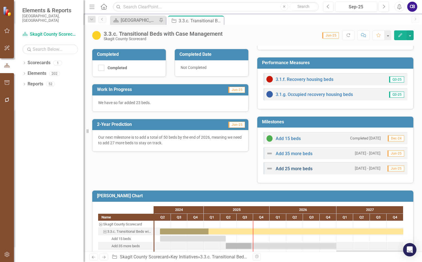
scroll to position [139, 0]
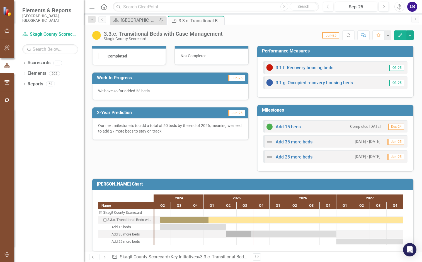
click at [268, 144] on img at bounding box center [269, 141] width 7 height 7
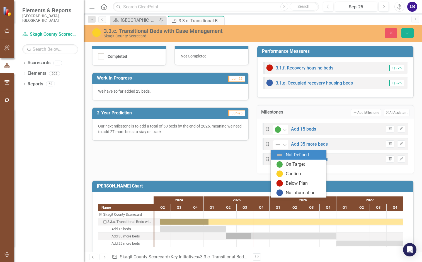
click at [275, 146] on img at bounding box center [278, 144] width 7 height 7
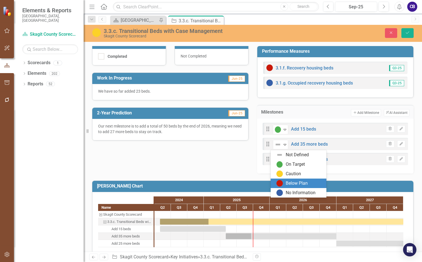
click at [284, 180] on div "Below Plan" at bounding box center [299, 183] width 47 height 7
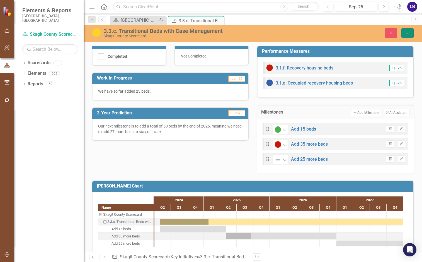
click at [410, 35] on button "Save" at bounding box center [407, 33] width 12 height 10
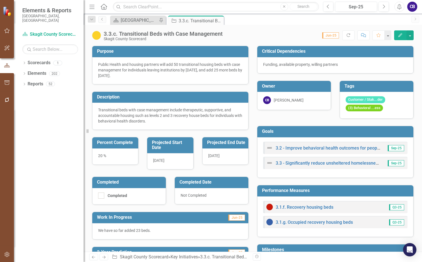
drag, startPoint x: 219, startPoint y: 20, endPoint x: 219, endPoint y: 23, distance: 3.9
click at [0, 0] on icon "Close" at bounding box center [0, 0] width 0 height 0
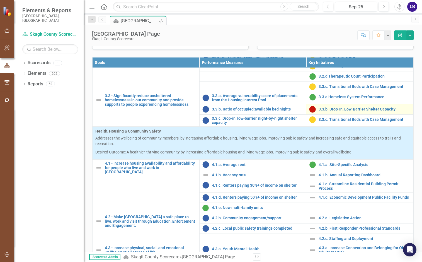
scroll to position [446, 0]
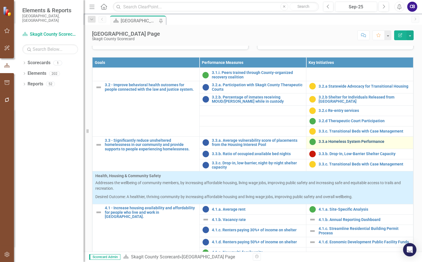
click at [348, 144] on link "3.3.a Homeless System Performance" at bounding box center [365, 141] width 92 height 4
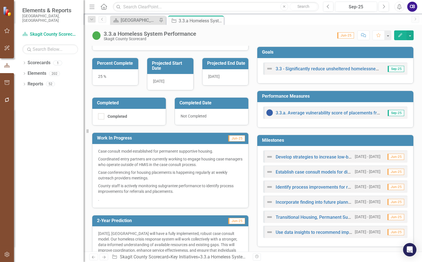
scroll to position [111, 0]
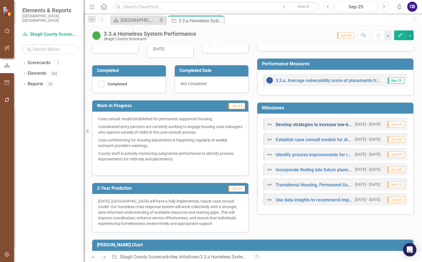
click at [309, 125] on link "Develop strategies to increase low-barrier shelter capacity if needed." at bounding box center [345, 124] width 138 height 5
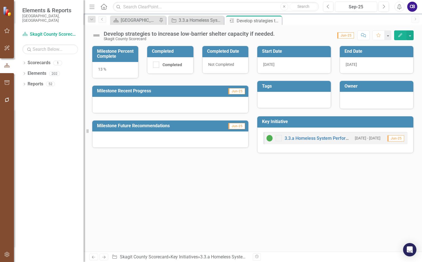
click at [362, 102] on div at bounding box center [377, 99] width 62 height 7
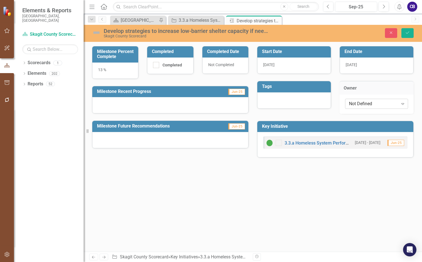
click at [361, 102] on div "Not Defined" at bounding box center [373, 103] width 49 height 6
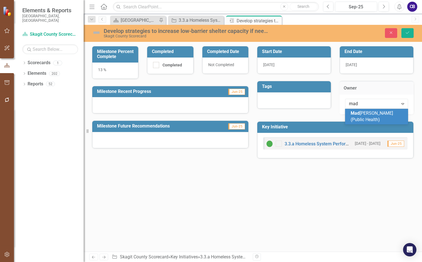
type input "made"
click at [360, 113] on span "Made" at bounding box center [356, 112] width 11 height 5
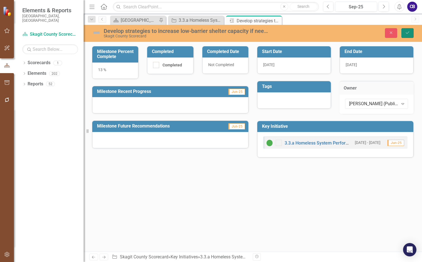
click at [407, 35] on icon "Save" at bounding box center [407, 33] width 5 height 4
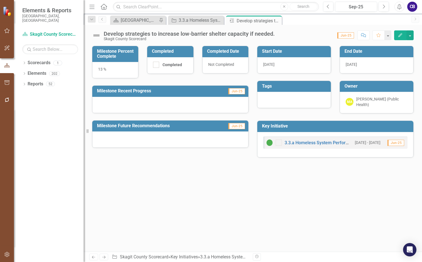
click at [0, 0] on icon "Close" at bounding box center [0, 0] width 0 height 0
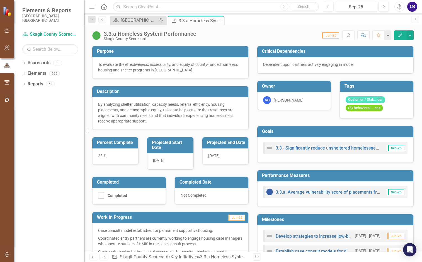
scroll to position [167, 0]
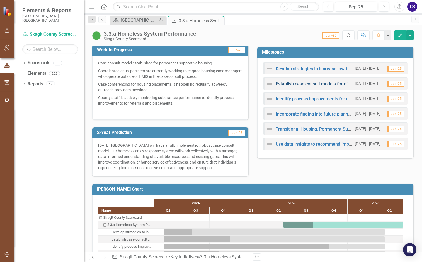
click at [285, 83] on link "Establish case consult models for different program types (Emergency Shelter," at bounding box center [355, 83] width 158 height 5
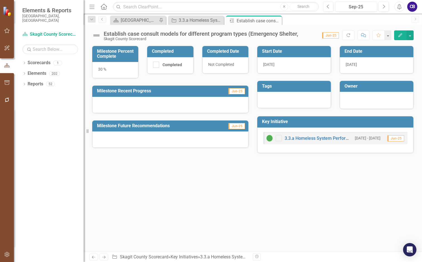
click at [355, 101] on div at bounding box center [377, 99] width 62 height 7
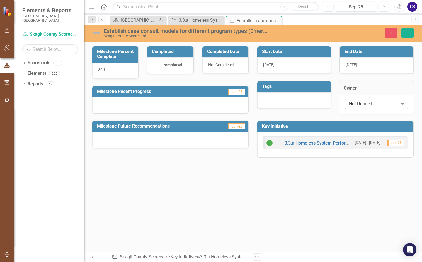
click at [356, 106] on div "Not Defined" at bounding box center [373, 103] width 49 height 6
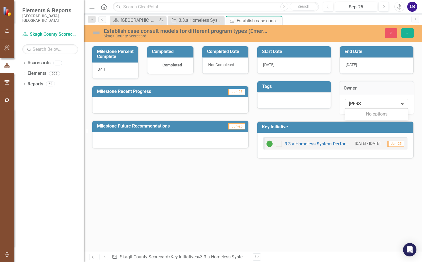
drag, startPoint x: 360, startPoint y: 103, endPoint x: 354, endPoint y: 102, distance: 5.8
click at [354, 102] on input "meha" at bounding box center [355, 104] width 12 height 6
type input "mega"
click at [362, 111] on span "Mega n Starr" at bounding box center [363, 112] width 25 height 5
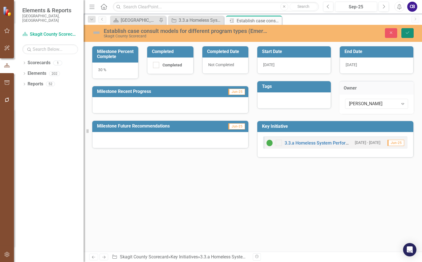
click at [407, 33] on icon "Save" at bounding box center [407, 33] width 5 height 4
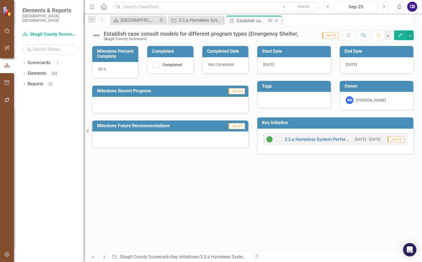
click at [276, 21] on icon "Close" at bounding box center [277, 20] width 6 height 4
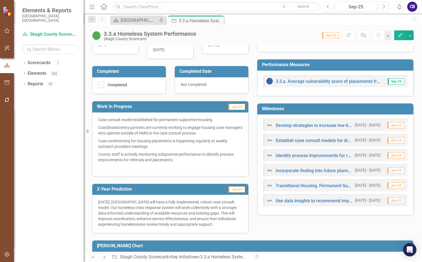
scroll to position [111, 0]
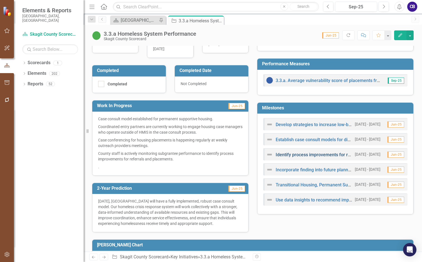
click at [323, 154] on link "Identify process improvements for referrals and placements." at bounding box center [337, 154] width 122 height 5
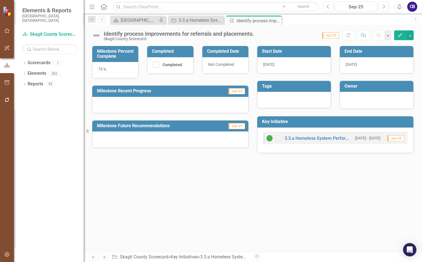
click at [368, 98] on div at bounding box center [377, 99] width 62 height 7
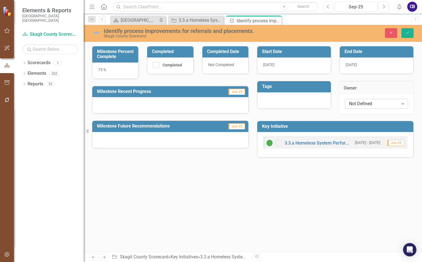
click at [365, 102] on div "Not Defined" at bounding box center [373, 103] width 49 height 6
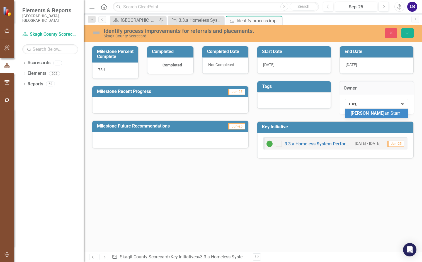
type input "mega"
click at [365, 112] on span "Mega n Starr" at bounding box center [363, 112] width 25 height 5
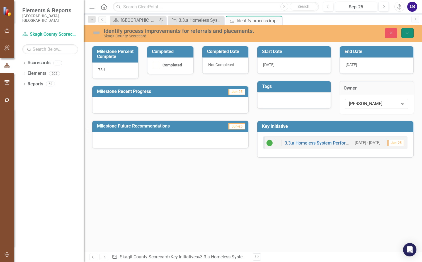
click at [404, 32] on button "Save" at bounding box center [407, 33] width 12 height 10
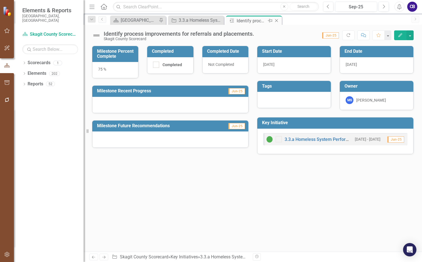
click at [278, 22] on icon "Close" at bounding box center [277, 20] width 6 height 4
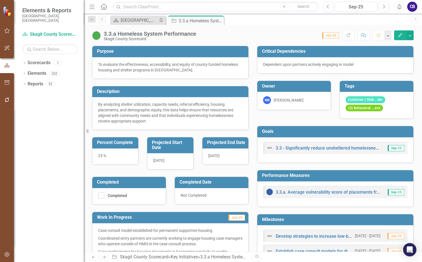
scroll to position [111, 0]
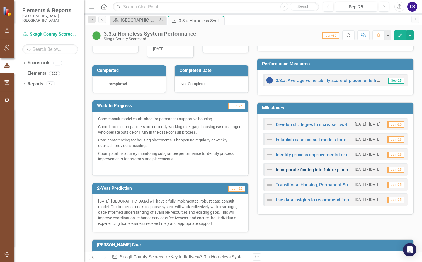
click at [288, 172] on link "Incorporate finding into future planning and funding efforts" at bounding box center [335, 169] width 118 height 5
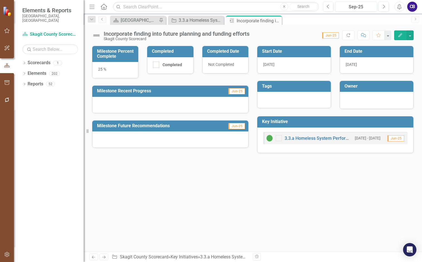
click at [363, 95] on div at bounding box center [377, 100] width 74 height 17
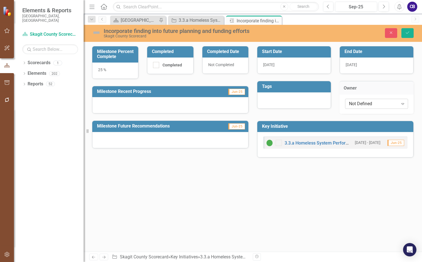
click at [361, 104] on div "Not Defined" at bounding box center [373, 103] width 49 height 6
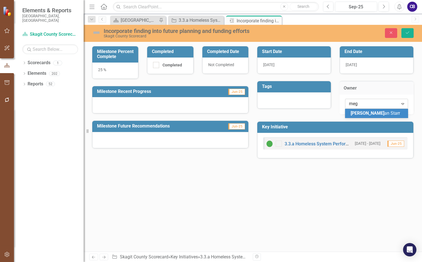
type input "mega"
click at [359, 112] on span "Mega" at bounding box center [356, 112] width 11 height 5
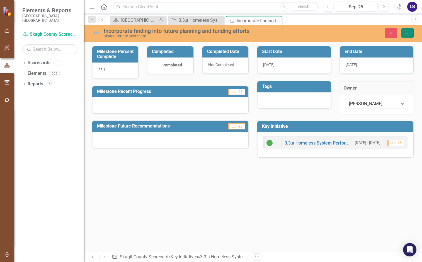
click at [404, 36] on button "Save" at bounding box center [407, 33] width 12 height 10
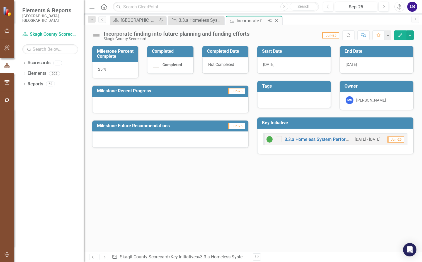
click at [276, 23] on div "Close" at bounding box center [276, 20] width 7 height 7
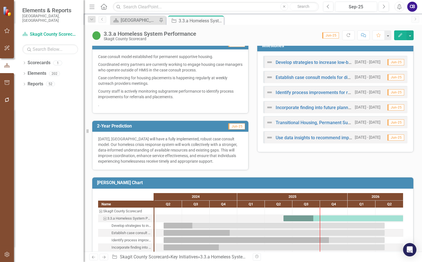
scroll to position [199, 0]
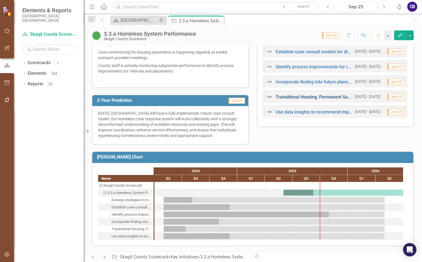
click at [304, 97] on link "Transitional Housing, Permanent Supportive Housing, eviction prevention/rental …" at bounding box center [368, 96] width 184 height 5
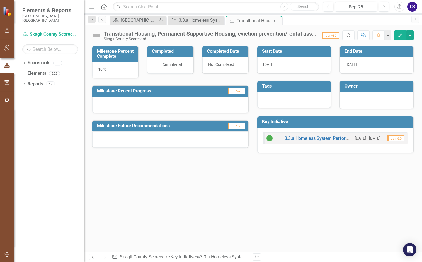
click at [359, 98] on div at bounding box center [377, 99] width 62 height 7
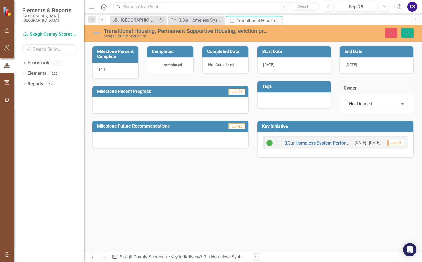
click at [360, 104] on div "Not Defined" at bounding box center [373, 103] width 49 height 6
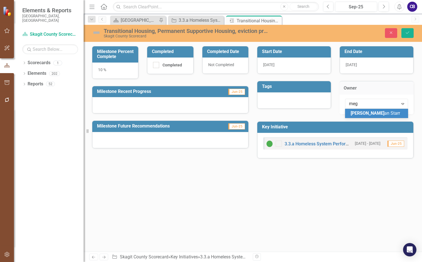
type input "mega"
click at [360, 115] on span "Mega" at bounding box center [356, 112] width 11 height 5
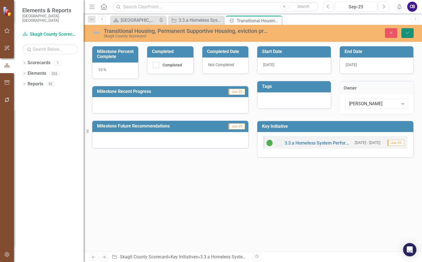
click at [407, 28] on button "Save" at bounding box center [407, 33] width 12 height 10
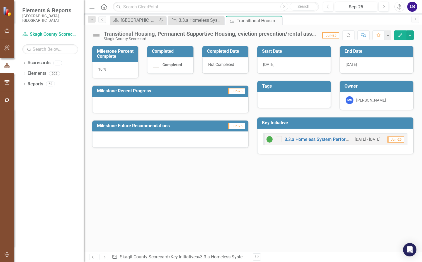
drag, startPoint x: 279, startPoint y: 20, endPoint x: 278, endPoint y: 23, distance: 3.4
click at [0, 0] on icon "Close" at bounding box center [0, 0] width 0 height 0
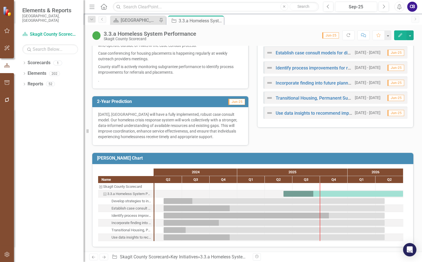
scroll to position [199, 0]
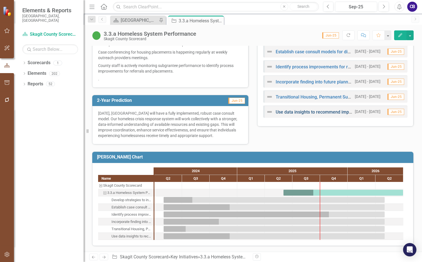
click at [314, 113] on link "Use data insights to recommend improvements in shelter operations and housing p…" at bounding box center [381, 111] width 211 height 5
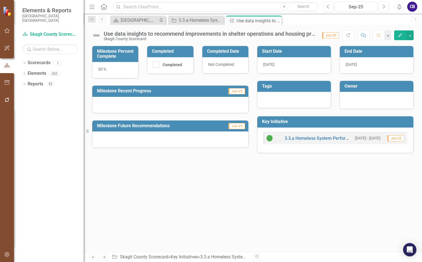
click at [356, 101] on div at bounding box center [377, 99] width 62 height 7
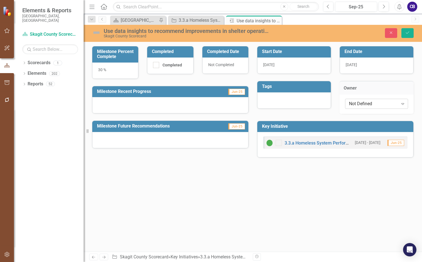
click at [356, 102] on div "Not Defined" at bounding box center [373, 103] width 49 height 6
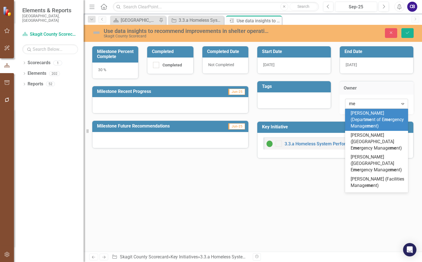
type input "meg"
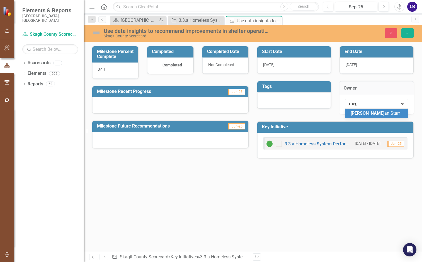
click at [360, 111] on span "[PERSON_NAME] an [PERSON_NAME]" at bounding box center [375, 112] width 49 height 5
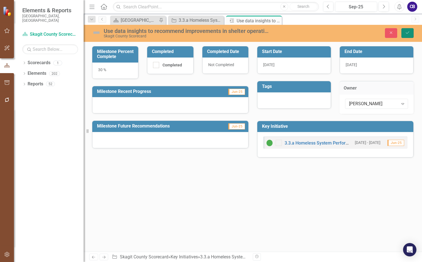
click at [405, 33] on icon "Save" at bounding box center [407, 33] width 5 height 4
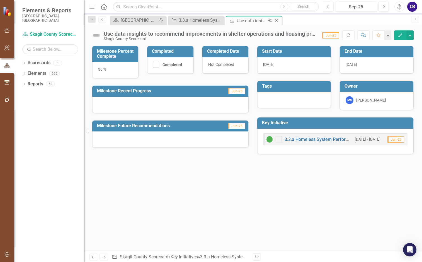
click at [275, 20] on icon "Close" at bounding box center [277, 20] width 6 height 4
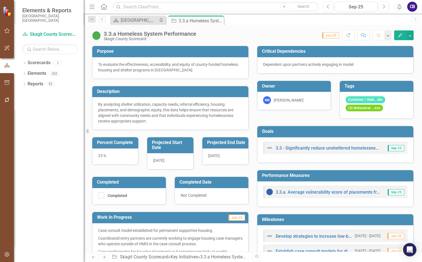
click at [0, 0] on icon "Close" at bounding box center [0, 0] width 0 height 0
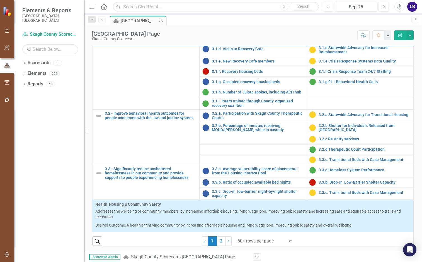
scroll to position [446, 0]
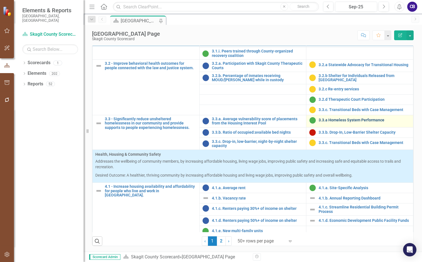
click at [331, 122] on link "3.3.a Homeless System Performance" at bounding box center [365, 120] width 92 height 4
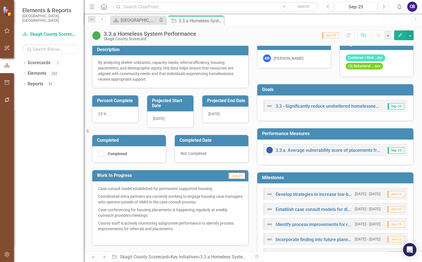
scroll to position [84, 0]
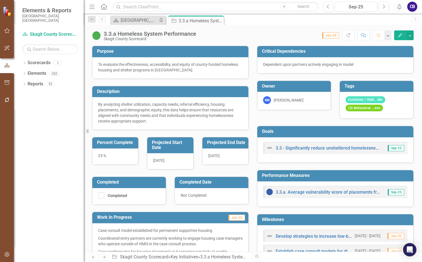
scroll to position [84, 0]
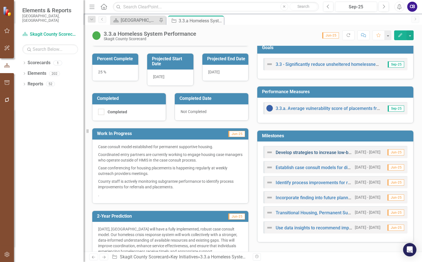
click at [302, 152] on link "Develop strategies to increase low-barrier shelter capacity if needed." at bounding box center [345, 152] width 138 height 5
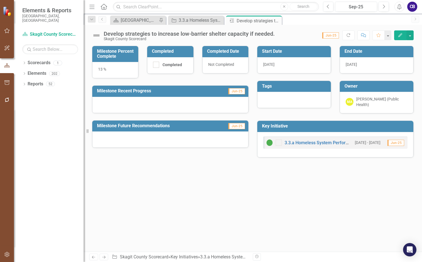
click at [370, 98] on div "[PERSON_NAME] (Public Health)" at bounding box center [381, 101] width 51 height 11
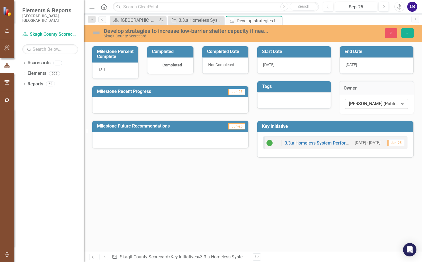
click at [371, 102] on div "[PERSON_NAME] (Public Health)" at bounding box center [373, 103] width 49 height 6
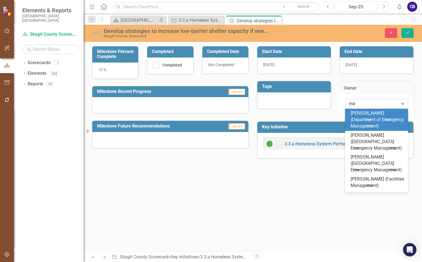
type input "meg"
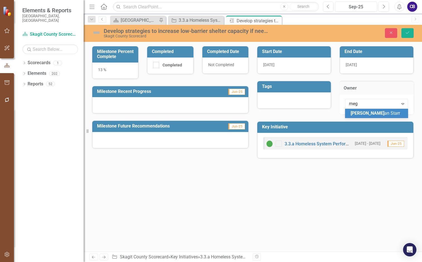
click at [370, 114] on span "[PERSON_NAME] an [PERSON_NAME]" at bounding box center [375, 112] width 49 height 5
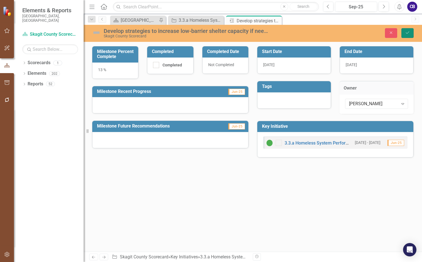
click at [403, 34] on button "Save" at bounding box center [407, 33] width 12 height 10
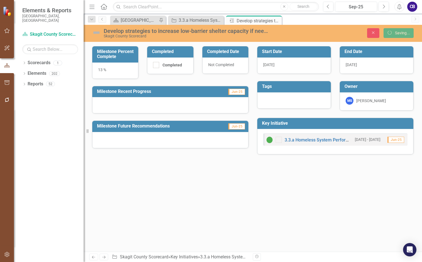
click at [0, 0] on icon "Close" at bounding box center [0, 0] width 0 height 0
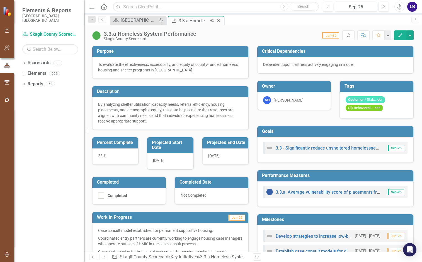
click at [219, 20] on icon "Close" at bounding box center [219, 20] width 6 height 4
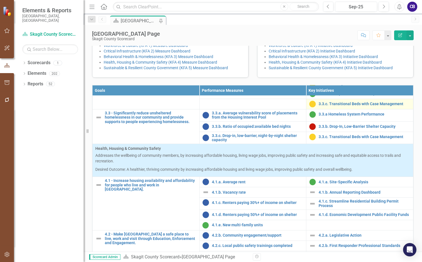
scroll to position [502, 0]
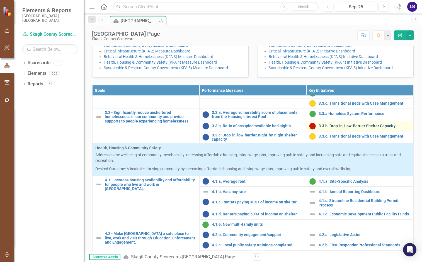
click at [344, 128] on link "3.3.b. Drop-In, Low-Barrier Shelter Capacity" at bounding box center [365, 126] width 92 height 4
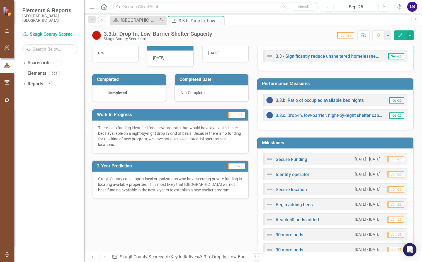
scroll to position [111, 0]
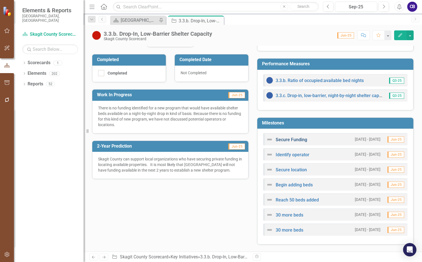
click at [292, 140] on link "Secure Funding" at bounding box center [291, 139] width 31 height 5
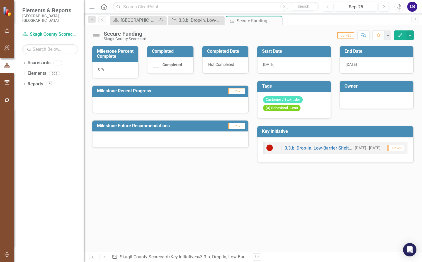
click at [363, 97] on div at bounding box center [377, 99] width 62 height 7
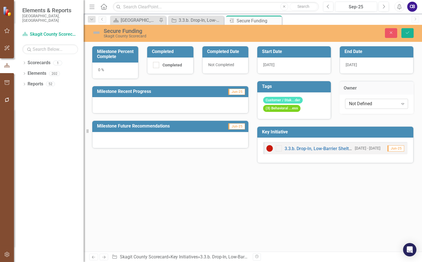
click at [361, 104] on div "Not Defined" at bounding box center [373, 103] width 49 height 6
type input "made"
click at [367, 115] on span "Made [PERSON_NAME] (Public Health)" at bounding box center [373, 116] width 45 height 12
click at [400, 31] on div "Close Save" at bounding box center [351, 33] width 133 height 10
click at [404, 32] on button "Save" at bounding box center [407, 33] width 12 height 10
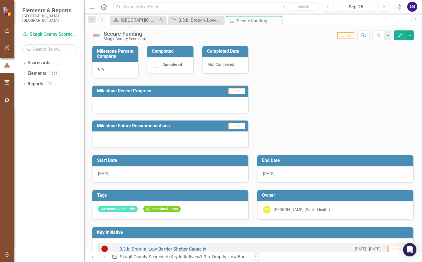
click at [0, 0] on icon "Close" at bounding box center [0, 0] width 0 height 0
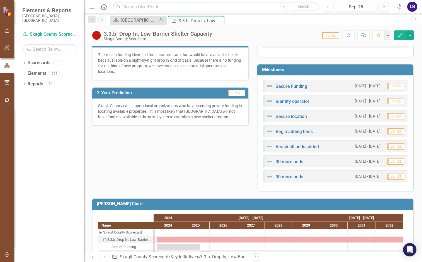
scroll to position [164, 0]
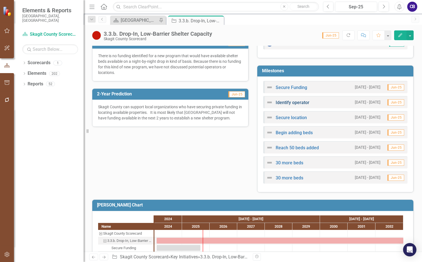
click at [301, 105] on link "Identify operator" at bounding box center [293, 102] width 34 height 5
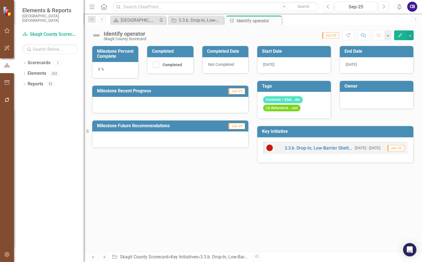
click at [360, 97] on div at bounding box center [377, 99] width 62 height 7
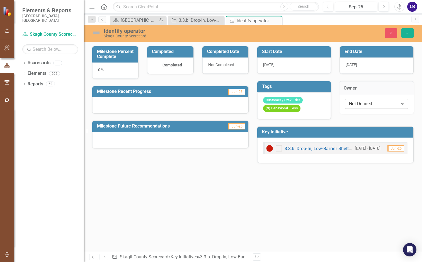
click at [364, 106] on div "Not Defined" at bounding box center [373, 103] width 49 height 6
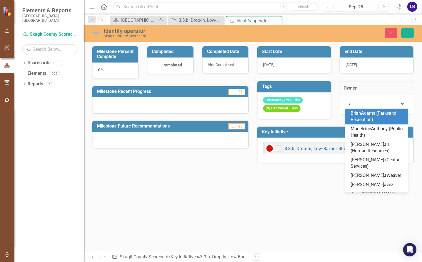
type input "ade"
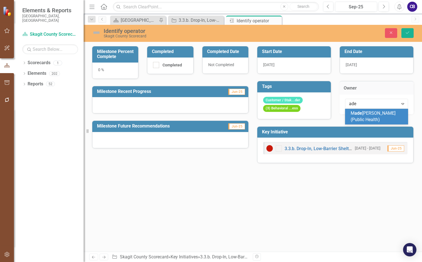
click at [363, 111] on span "M [PERSON_NAME] (Public Health)" at bounding box center [373, 116] width 45 height 12
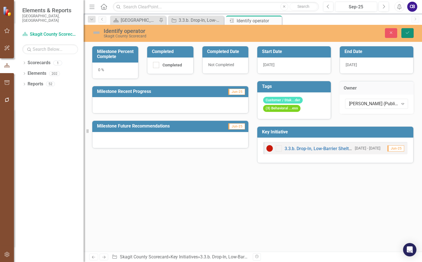
click at [405, 31] on icon "Save" at bounding box center [407, 33] width 5 height 4
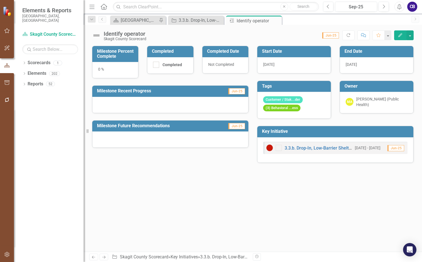
drag, startPoint x: 275, startPoint y: 21, endPoint x: 284, endPoint y: 31, distance: 12.8
click at [0, 0] on icon "Close" at bounding box center [0, 0] width 0 height 0
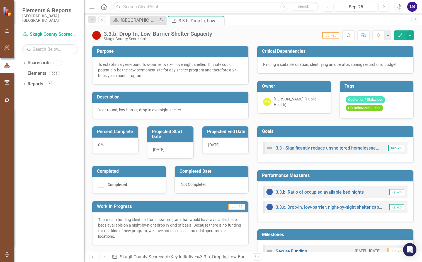
scroll to position [111, 0]
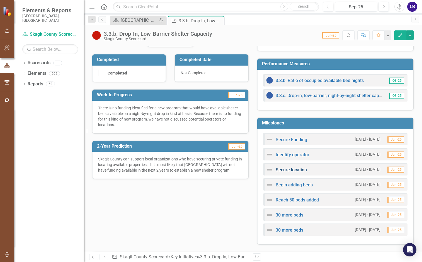
click at [302, 172] on link "Secure location" at bounding box center [291, 169] width 31 height 5
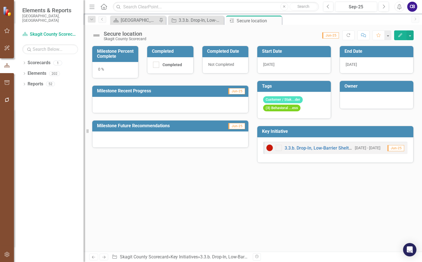
click at [373, 96] on div at bounding box center [377, 99] width 62 height 7
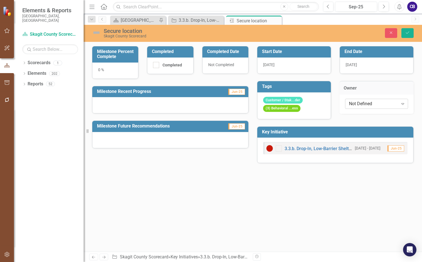
click at [373, 107] on div "Not Defined Expand" at bounding box center [376, 104] width 63 height 10
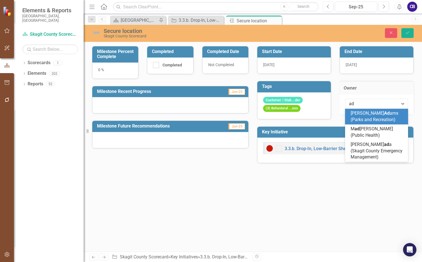
type input "ade"
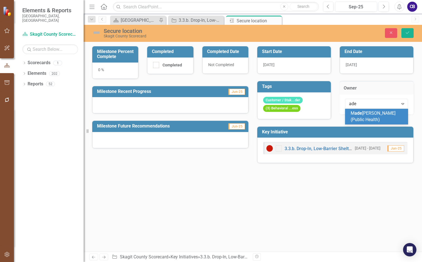
drag, startPoint x: 369, startPoint y: 116, endPoint x: 375, endPoint y: 109, distance: 9.0
click at [370, 116] on div "M [PERSON_NAME] (Public Health)" at bounding box center [378, 116] width 54 height 13
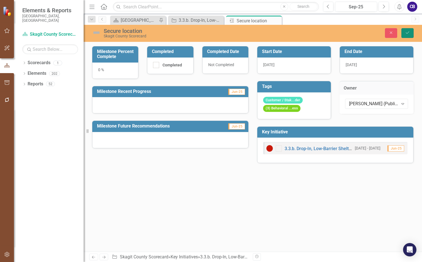
click at [409, 31] on icon "Save" at bounding box center [407, 33] width 5 height 4
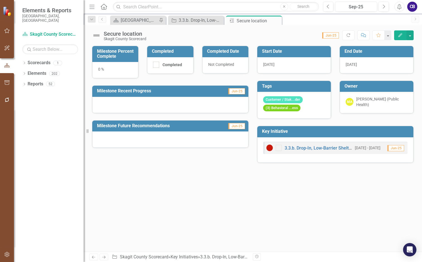
drag, startPoint x: 277, startPoint y: 22, endPoint x: 281, endPoint y: 44, distance: 22.3
click at [0, 0] on icon "Close" at bounding box center [0, 0] width 0 height 0
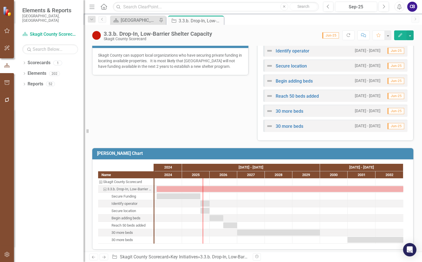
scroll to position [219, 0]
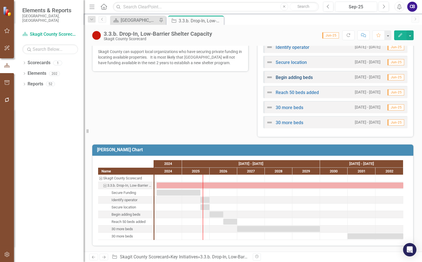
click at [295, 78] on link "Begin adding beds" at bounding box center [294, 77] width 37 height 5
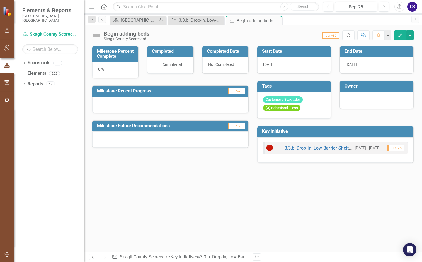
click at [346, 99] on div at bounding box center [377, 99] width 62 height 7
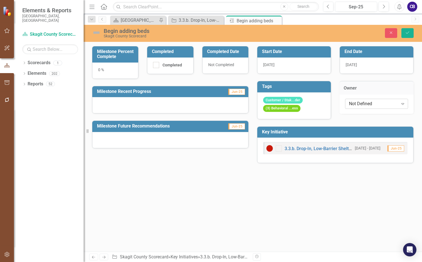
click at [351, 104] on div "Not Defined" at bounding box center [373, 103] width 49 height 6
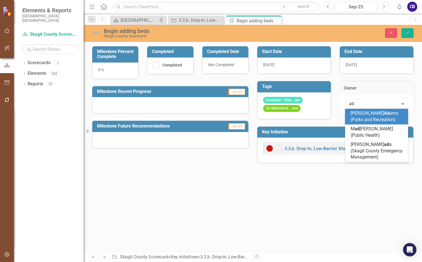
type input "ade"
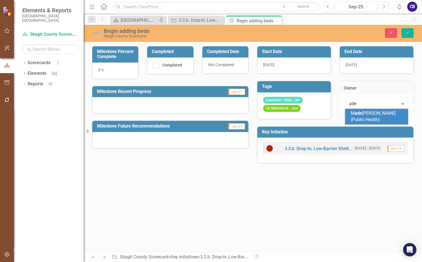
click at [355, 113] on span "ade" at bounding box center [358, 112] width 8 height 5
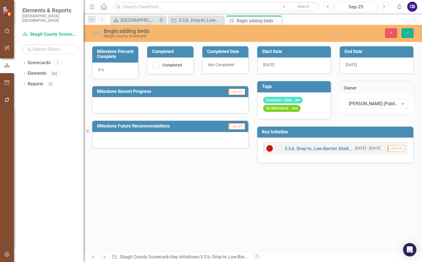
click at [400, 32] on div "Close Save" at bounding box center [351, 33] width 133 height 10
click at [403, 33] on button "Save" at bounding box center [407, 33] width 12 height 10
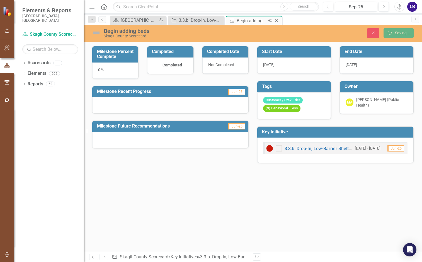
click at [276, 22] on icon "Close" at bounding box center [277, 20] width 6 height 4
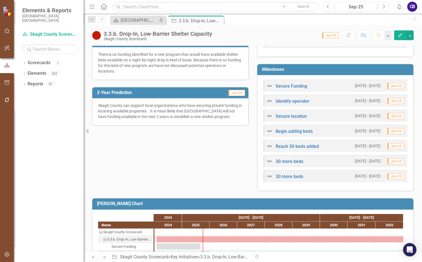
scroll to position [167, 0]
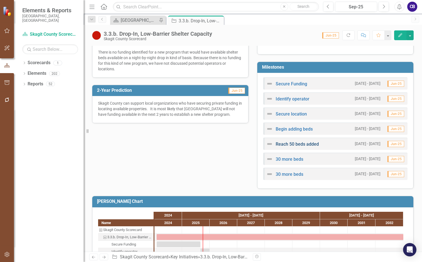
click at [296, 145] on link "Reach 50 beds added" at bounding box center [297, 143] width 43 height 5
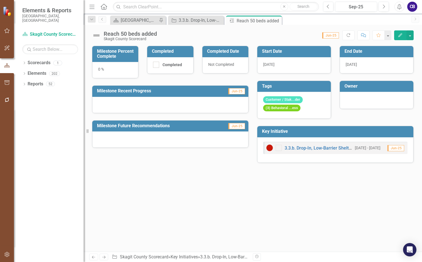
click at [363, 97] on div at bounding box center [377, 99] width 62 height 7
click at [363, 98] on div at bounding box center [377, 99] width 62 height 7
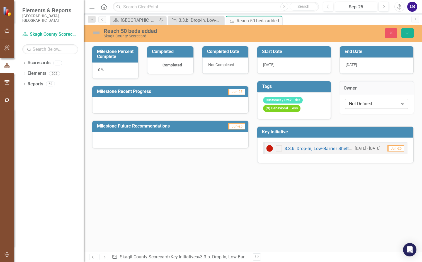
click at [360, 108] on div "Not Defined Expand" at bounding box center [376, 104] width 63 height 10
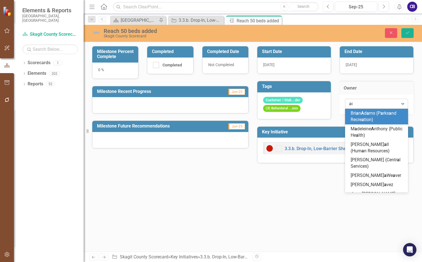
type input "ade"
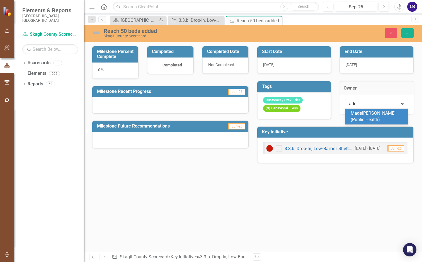
drag, startPoint x: 360, startPoint y: 113, endPoint x: 359, endPoint y: 109, distance: 4.2
click at [360, 113] on span "ade" at bounding box center [358, 112] width 8 height 5
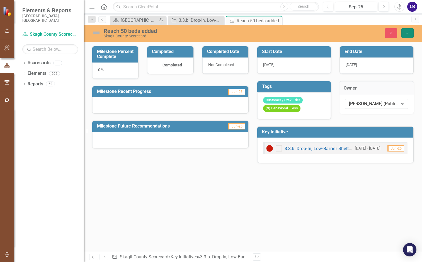
drag, startPoint x: 409, startPoint y: 31, endPoint x: 397, endPoint y: 27, distance: 12.7
click at [409, 30] on button "Save" at bounding box center [407, 33] width 12 height 10
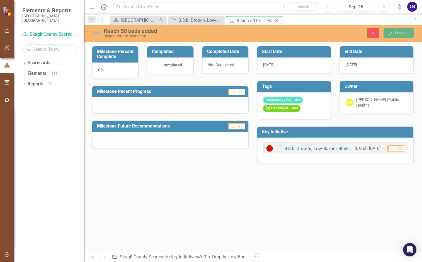
click at [278, 20] on icon "Close" at bounding box center [277, 20] width 6 height 4
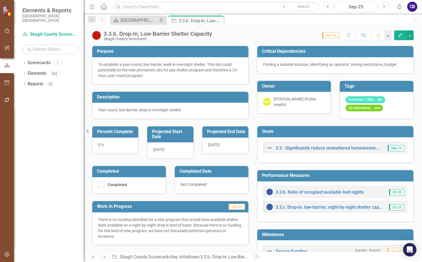
scroll to position [167, 0]
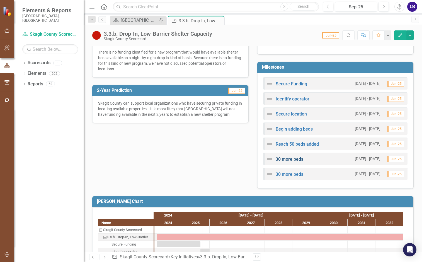
click at [300, 161] on link "30 more beds" at bounding box center [290, 158] width 28 height 5
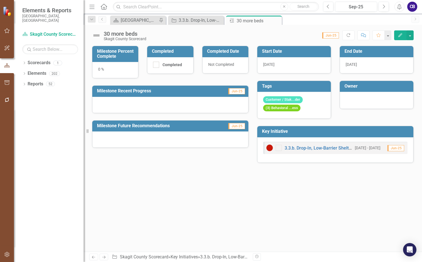
click at [365, 104] on div at bounding box center [377, 100] width 74 height 17
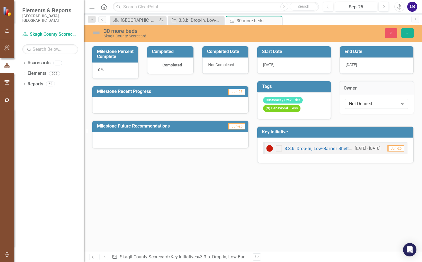
click at [365, 104] on div "Not Defined" at bounding box center [373, 103] width 49 height 6
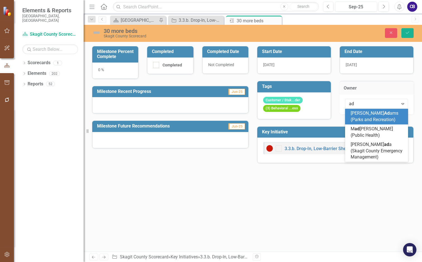
type input "ade"
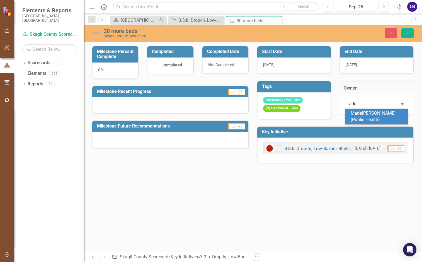
click at [366, 112] on span "M [PERSON_NAME] (Public Health)" at bounding box center [373, 116] width 45 height 12
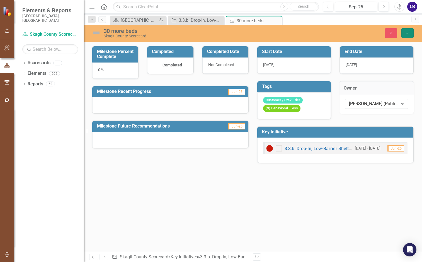
click at [406, 34] on icon "Save" at bounding box center [407, 33] width 5 height 4
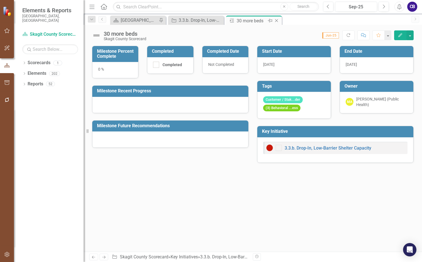
click at [276, 21] on icon "Close" at bounding box center [277, 20] width 6 height 4
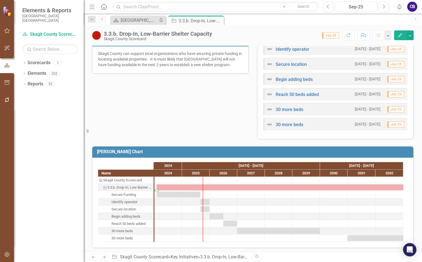
scroll to position [219, 0]
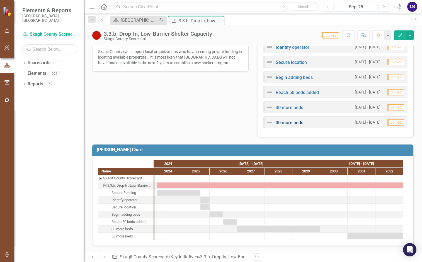
click at [297, 123] on link "30 more beds" at bounding box center [290, 122] width 28 height 5
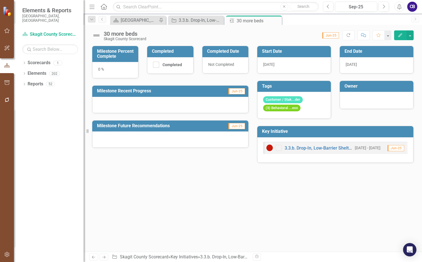
click at [364, 101] on div at bounding box center [377, 99] width 62 height 7
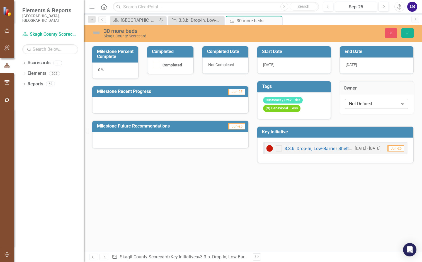
click at [365, 103] on div "Not Defined" at bounding box center [373, 103] width 49 height 6
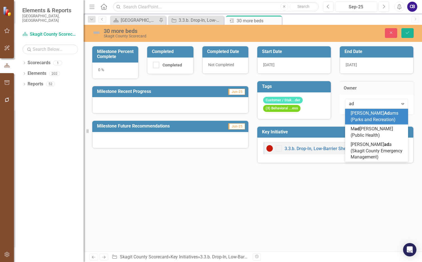
type input "ade"
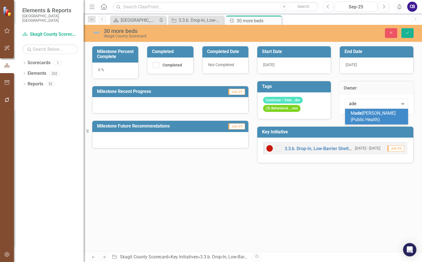
drag, startPoint x: 366, startPoint y: 115, endPoint x: 371, endPoint y: 110, distance: 6.9
click at [366, 114] on span "M [PERSON_NAME] (Public Health)" at bounding box center [373, 116] width 45 height 12
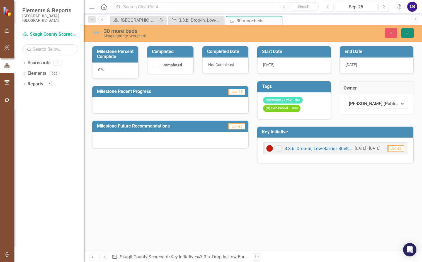
click at [404, 33] on button "Save" at bounding box center [407, 33] width 12 height 10
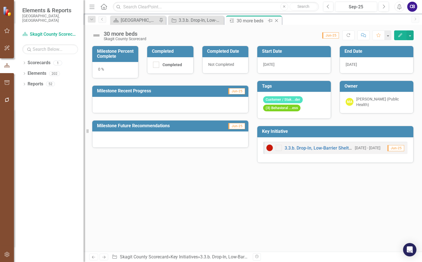
click at [275, 19] on icon "Close" at bounding box center [277, 20] width 6 height 4
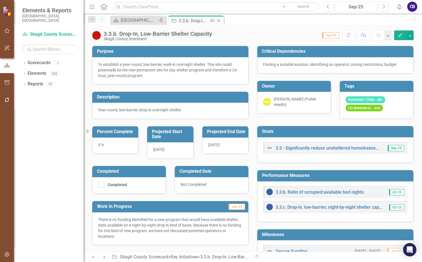
click at [220, 20] on icon "Close" at bounding box center [219, 20] width 6 height 4
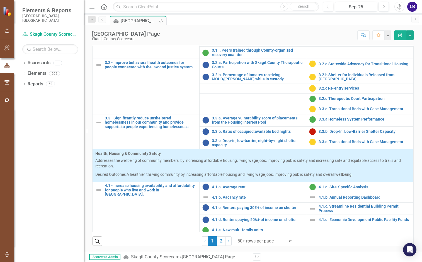
scroll to position [474, 0]
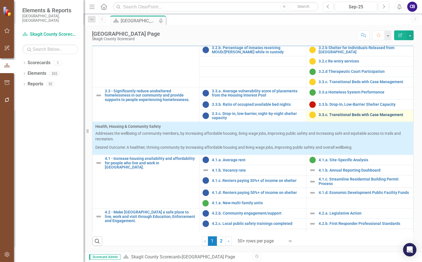
click at [325, 117] on link "3.3.c. Transitional Beds with Case Management" at bounding box center [365, 115] width 92 height 4
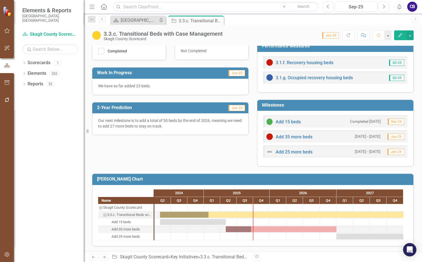
scroll to position [145, 0]
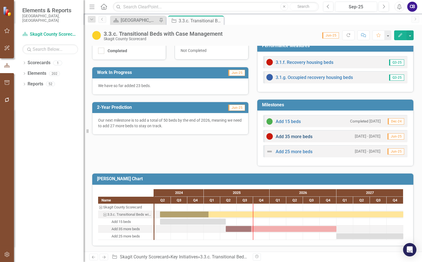
click at [297, 136] on link "Add 35 more beds" at bounding box center [294, 136] width 37 height 5
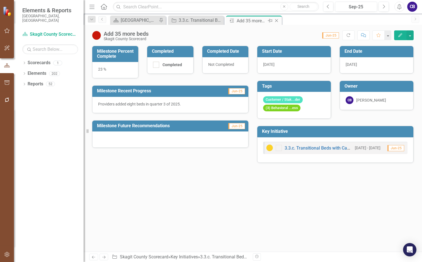
click at [276, 21] on icon "Close" at bounding box center [277, 20] width 6 height 4
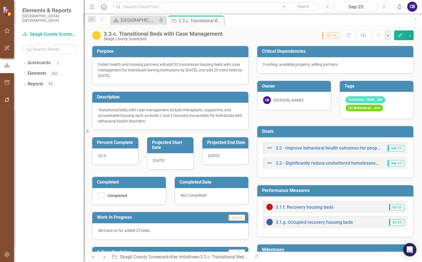
click at [101, 156] on div "20 %" at bounding box center [115, 156] width 46 height 16
click at [102, 156] on div "20 %" at bounding box center [115, 156] width 46 height 16
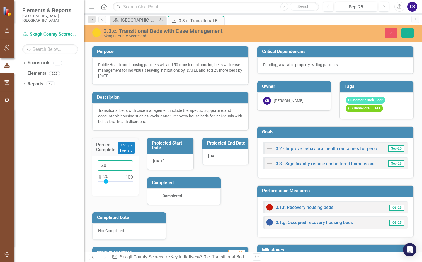
drag, startPoint x: 108, startPoint y: 165, endPoint x: 98, endPoint y: 159, distance: 11.3
click at [91, 163] on div "Percent Complete Copy Forward Copy Forward 20" at bounding box center [115, 162] width 55 height 65
type input "31"
click at [110, 202] on div "Purpose Public Health and housing partners will add 50 transitional housing bed…" at bounding box center [170, 176] width 165 height 275
click at [138, 170] on div "31" at bounding box center [115, 176] width 47 height 40
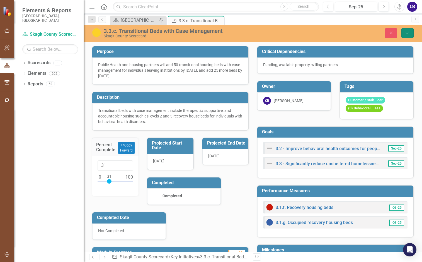
click at [408, 33] on icon "submit" at bounding box center [407, 32] width 3 height 2
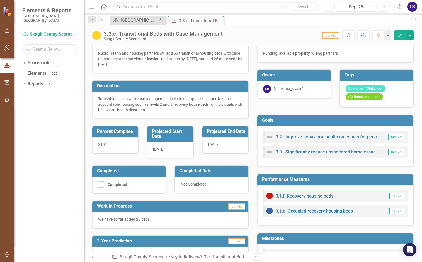
scroll to position [6, 0]
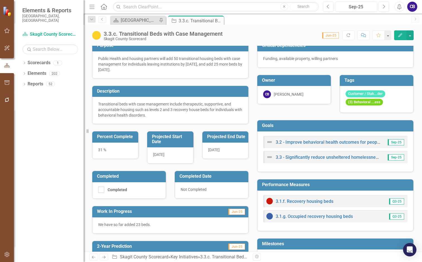
drag, startPoint x: 218, startPoint y: 21, endPoint x: 215, endPoint y: 21, distance: 3.1
click at [0, 0] on icon "Close" at bounding box center [0, 0] width 0 height 0
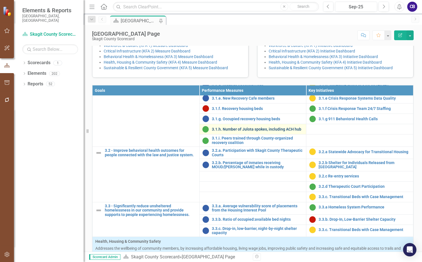
scroll to position [418, 0]
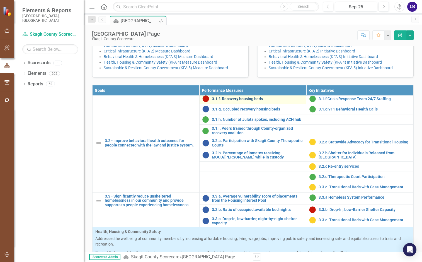
click at [249, 101] on link "3.1.f. Recovery housing beds" at bounding box center [258, 99] width 92 height 4
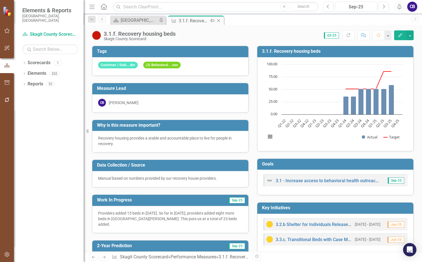
click at [219, 21] on icon at bounding box center [218, 20] width 3 height 3
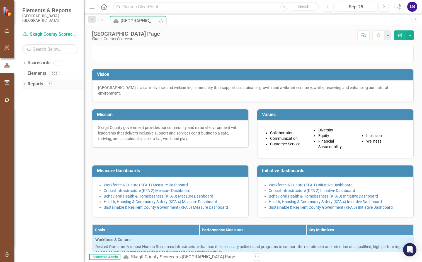
click at [30, 81] on link "Reports" at bounding box center [36, 84] width 16 height 6
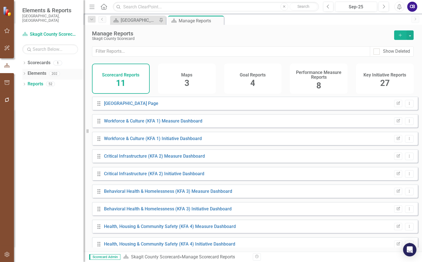
click at [37, 70] on link "Elements" at bounding box center [37, 73] width 19 height 6
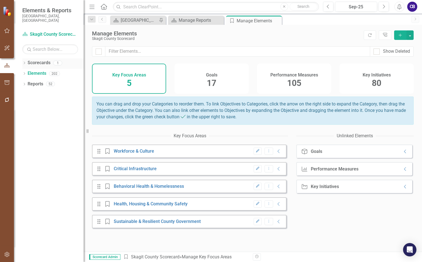
click at [32, 60] on link "Scorecards" at bounding box center [39, 63] width 23 height 6
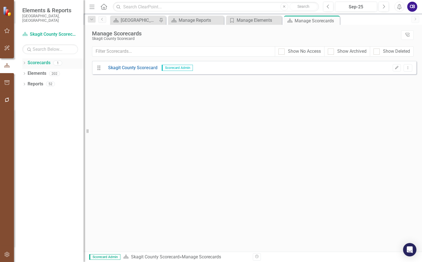
click at [26, 62] on icon "Dropdown" at bounding box center [24, 63] width 4 height 3
click at [125, 69] on link "Skagit County Scorecard" at bounding box center [131, 68] width 54 height 6
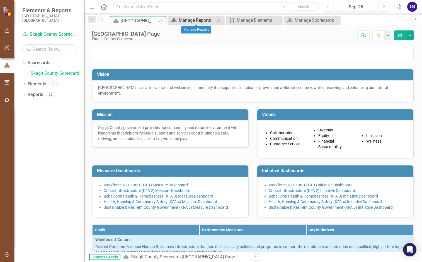
click at [198, 22] on div "Manage Reports" at bounding box center [197, 20] width 37 height 7
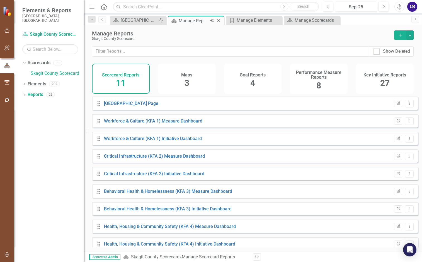
click at [222, 20] on div "Close" at bounding box center [218, 20] width 7 height 7
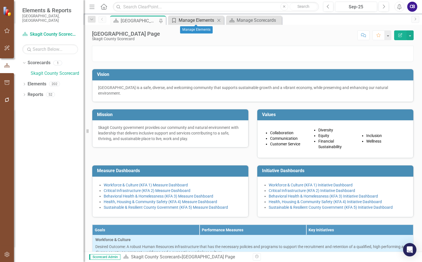
click at [204, 20] on div "Manage Elements" at bounding box center [197, 20] width 37 height 7
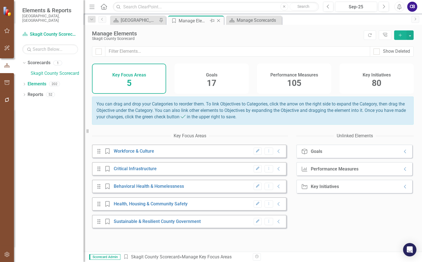
click at [220, 21] on icon "Close" at bounding box center [219, 20] width 6 height 4
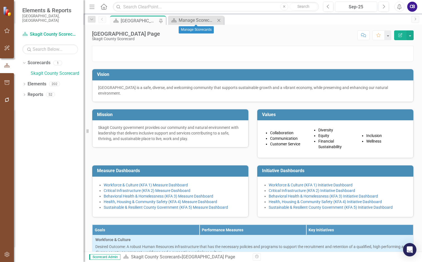
click at [220, 21] on icon "Close" at bounding box center [219, 20] width 6 height 4
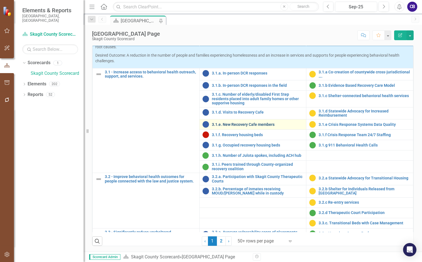
scroll to position [334, 0]
